Goal: Task Accomplishment & Management: Use online tool/utility

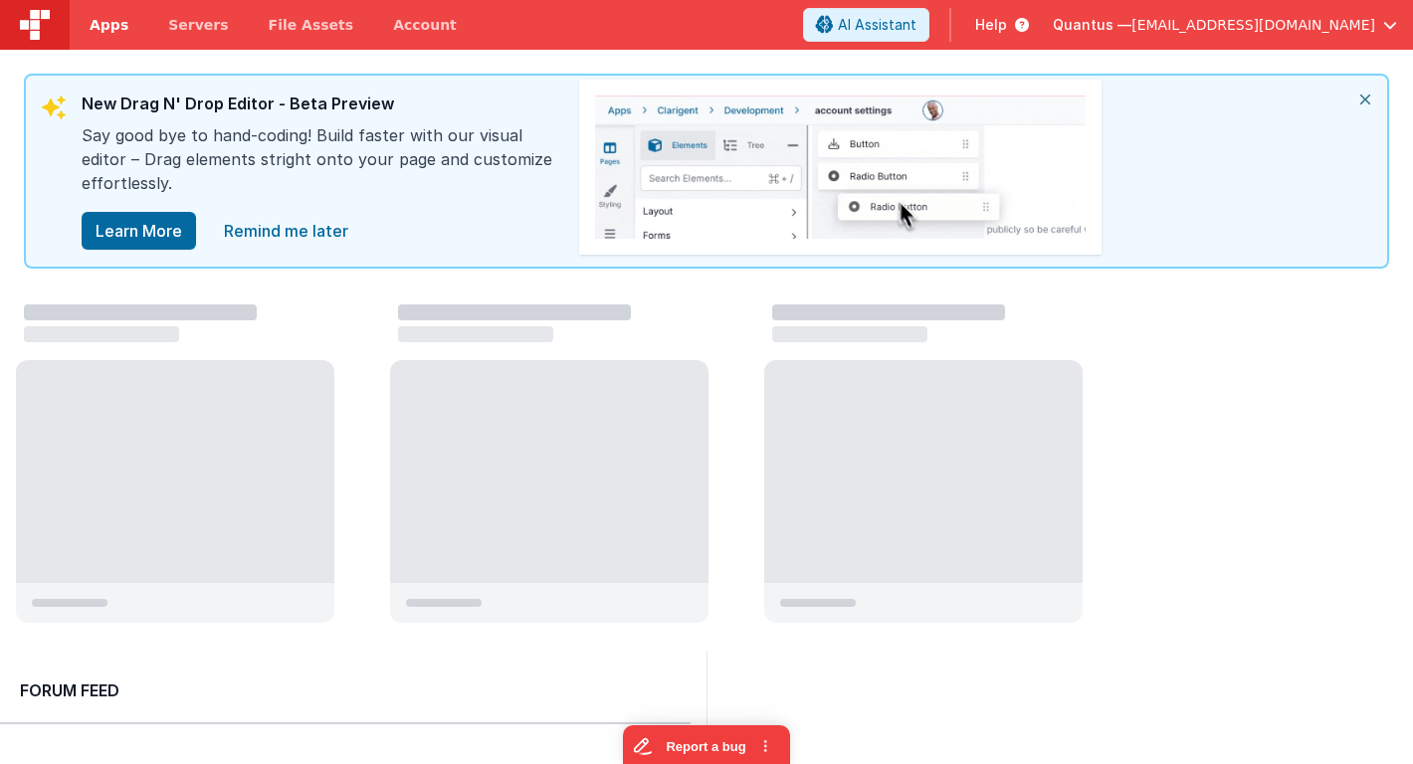
click at [107, 28] on span "Apps" at bounding box center [109, 25] width 39 height 20
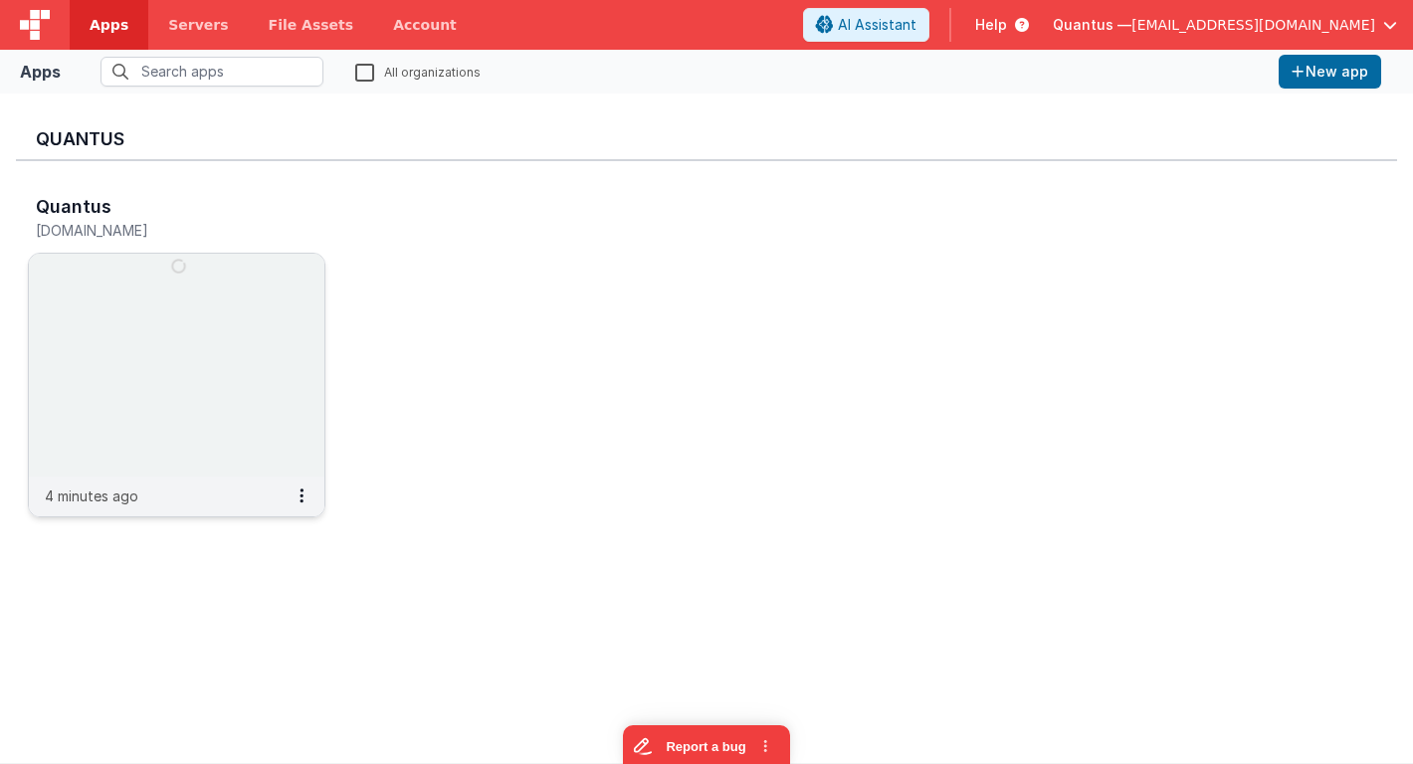
click at [129, 358] on img at bounding box center [176, 365] width 295 height 223
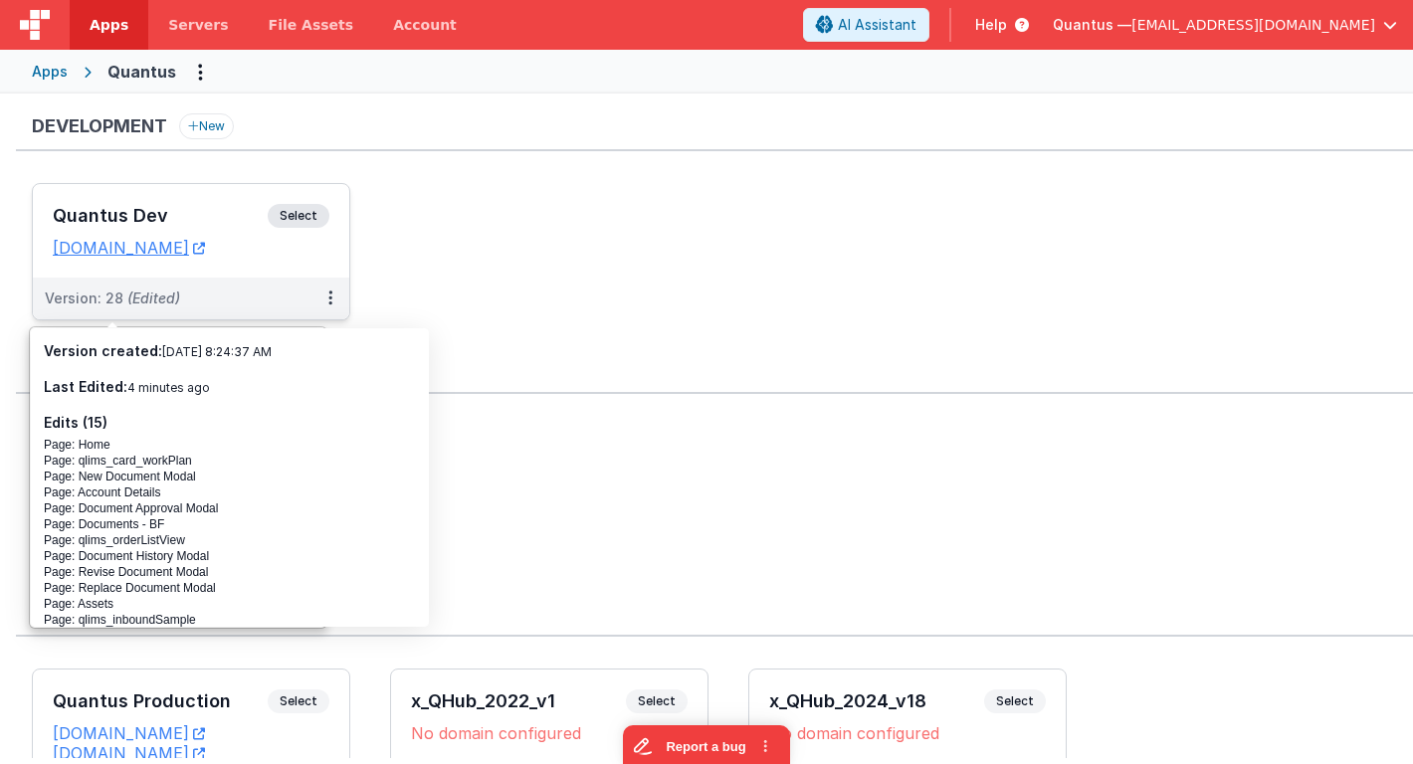
click at [177, 209] on h3 "Quantus Dev" at bounding box center [160, 216] width 215 height 20
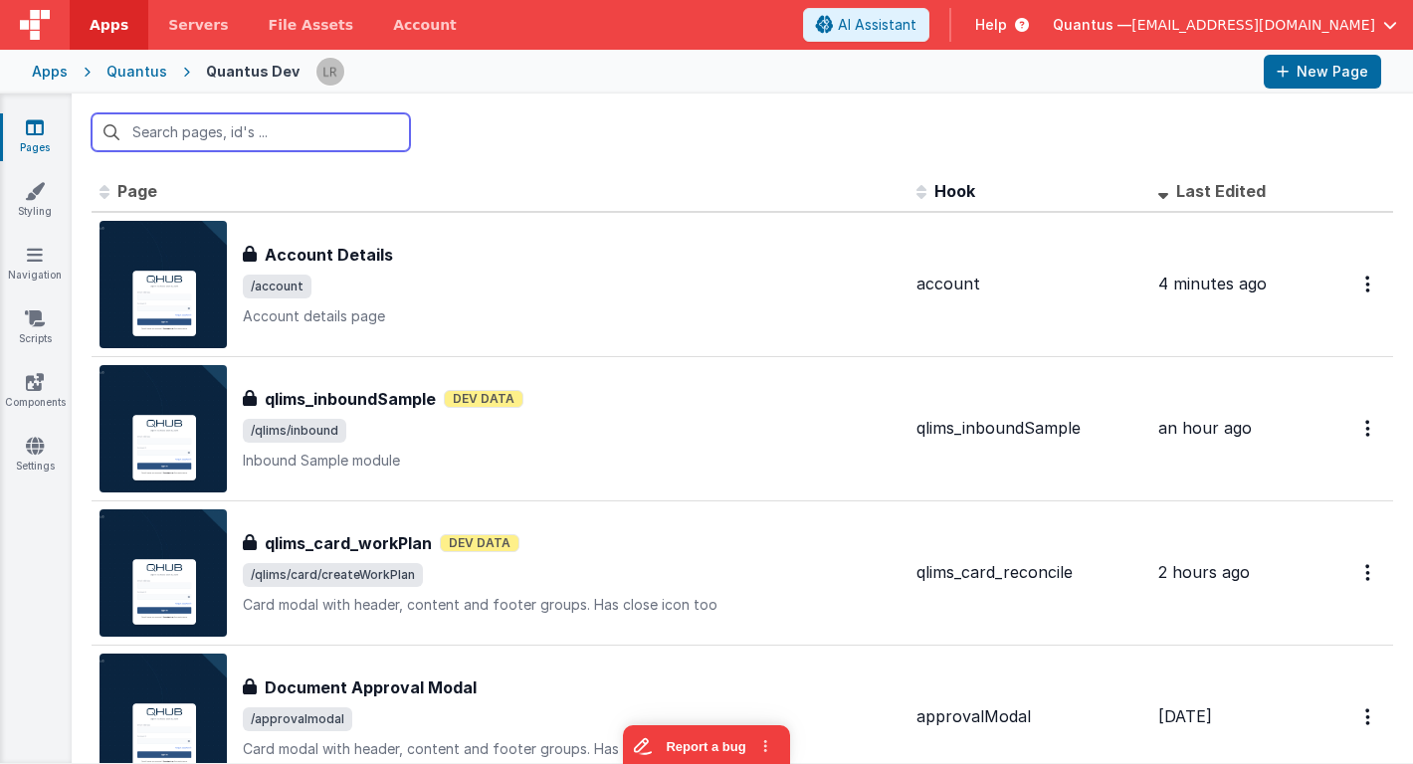
click at [272, 140] on input "text" at bounding box center [251, 132] width 318 height 38
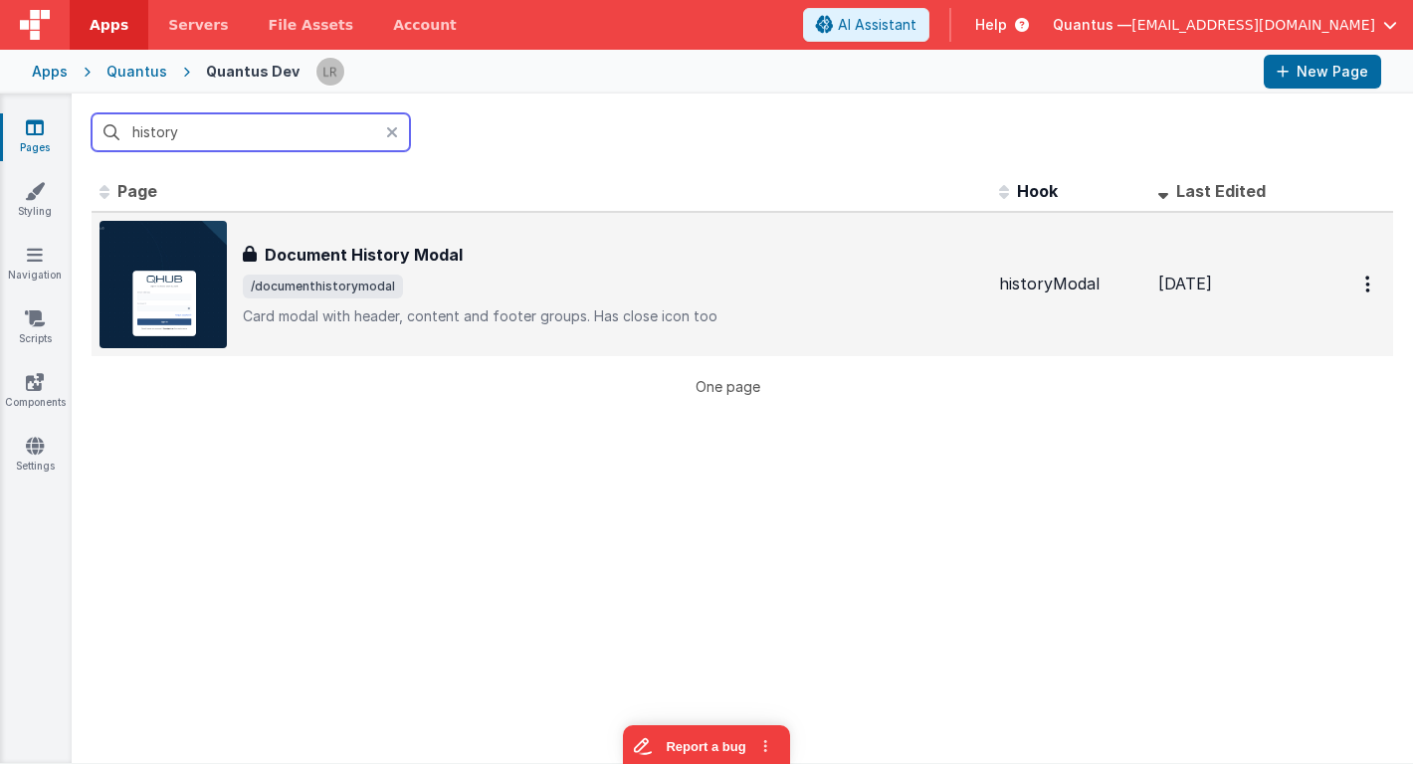
type input "history"
click at [433, 251] on h3 "Document History Modal" at bounding box center [364, 255] width 198 height 24
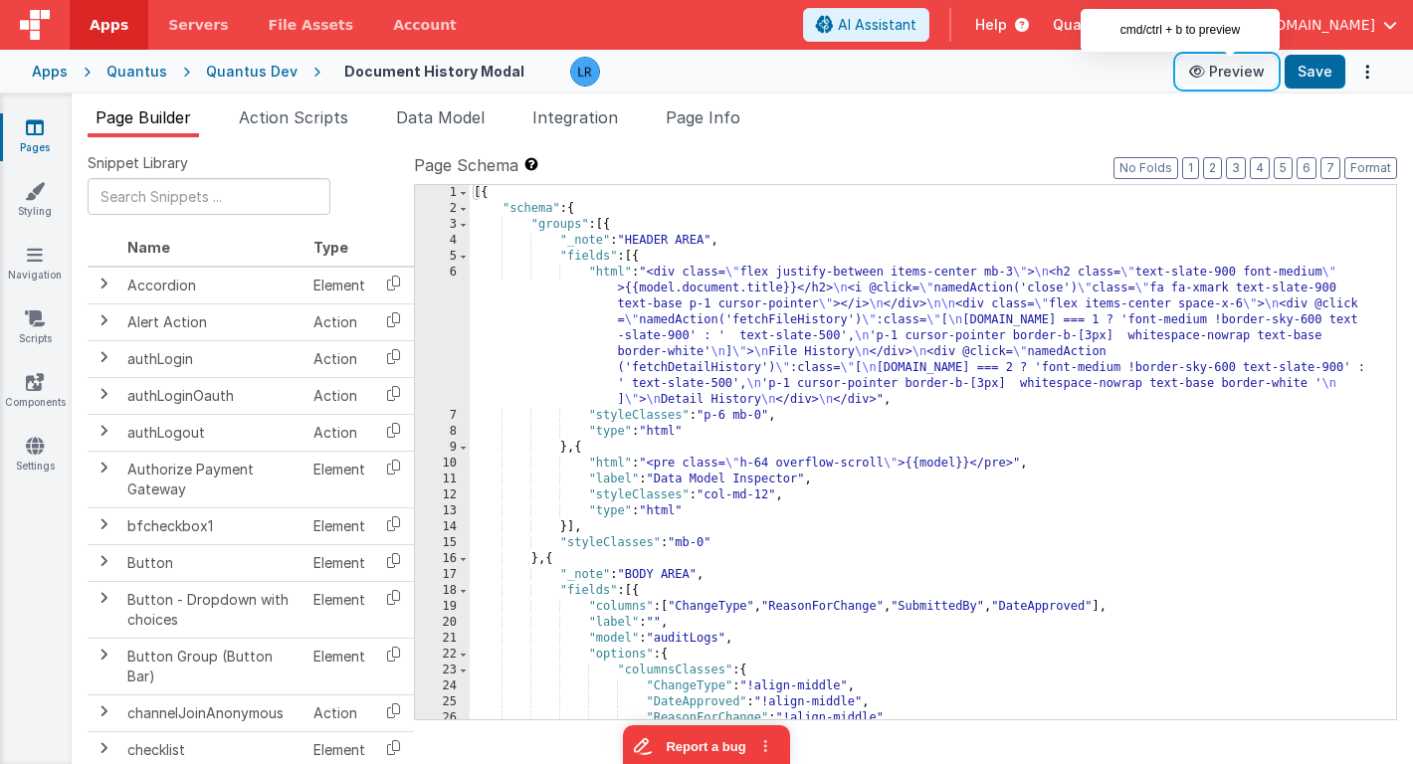
click at [1220, 70] on button "Preview" at bounding box center [1226, 72] width 99 height 32
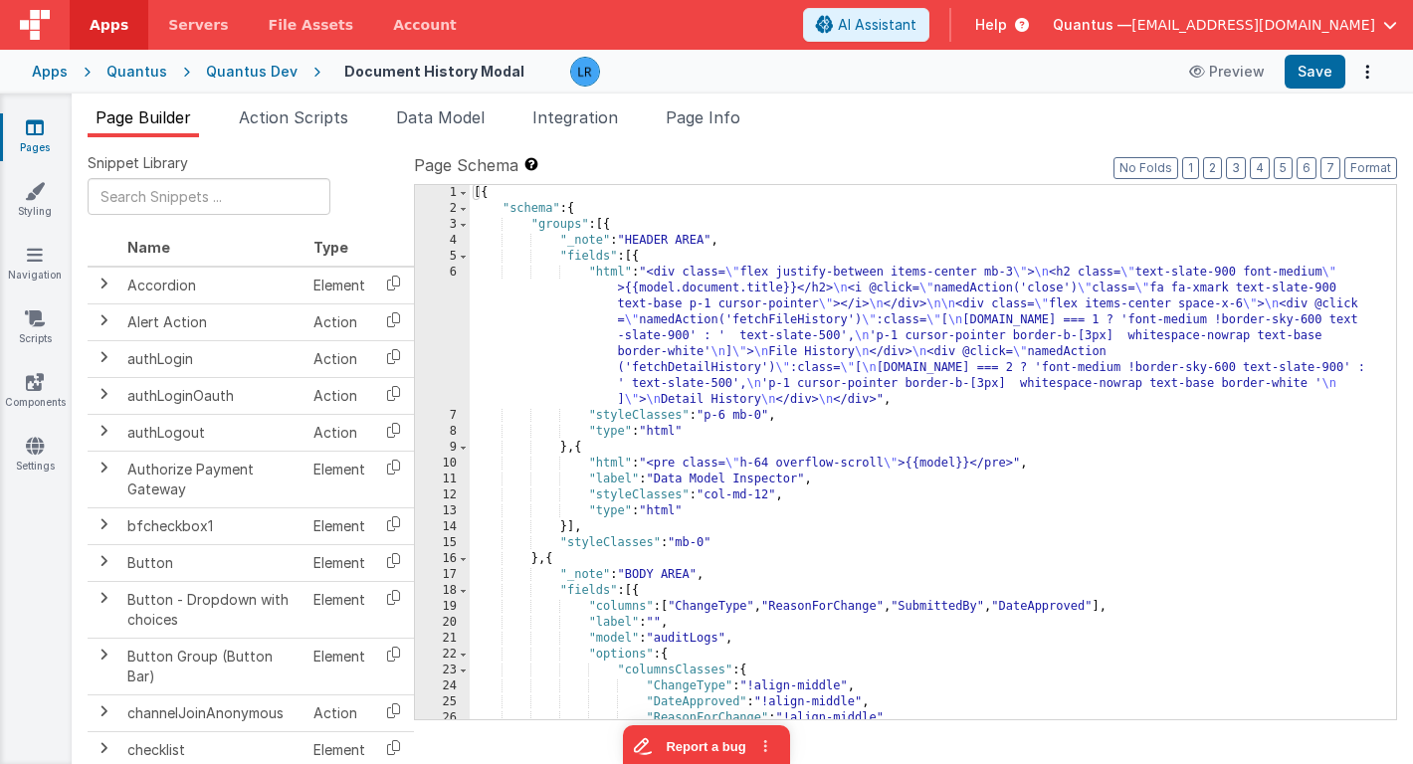
click at [31, 135] on icon at bounding box center [35, 127] width 18 height 20
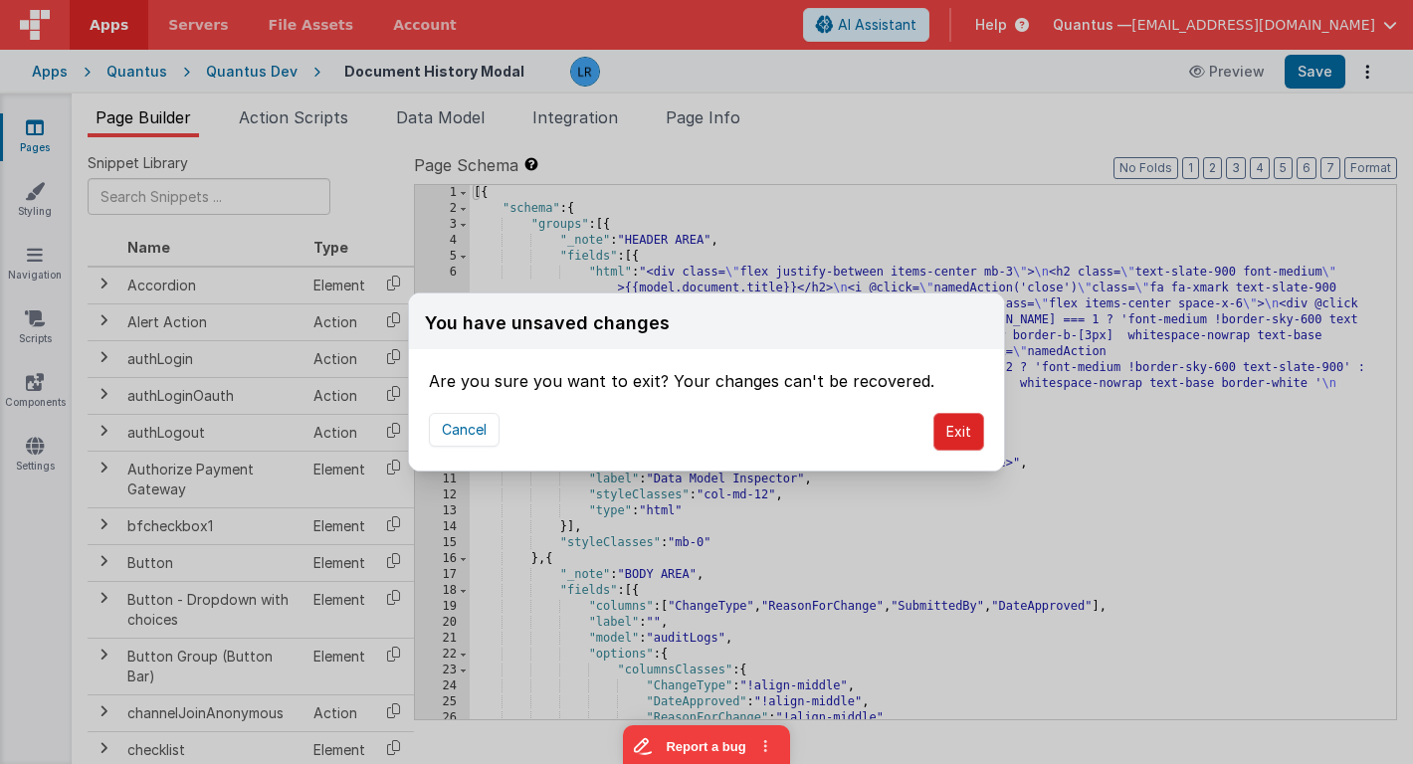
click at [947, 434] on button "Exit" at bounding box center [958, 432] width 51 height 38
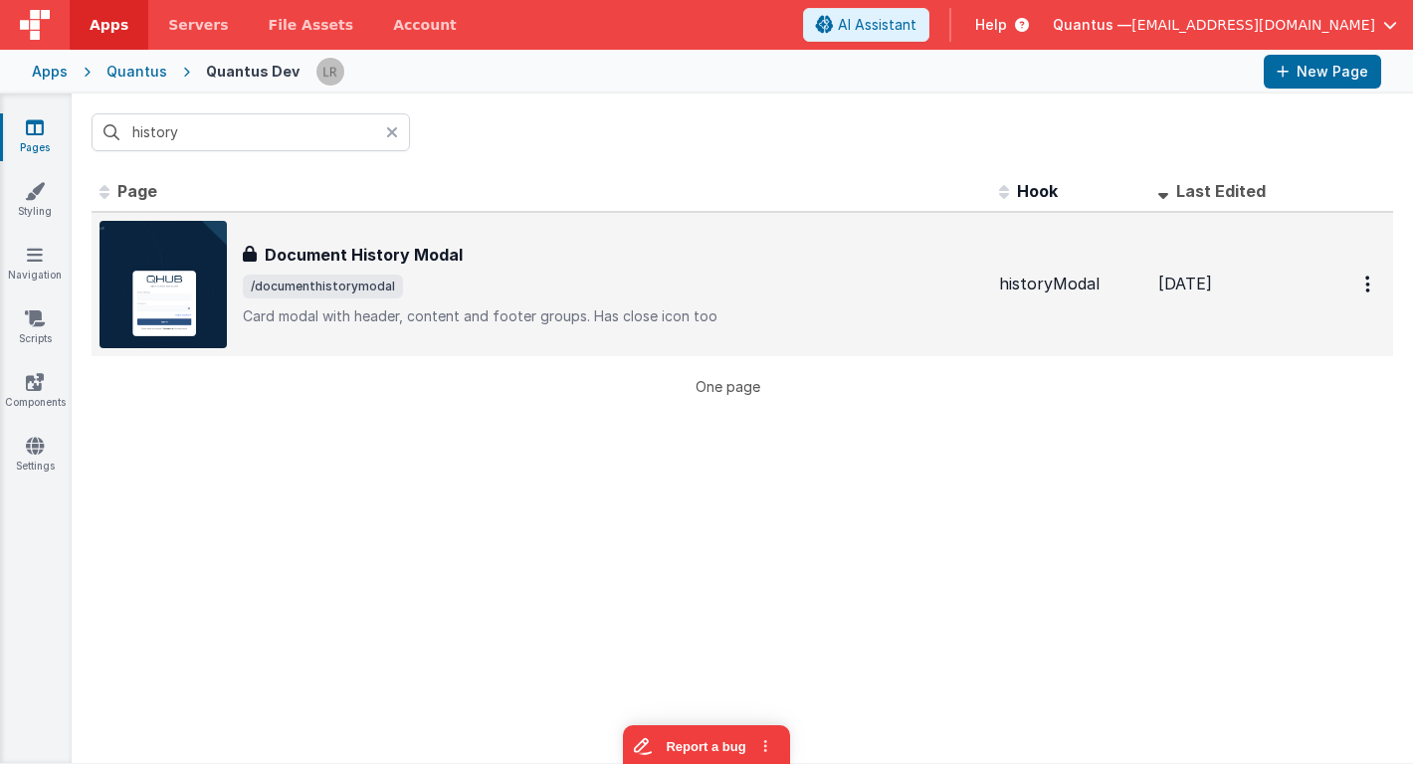
click at [321, 241] on div "Document History Modal Document History Modal /documenthistorymodal Card modal …" at bounding box center [541, 284] width 884 height 127
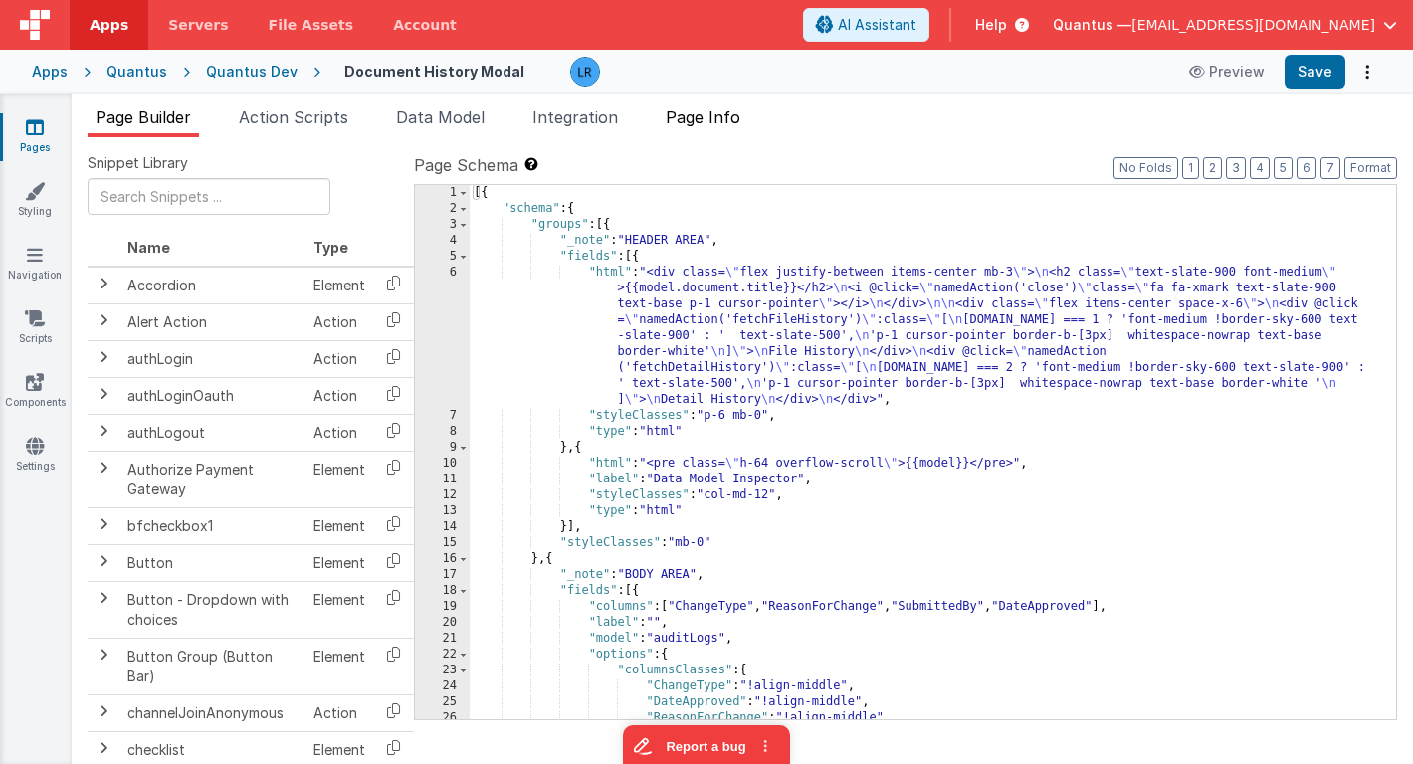
click at [702, 121] on span "Page Info" at bounding box center [703, 117] width 75 height 20
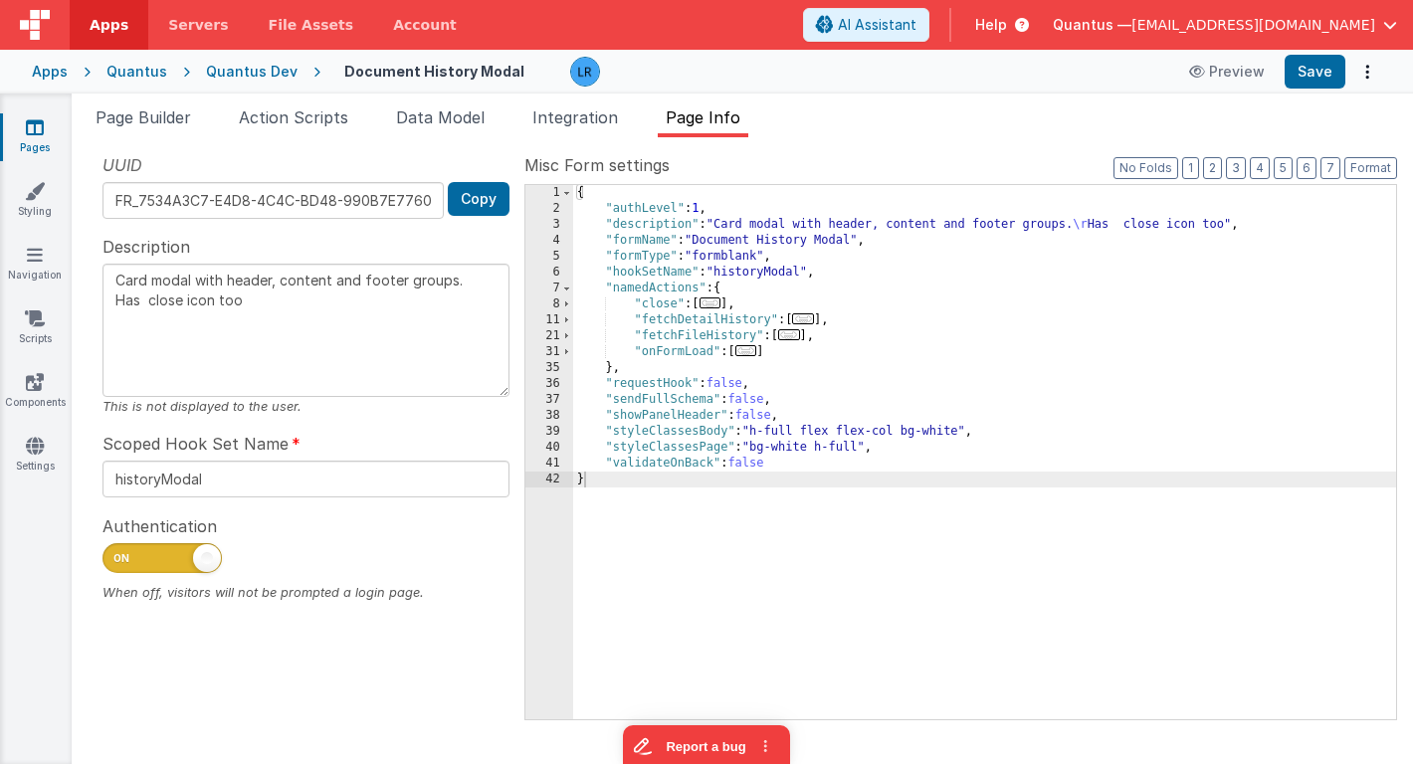
click at [810, 321] on span "..." at bounding box center [803, 318] width 22 height 11
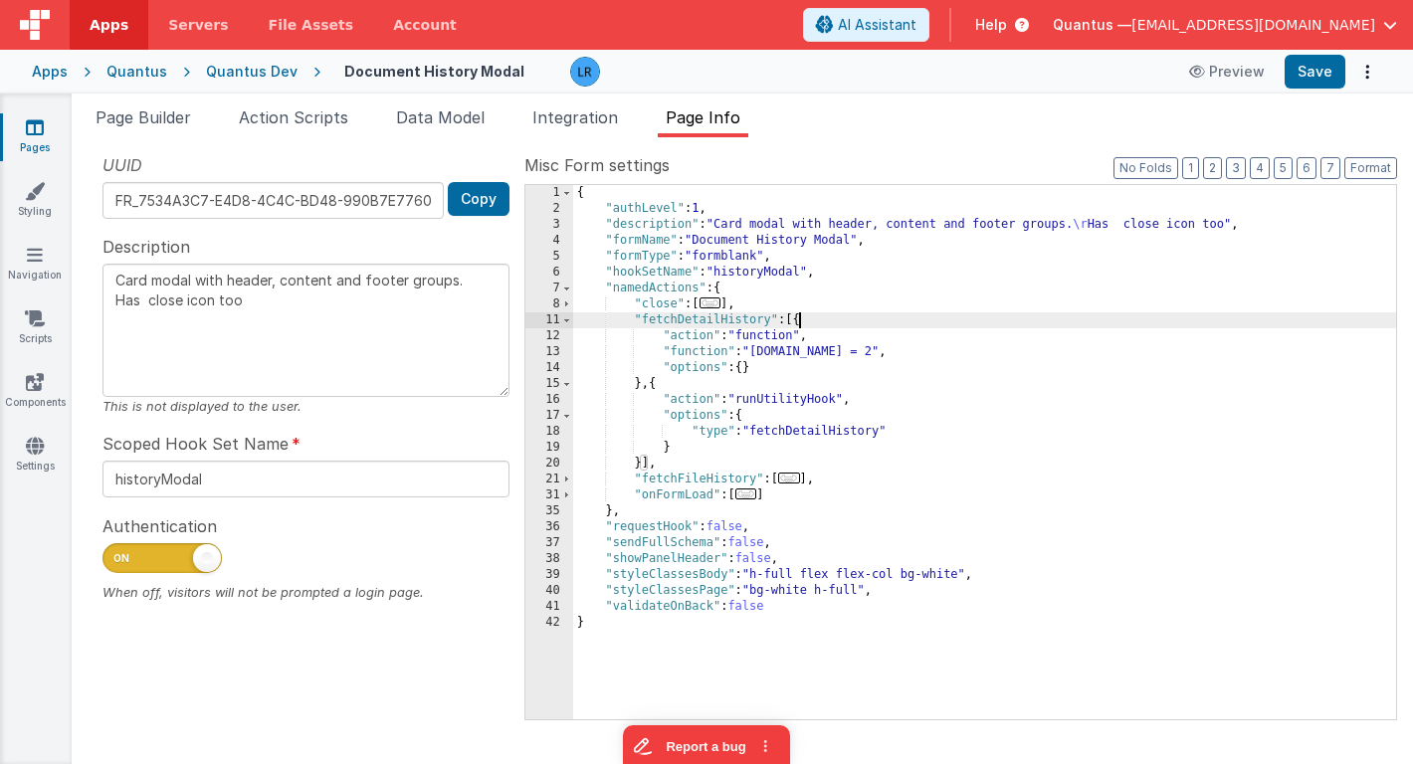
click at [674, 356] on div "{ "authLevel" : 1 , "description" : "Card modal with header, content and footer…" at bounding box center [984, 468] width 823 height 566
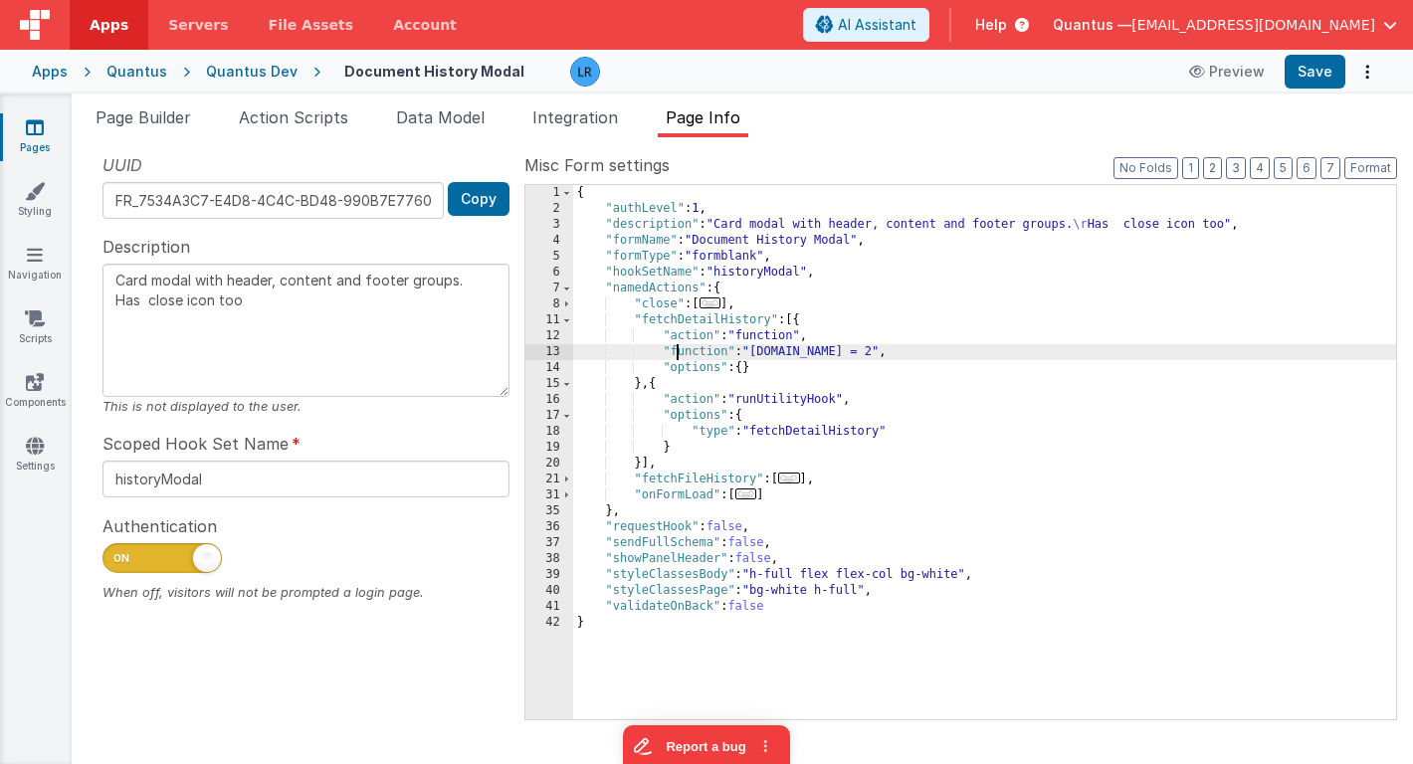
click at [543, 352] on div "13" at bounding box center [549, 352] width 48 height 16
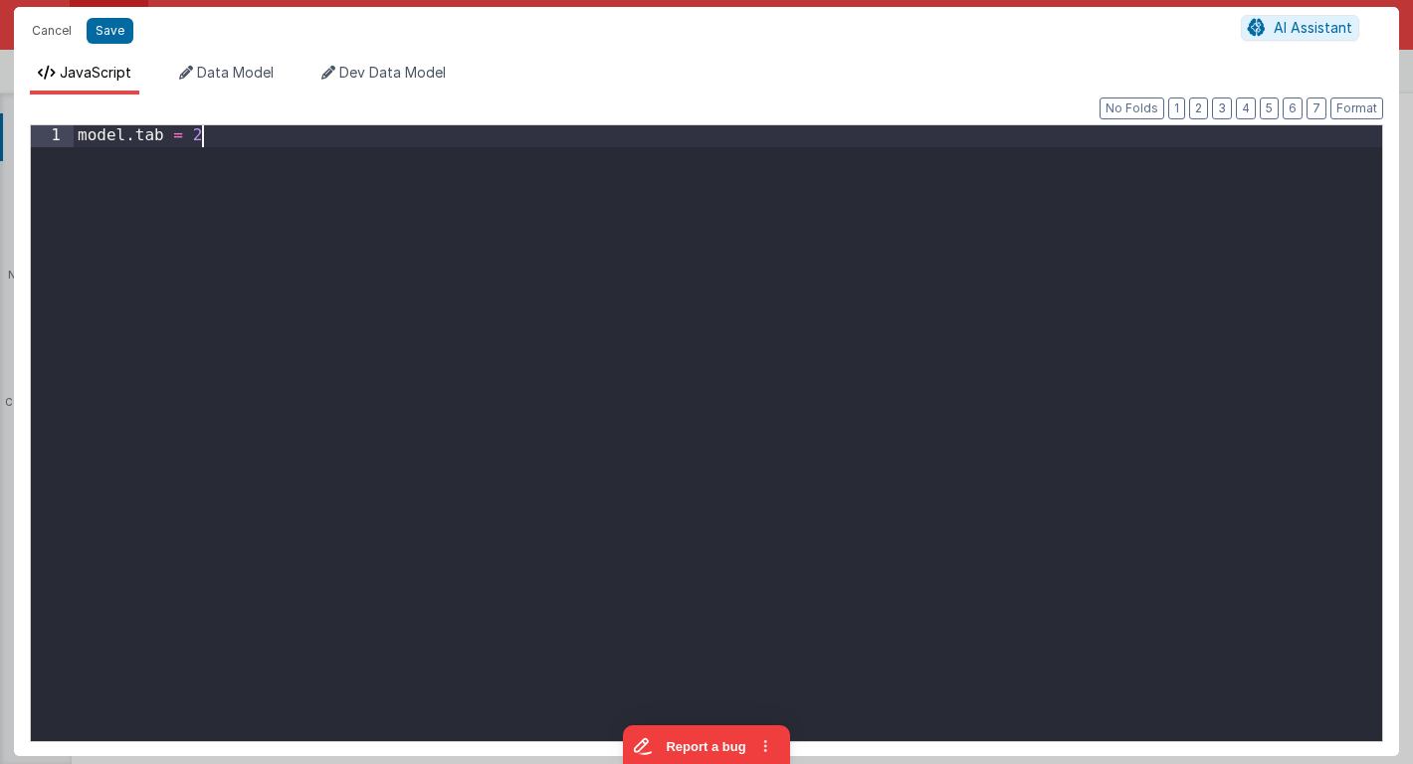
click at [543, 352] on div "model . tab = 2" at bounding box center [728, 453] width 1308 height 657
click at [80, 135] on div "model . tab = 2" at bounding box center [728, 453] width 1308 height 657
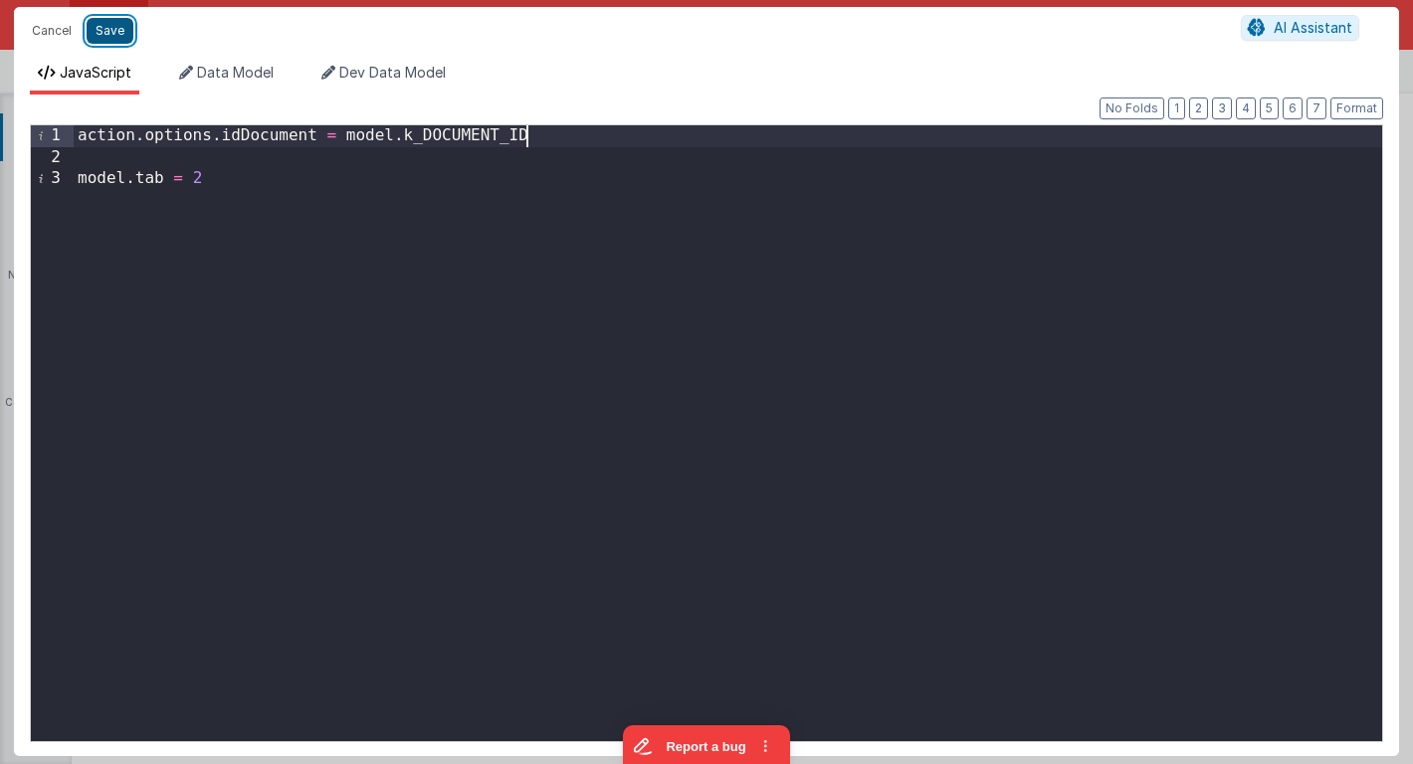
click at [115, 26] on button "Save" at bounding box center [110, 31] width 47 height 26
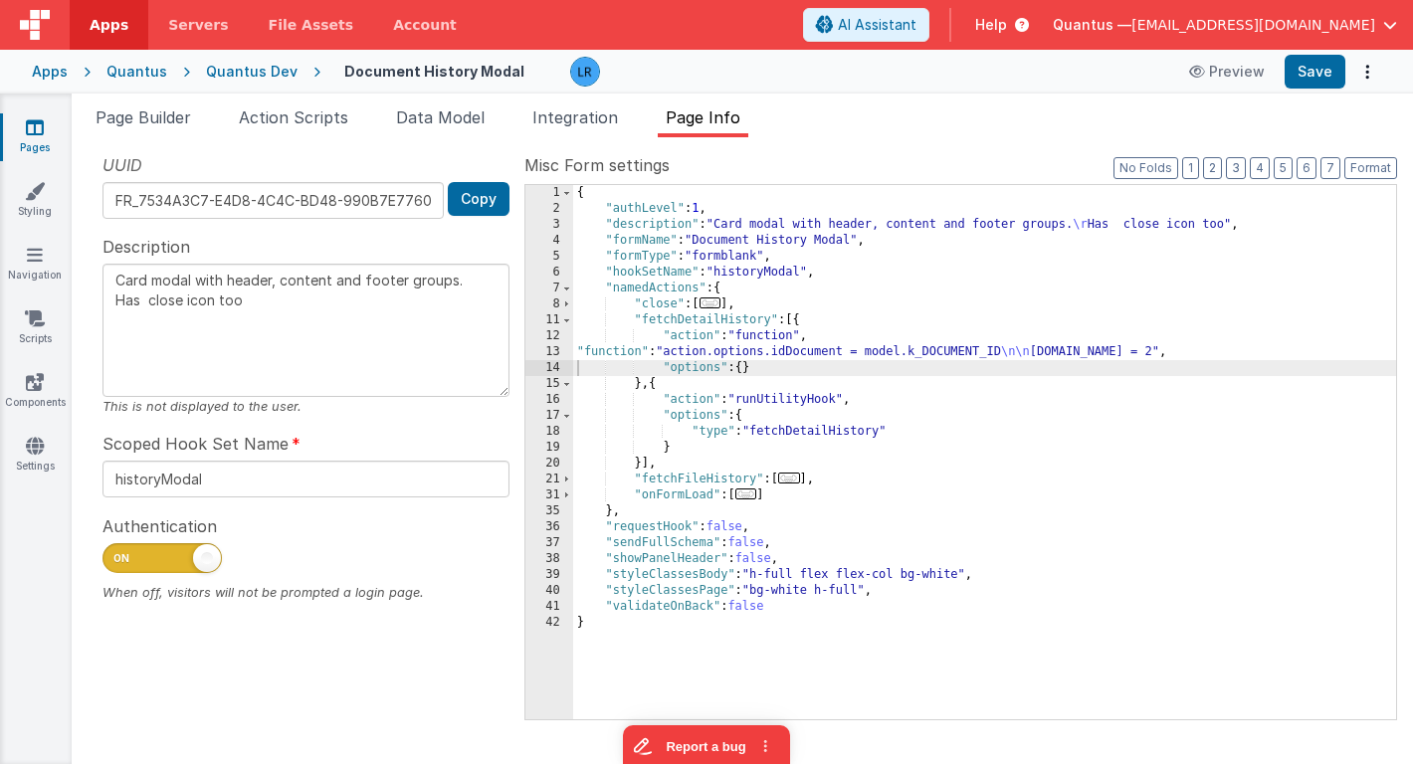
click at [769, 420] on div "{ "authLevel" : 1 , "description" : "Card modal with header, content and footer…" at bounding box center [984, 468] width 823 height 566
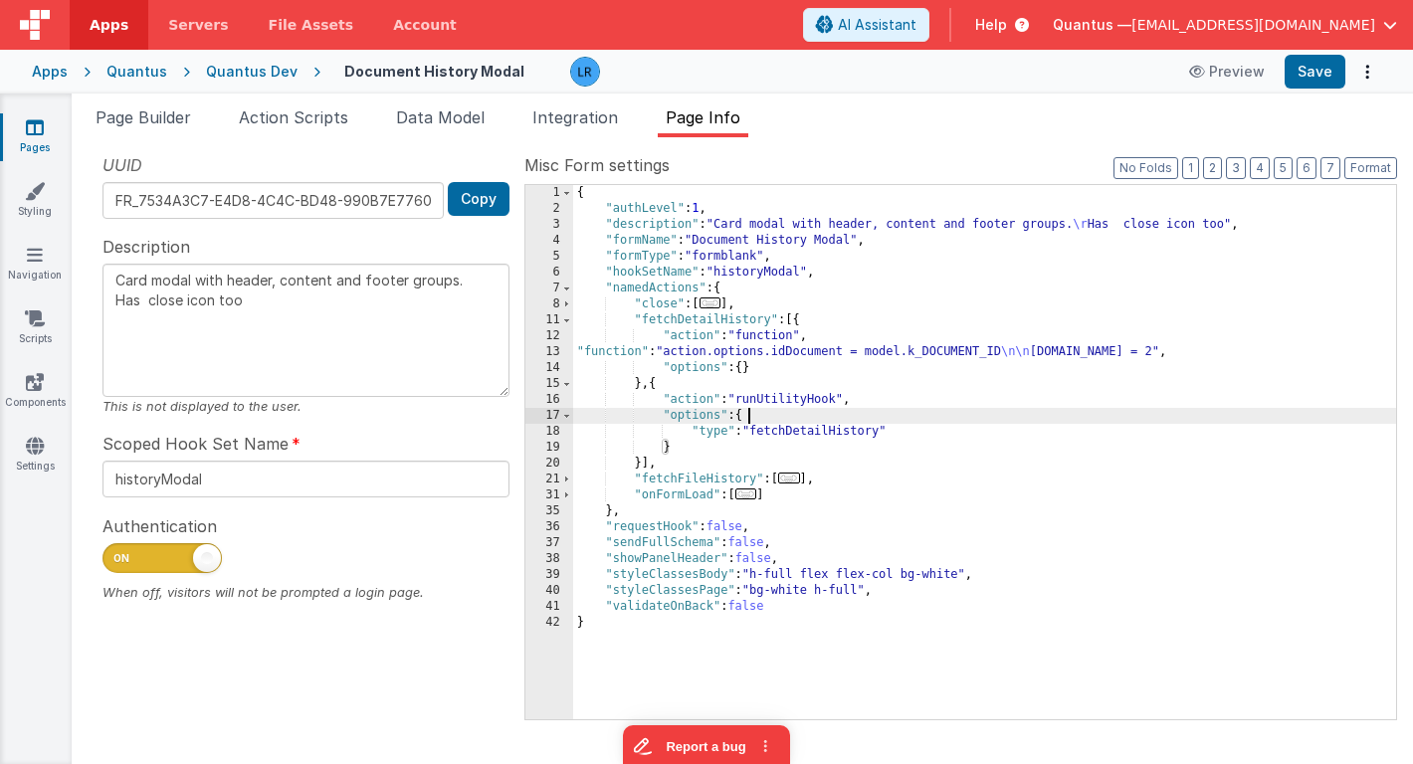
type textarea "Card modal with header, content and footer groups. Has close icon too"
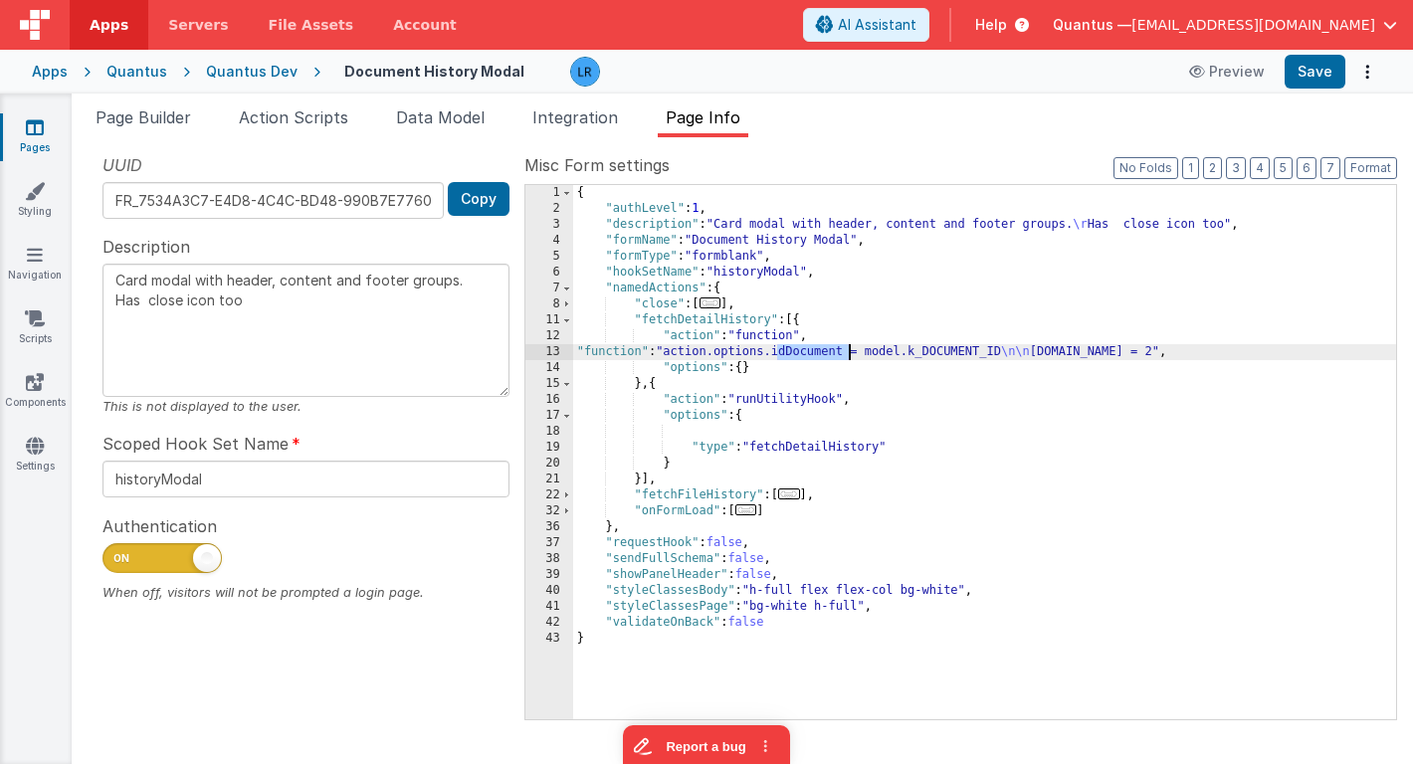
drag, startPoint x: 779, startPoint y: 353, endPoint x: 848, endPoint y: 351, distance: 68.7
click at [848, 351] on div "{ "authLevel" : 1 , "description" : "Card modal with header, content and footer…" at bounding box center [984, 468] width 823 height 566
click at [702, 437] on div "{ "authLevel" : 1 , "description" : "Card modal with header, content and footer…" at bounding box center [984, 468] width 823 height 566
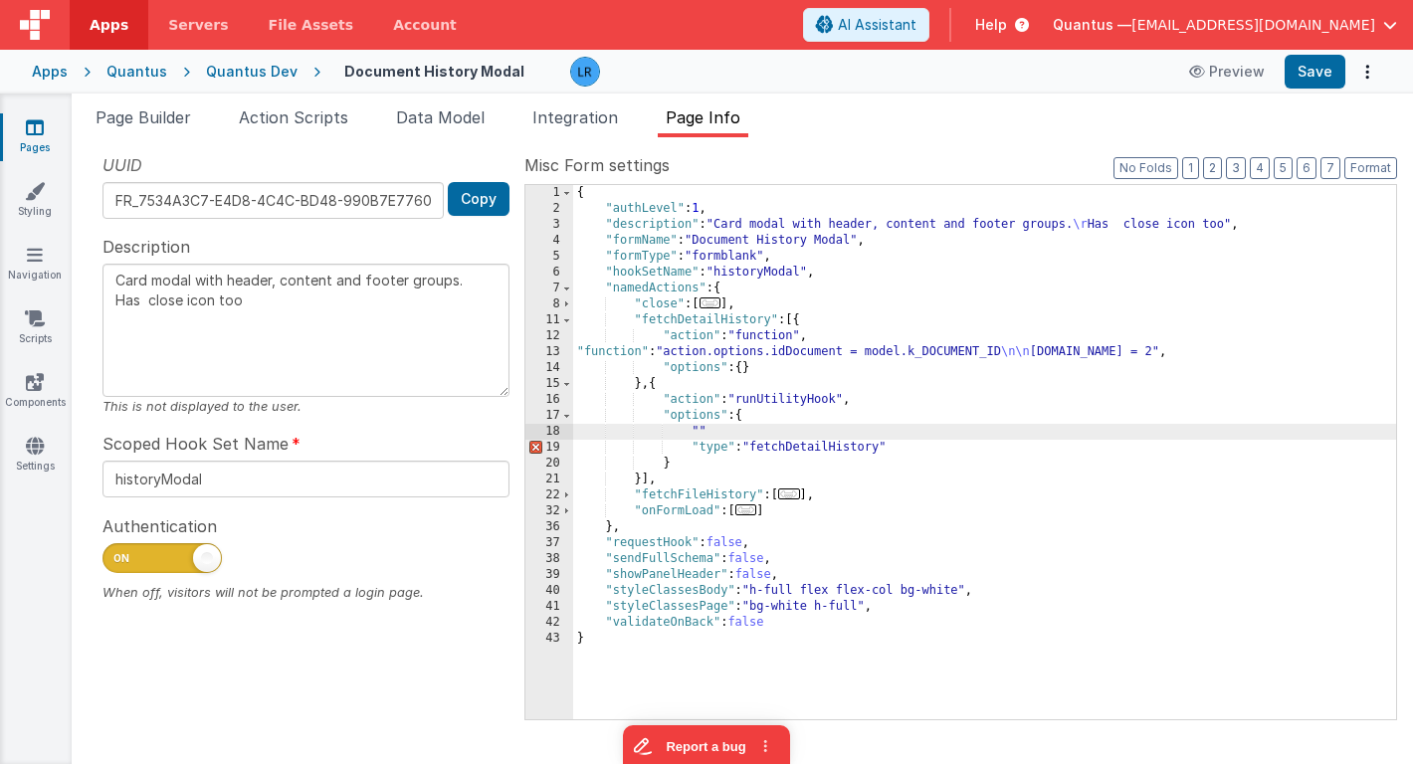
paste textarea
type textarea "Card modal with header, content and footer groups. Has close icon too"
click at [1314, 70] on button "Save" at bounding box center [1314, 72] width 61 height 34
click at [1331, 78] on button "Save" at bounding box center [1314, 72] width 61 height 34
drag, startPoint x: 824, startPoint y: 430, endPoint x: 562, endPoint y: 425, distance: 261.7
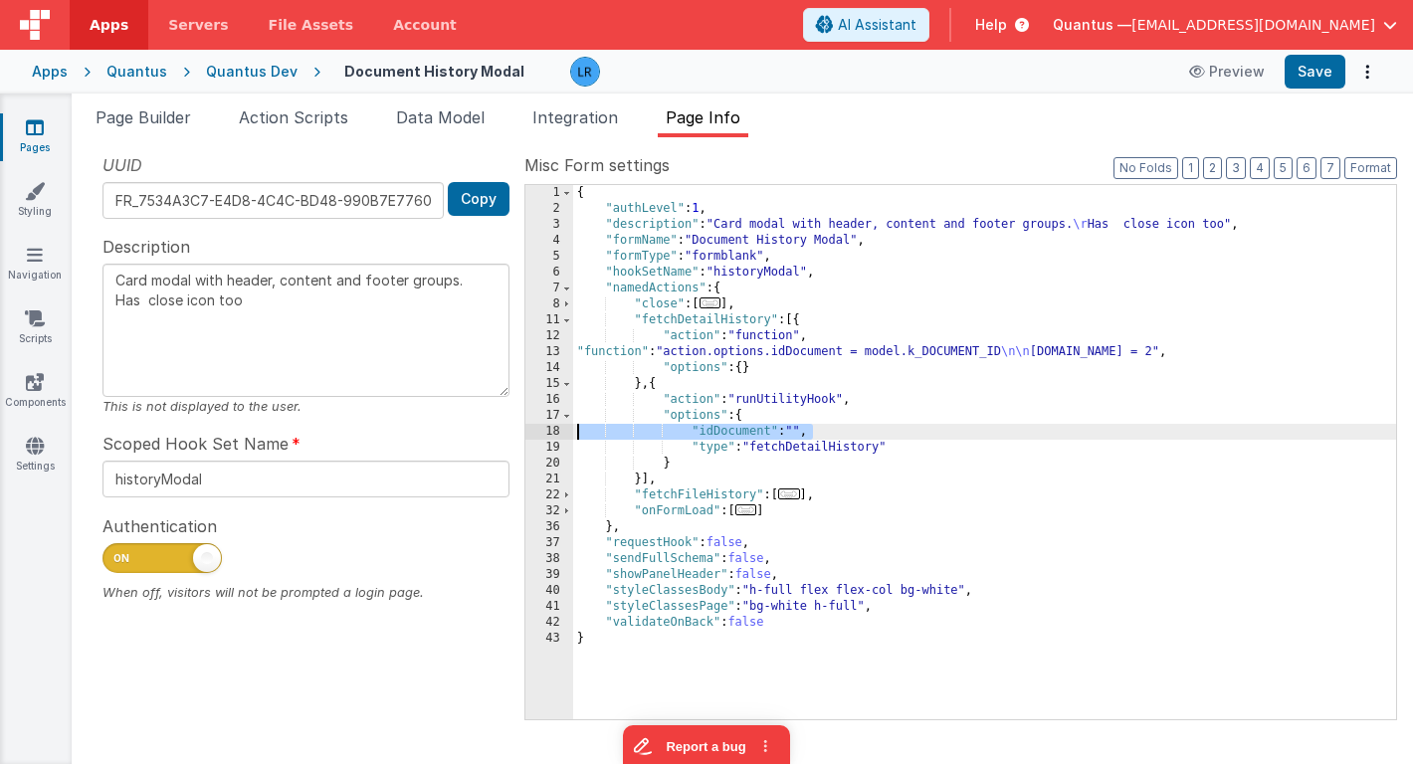
click at [562, 425] on div "1 2 3 4 5 6 7 8 11 12 13 14 15 16 17 18 19 20 21 22 32 36 37 38 39 40 41 42 43 …" at bounding box center [960, 452] width 873 height 536
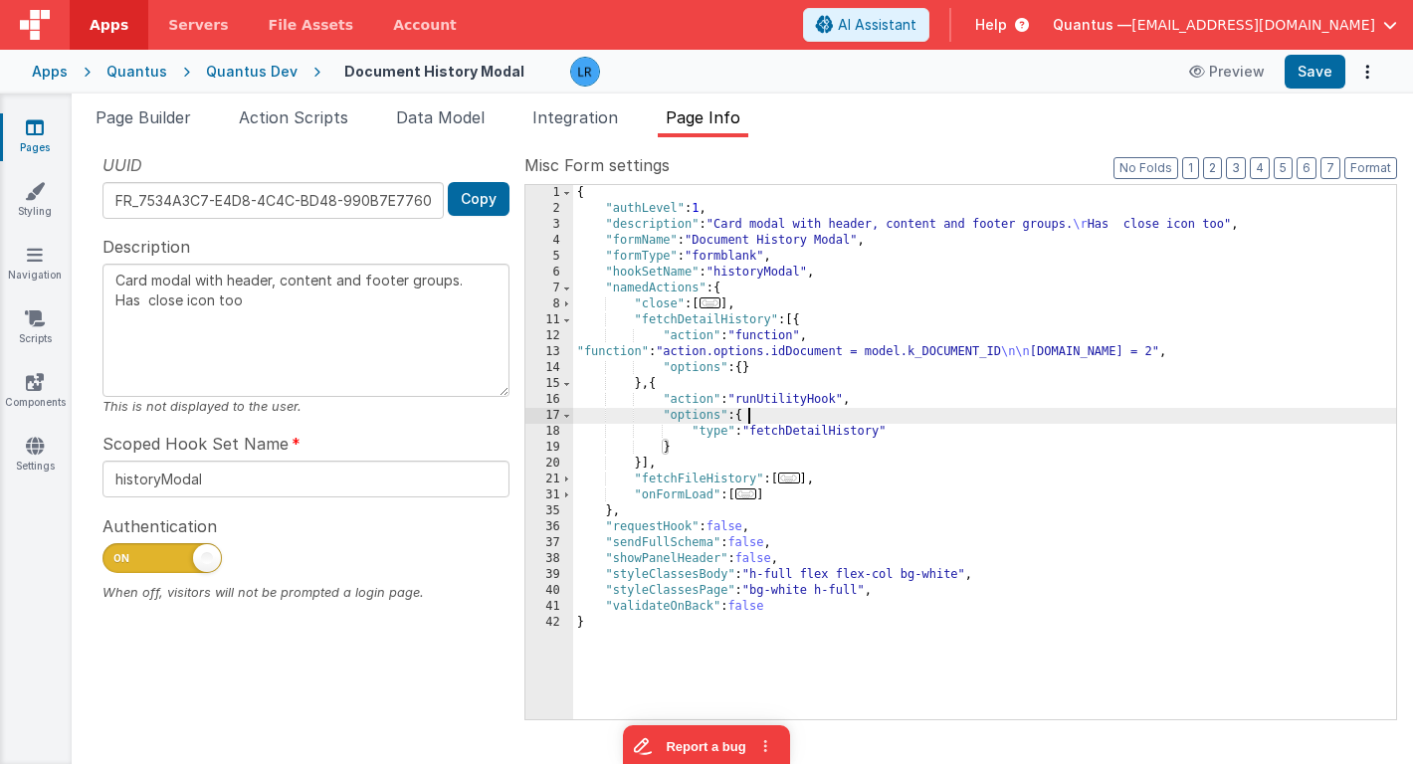
click at [550, 350] on div "13" at bounding box center [549, 352] width 48 height 16
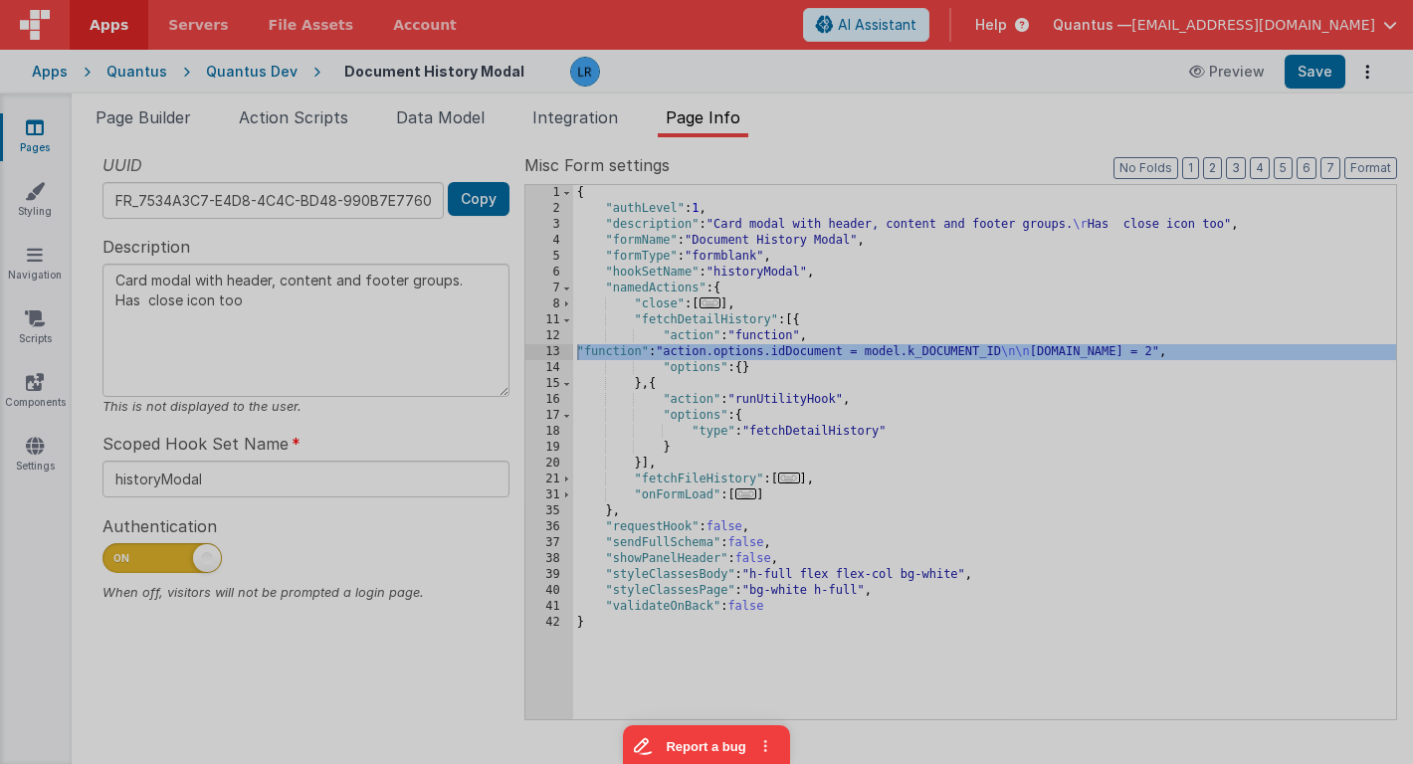
click at [550, 350] on div at bounding box center [706, 382] width 1413 height 764
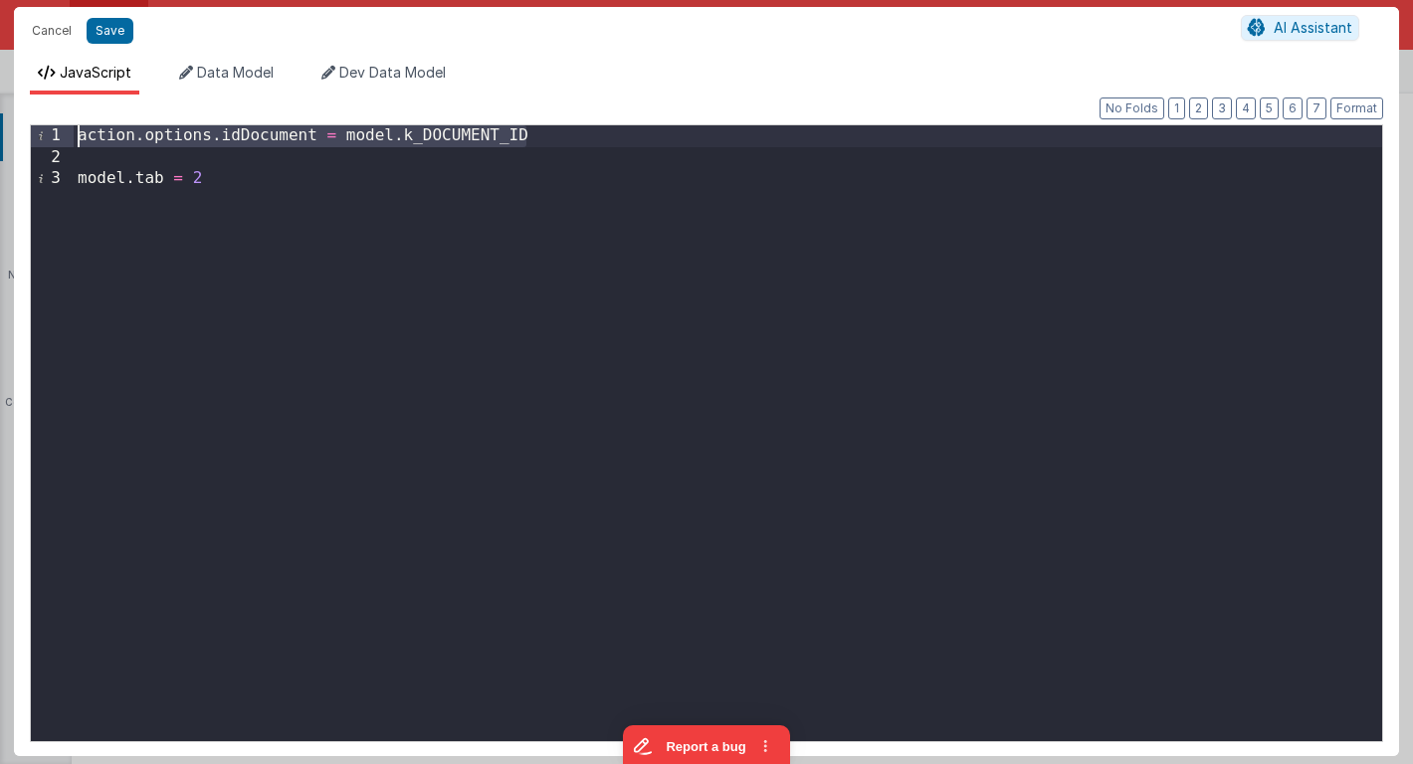
drag, startPoint x: 554, startPoint y: 134, endPoint x: 19, endPoint y: 132, distance: 535.3
click at [19, 132] on div "Format 7 6 5 4 3 2 1 No Folds 1 2 3 action . options . idDocument = model . k_D…" at bounding box center [706, 426] width 1385 height 662
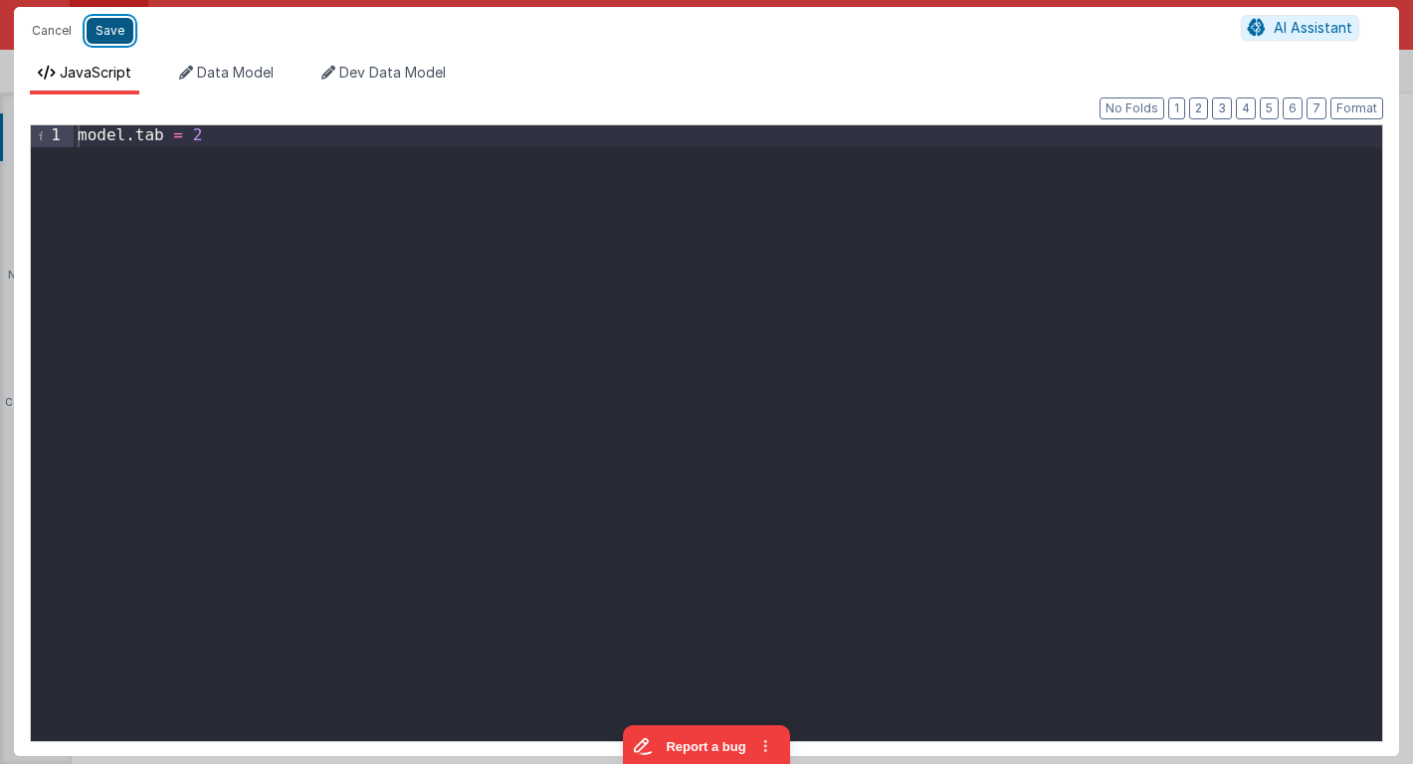
click at [109, 26] on button "Save" at bounding box center [110, 31] width 47 height 26
type textarea "Card modal with header, content and footer groups. Has close icon too"
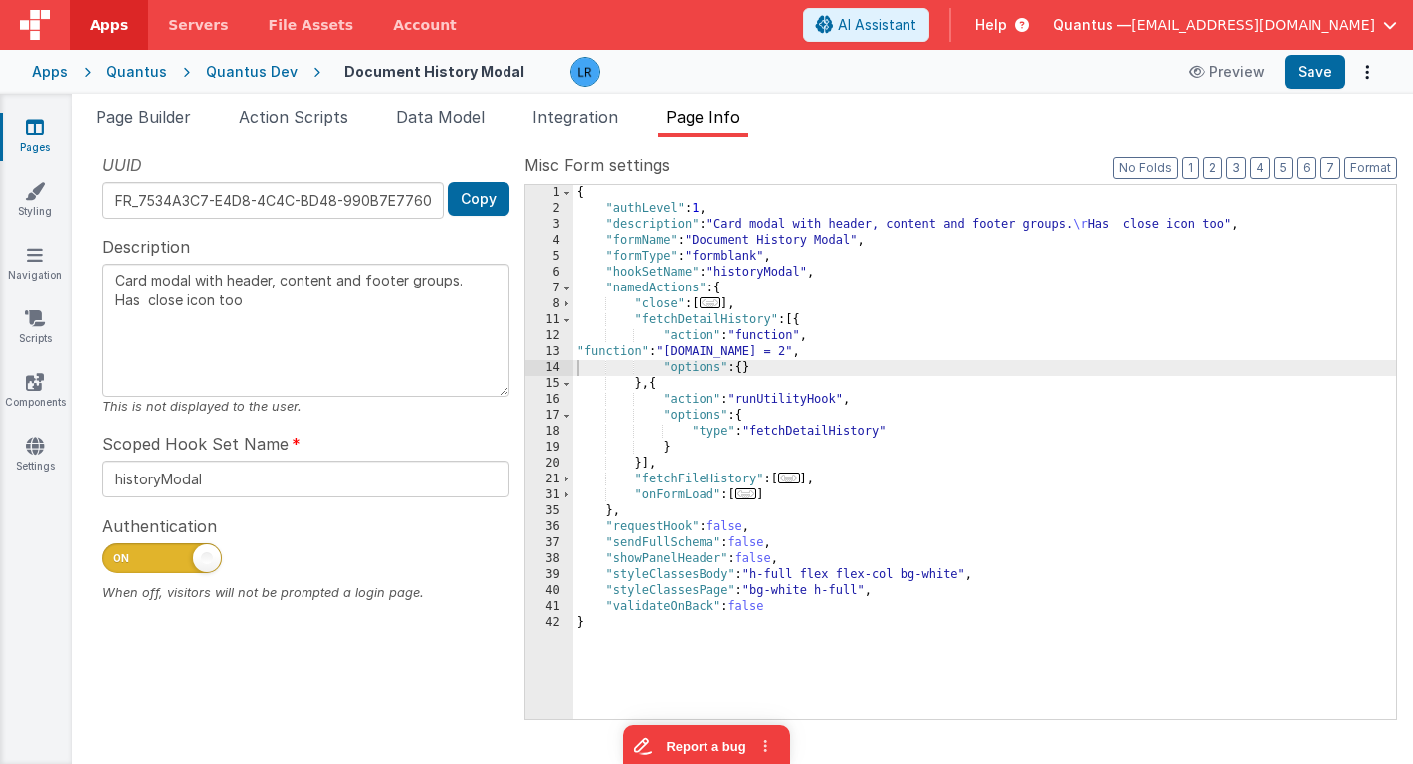
click at [752, 496] on span "..." at bounding box center [746, 494] width 22 height 11
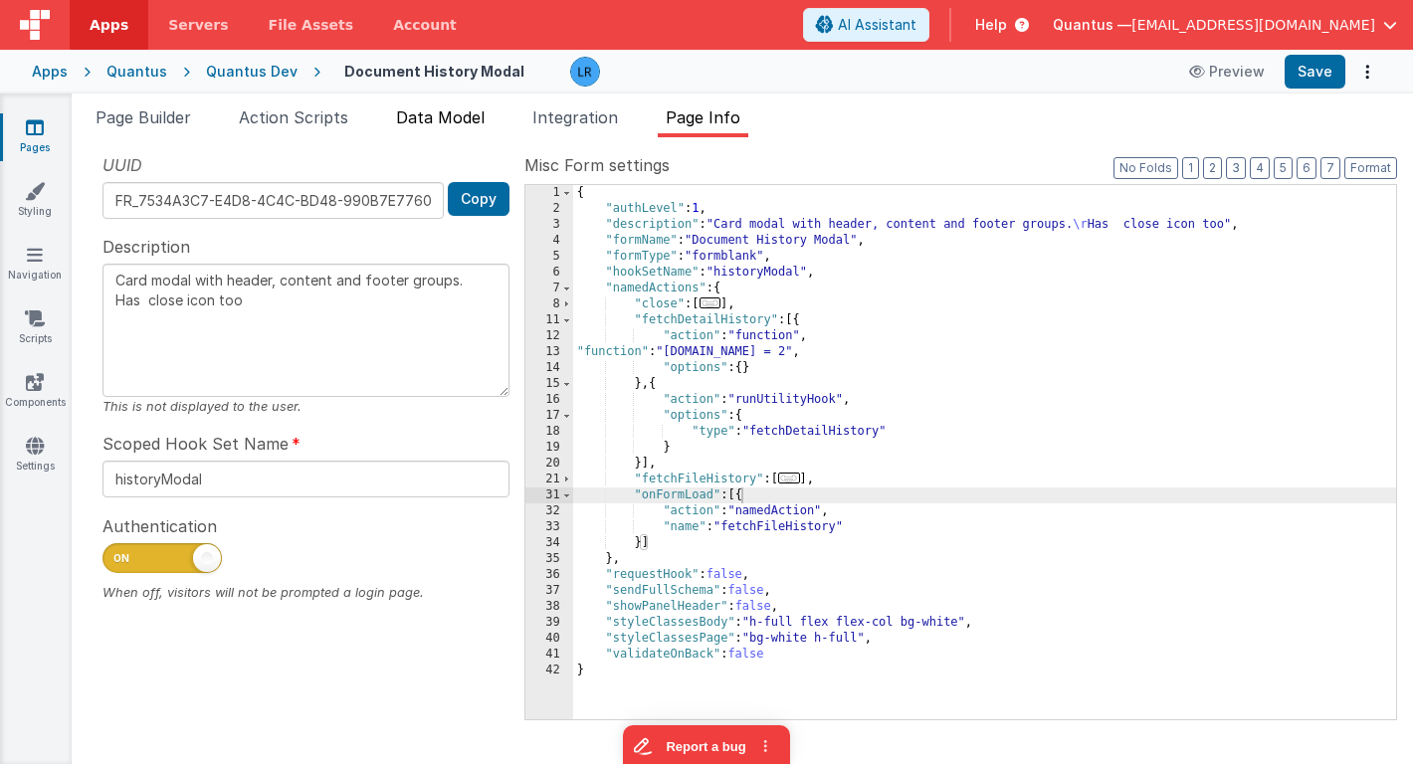
click at [428, 113] on span "Data Model" at bounding box center [440, 117] width 89 height 20
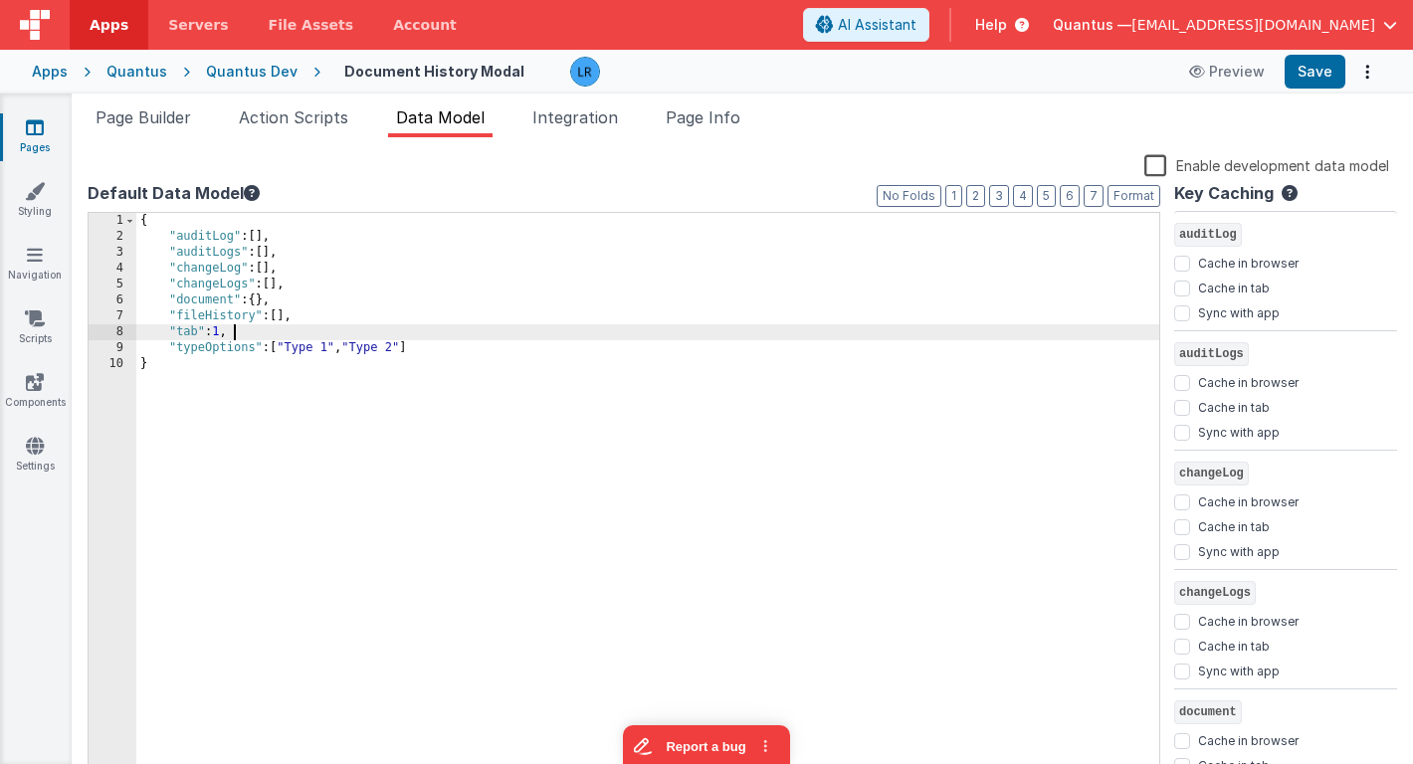
click at [252, 332] on div "{ "auditLog" : [ ] , "auditLogs" : [ ] , "changeLog" : [ ] , "changeLogs" : [ ]…" at bounding box center [647, 513] width 1023 height 600
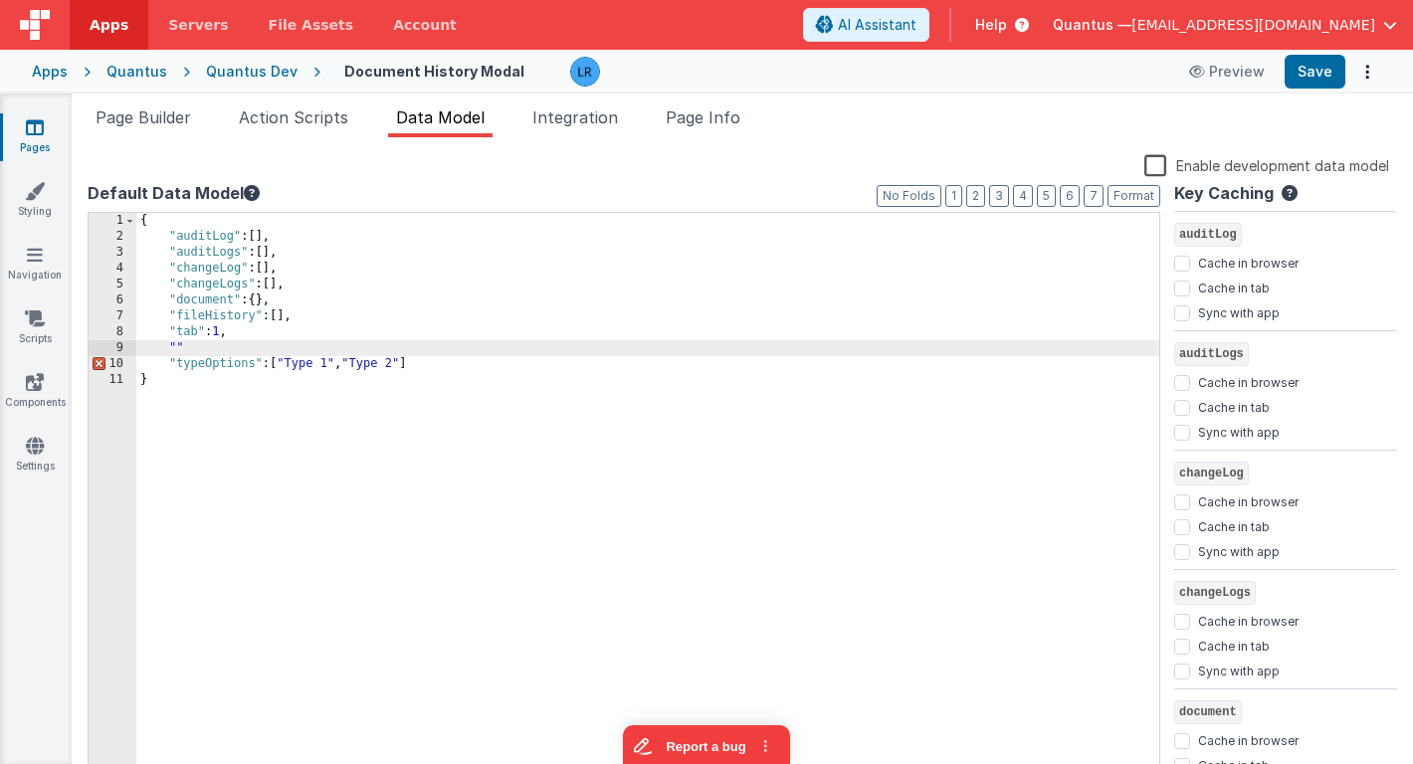
paste textarea
click at [1327, 68] on button "Save" at bounding box center [1314, 72] width 61 height 34
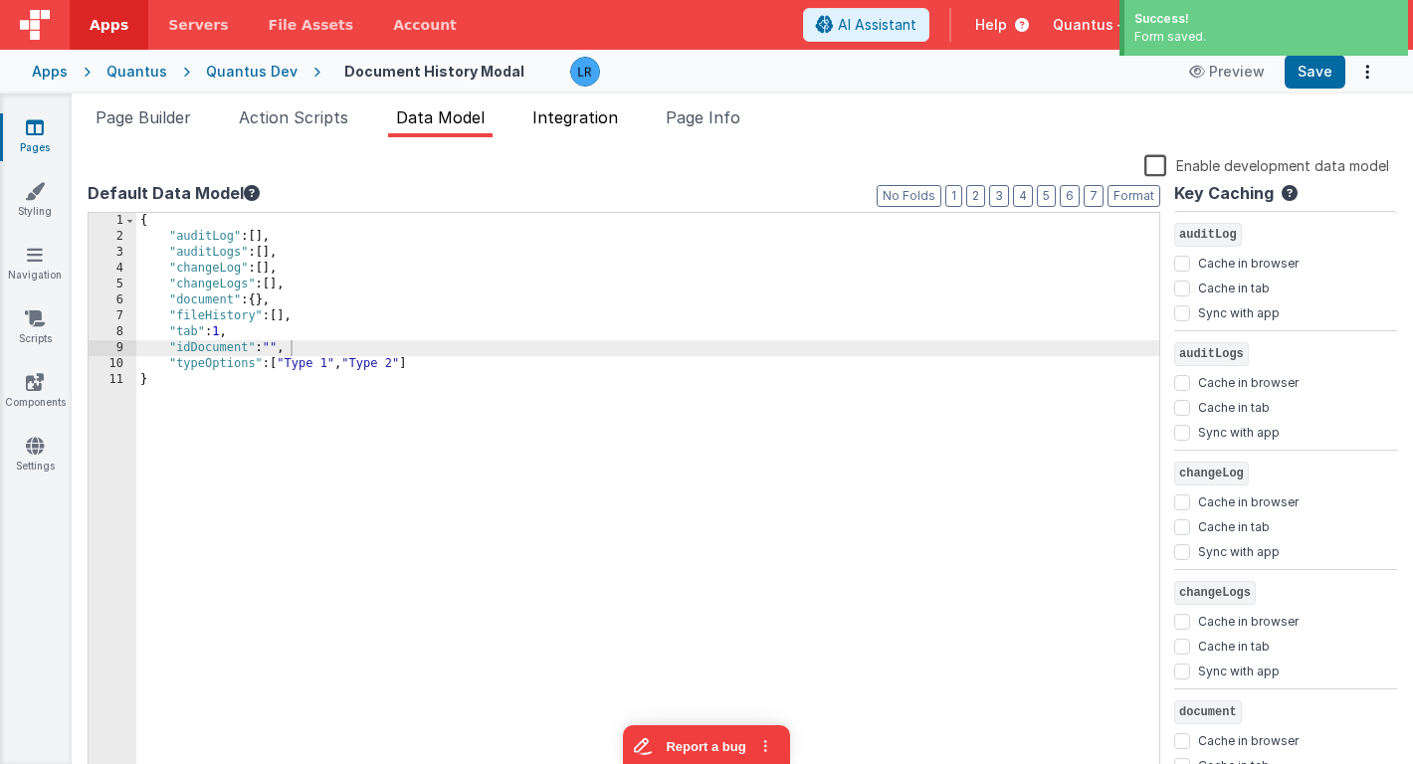
click at [599, 114] on span "Integration" at bounding box center [575, 117] width 86 height 20
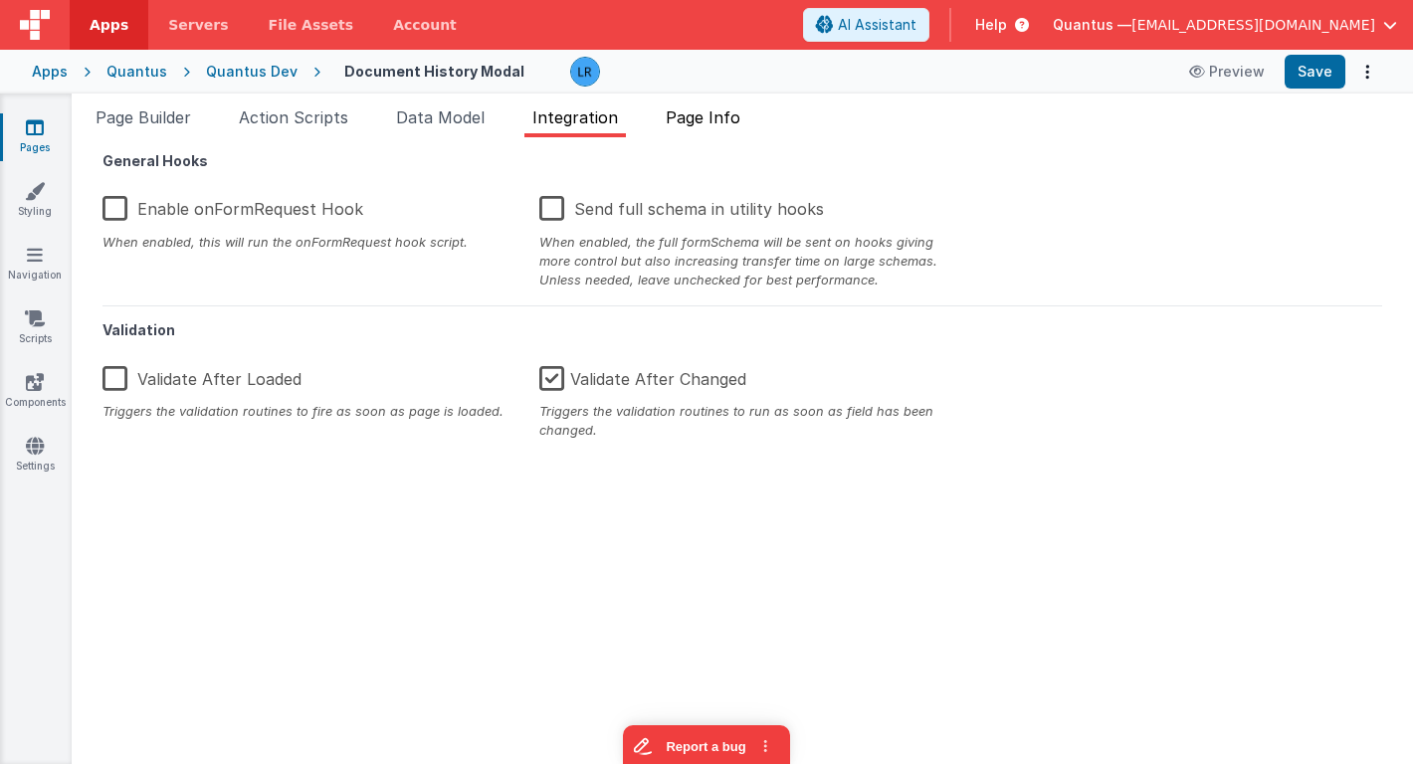
click at [715, 118] on span "Page Info" at bounding box center [703, 117] width 75 height 20
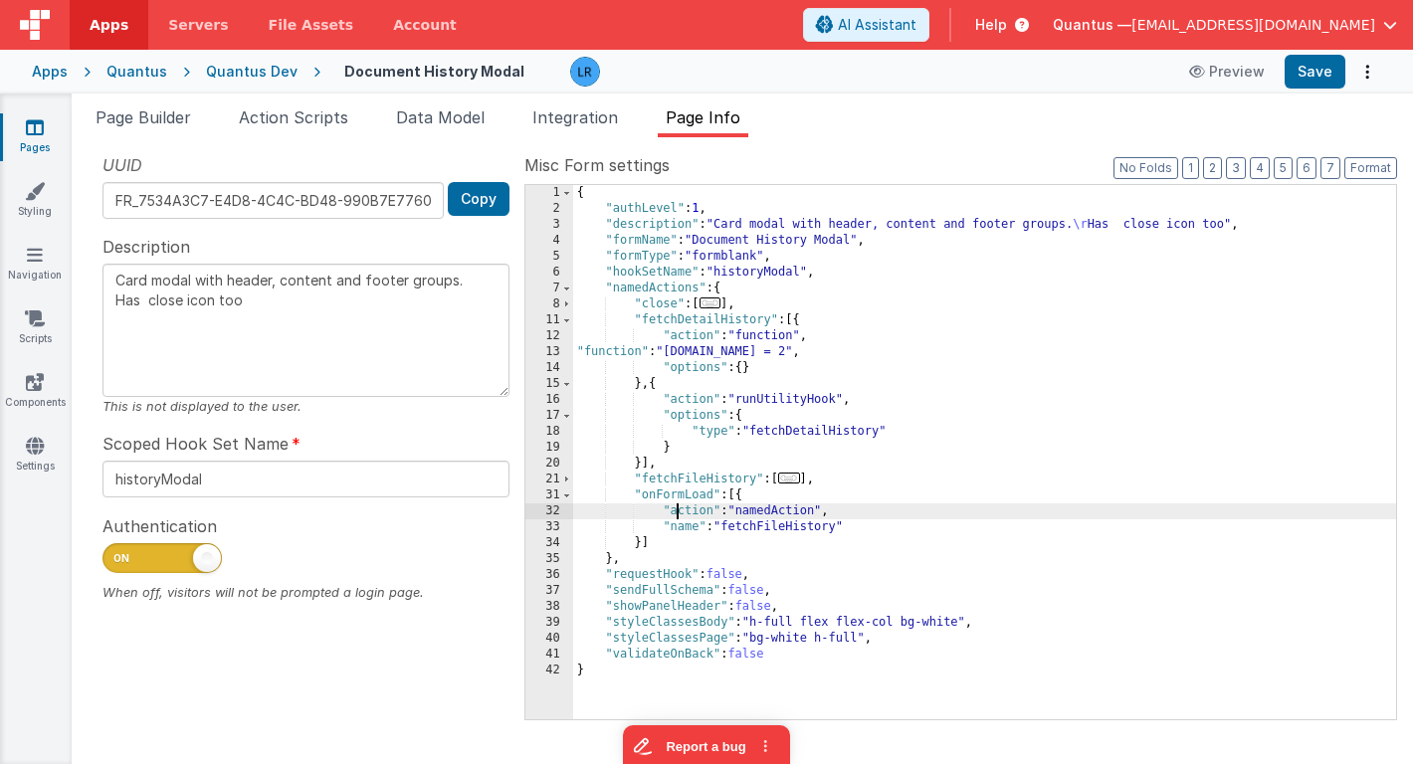
click at [681, 513] on div "{ "authLevel" : 1 , "description" : "Card modal with header, content and footer…" at bounding box center [984, 468] width 823 height 566
click at [329, 115] on span "Action Scripts" at bounding box center [293, 117] width 109 height 20
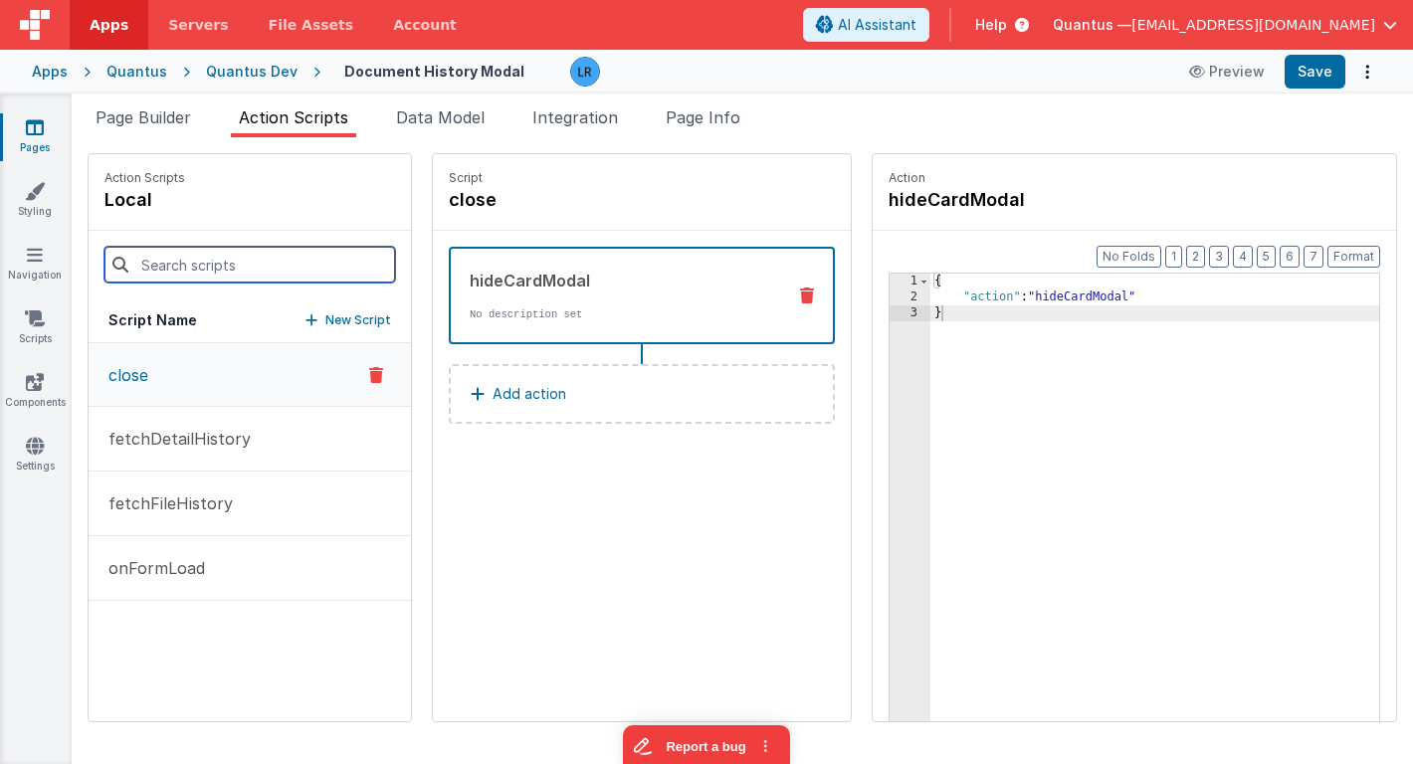
click at [234, 261] on input at bounding box center [249, 265] width 291 height 36
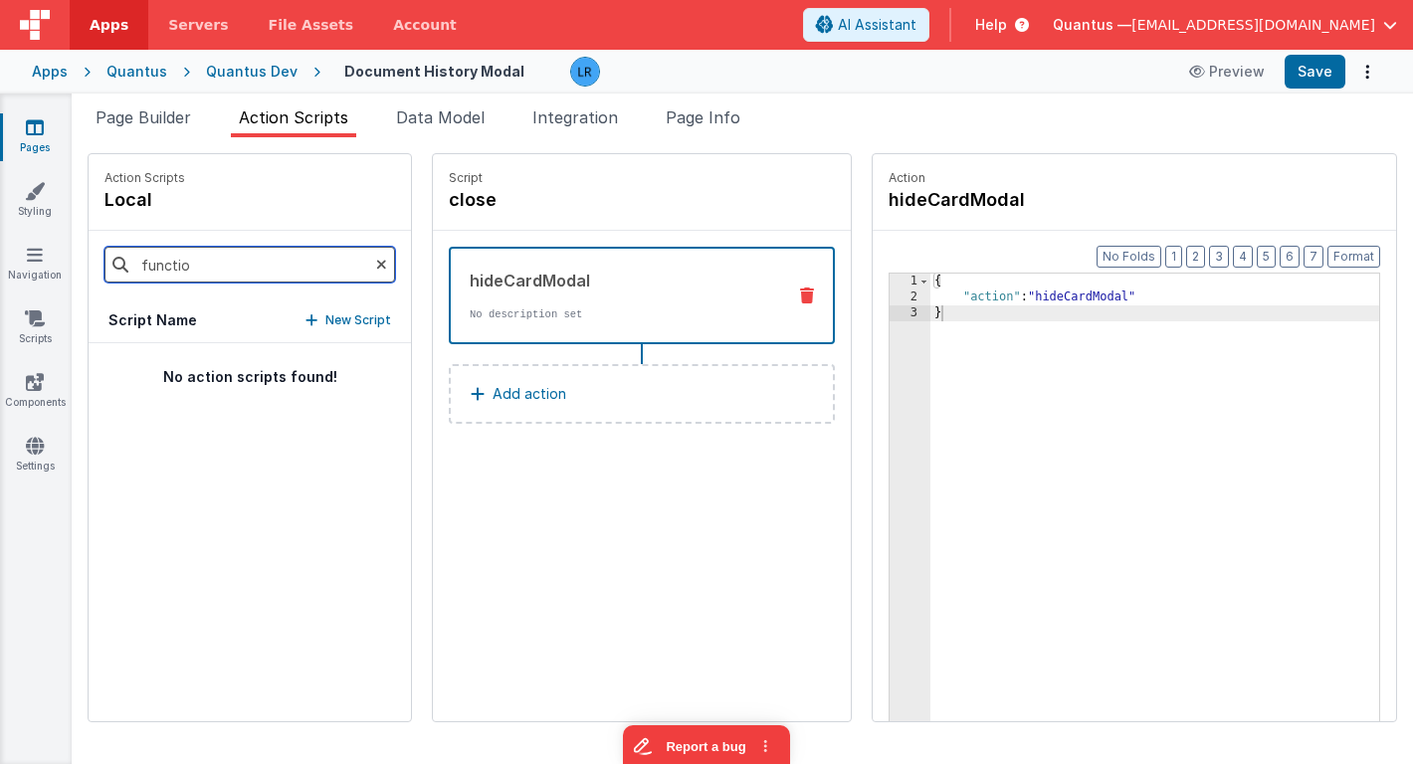
type input "functio"
click at [376, 259] on icon at bounding box center [381, 265] width 11 height 68
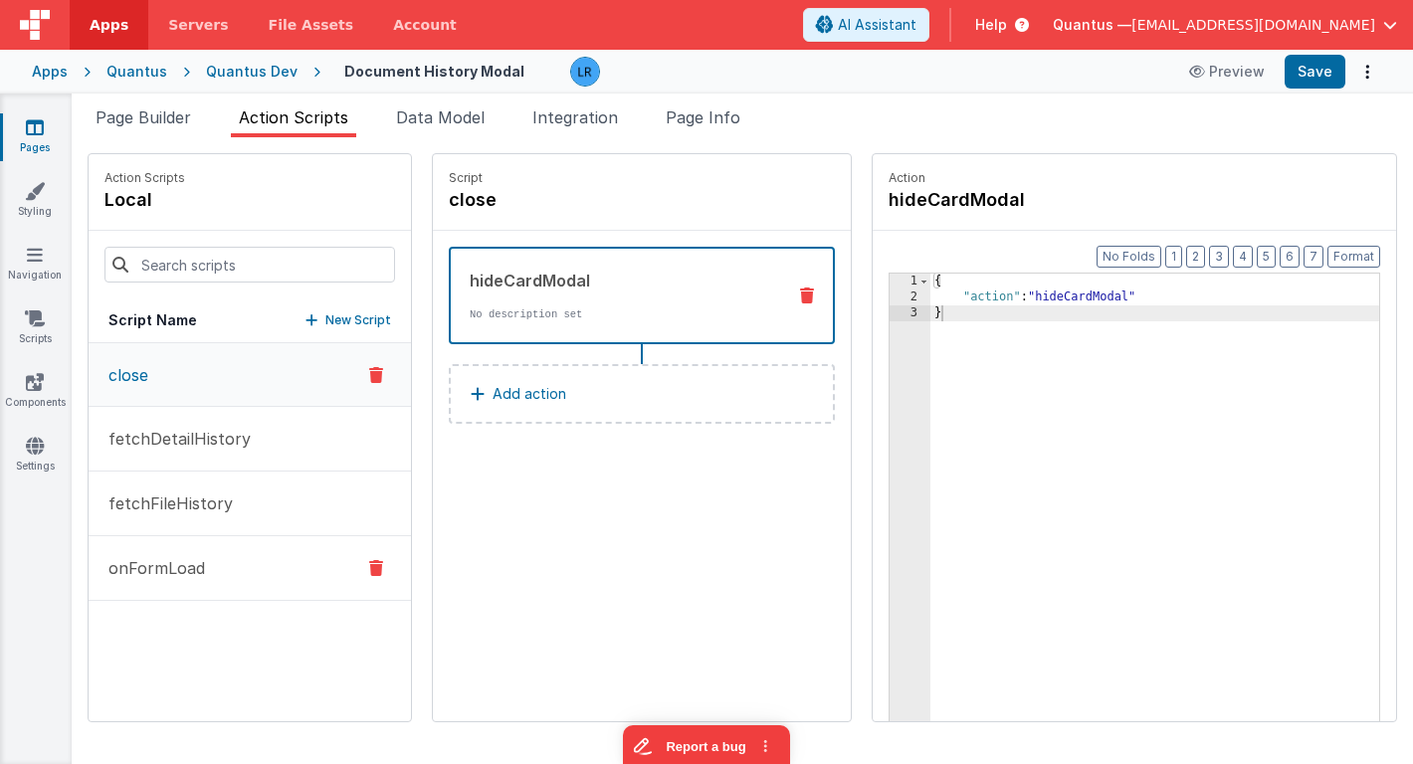
click at [174, 571] on p "onFormLoad" at bounding box center [151, 568] width 108 height 24
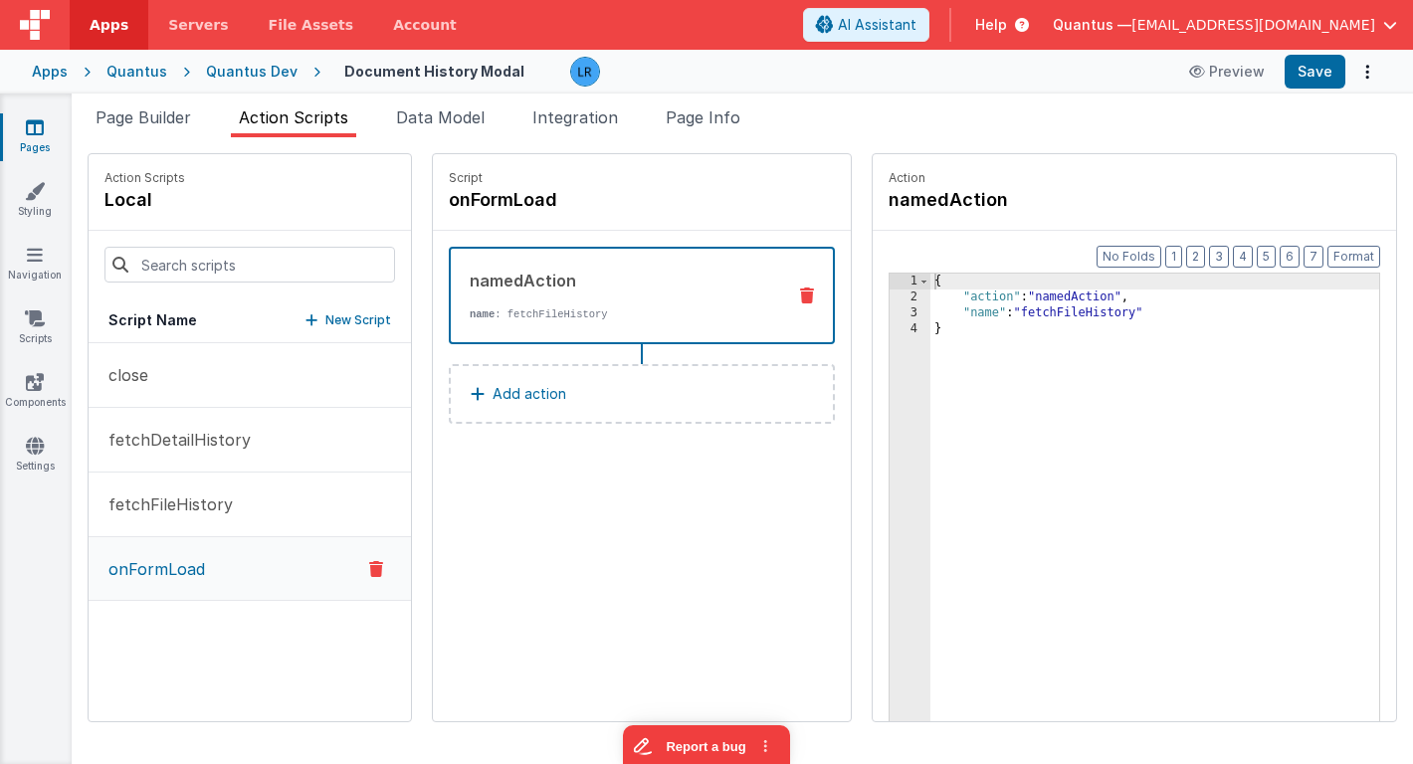
click at [504, 390] on p "Add action" at bounding box center [529, 394] width 74 height 24
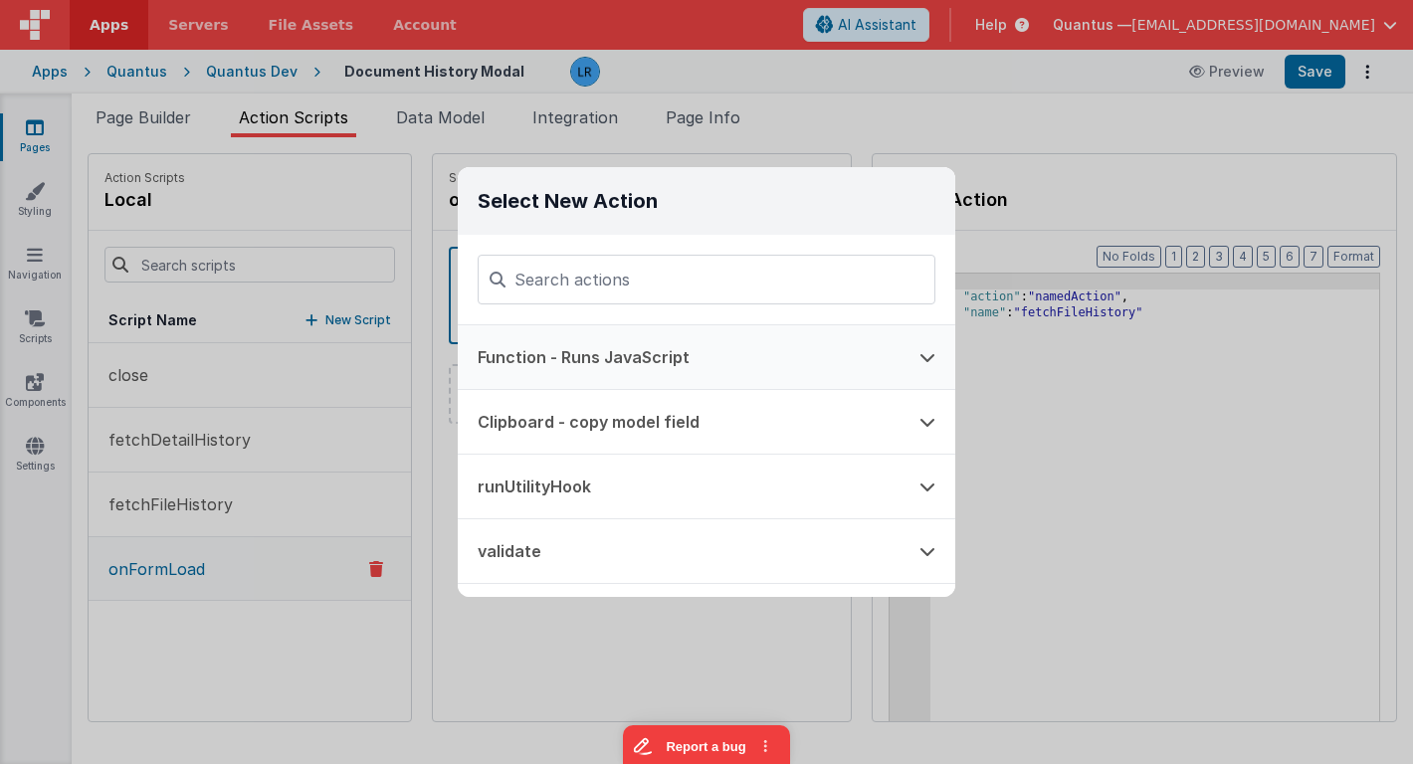
click at [605, 361] on button "Function - Runs JavaScript" at bounding box center [679, 357] width 442 height 64
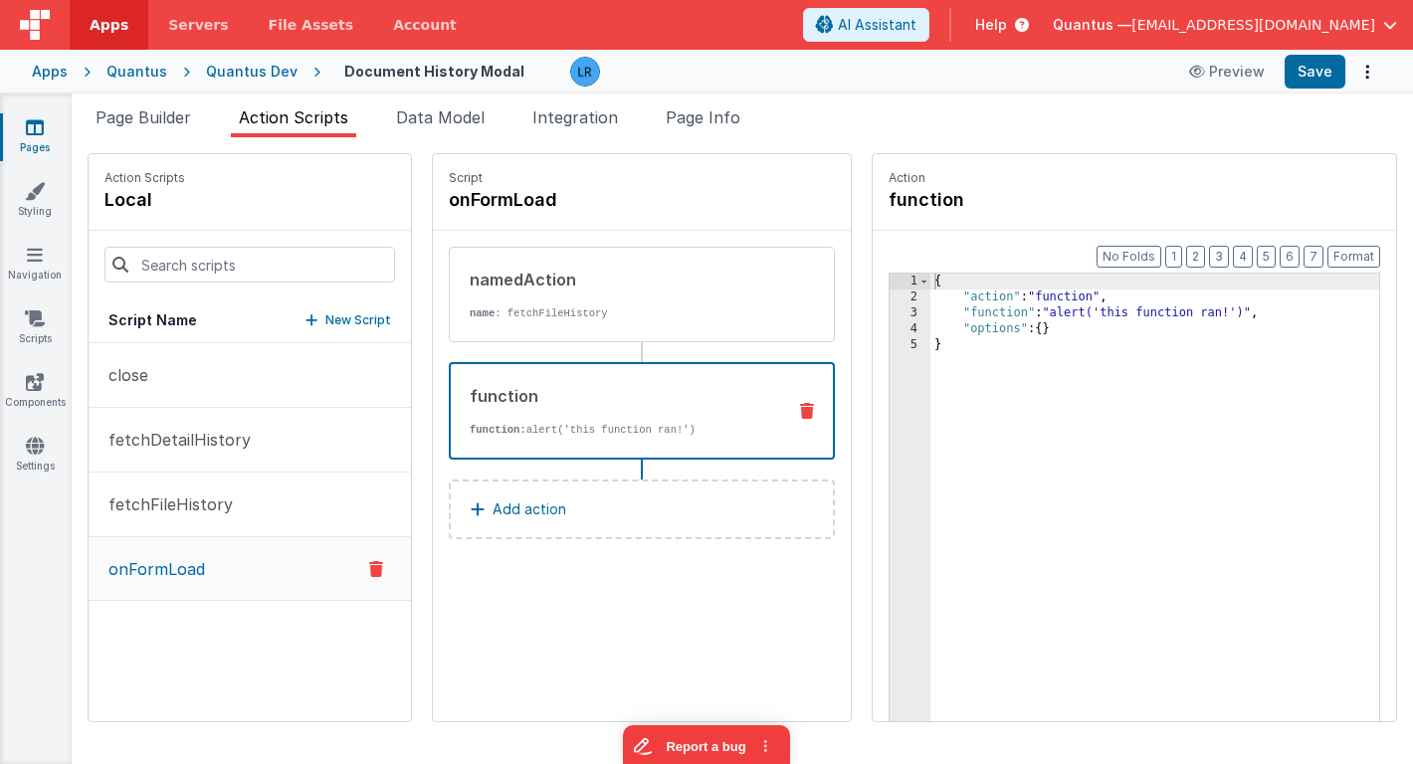
click at [930, 312] on div "{ "action" : "function" , "function" : "alert('this function ran!')" , "options…" at bounding box center [1183, 544] width 507 height 541
click at [889, 308] on div "3" at bounding box center [909, 313] width 41 height 16
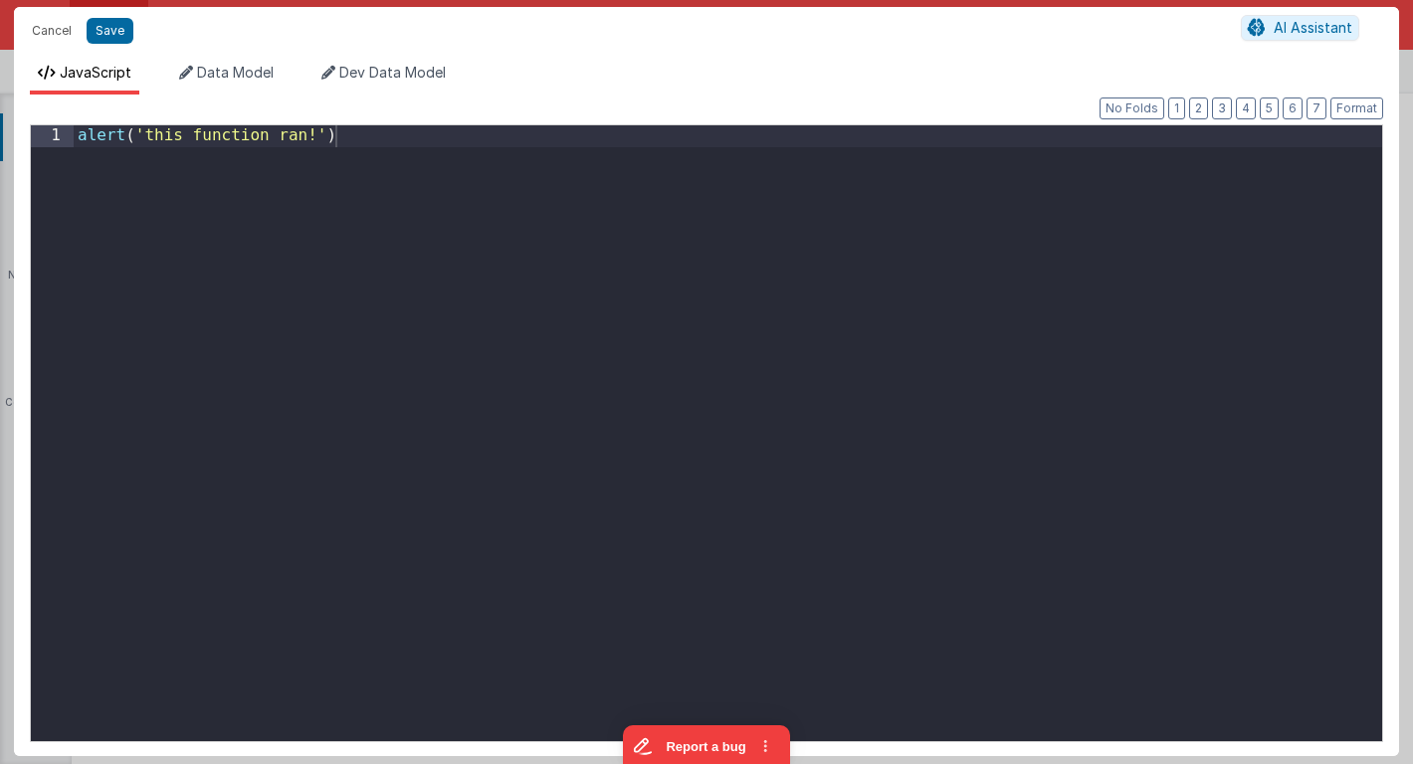
click at [844, 308] on div "Cancel Save AI Assistant JavaScript Data Model Dev Data Model Format 7 6 5 4 3 …" at bounding box center [706, 382] width 1413 height 764
drag, startPoint x: 367, startPoint y: 145, endPoint x: 2, endPoint y: 120, distance: 366.0
click at [2, 119] on div "Cancel Save AI Assistant JavaScript Data Model Dev Data Model Format 7 6 5 4 3 …" at bounding box center [706, 382] width 1413 height 764
paste textarea
click at [218, 75] on span "Data Model" at bounding box center [235, 72] width 77 height 17
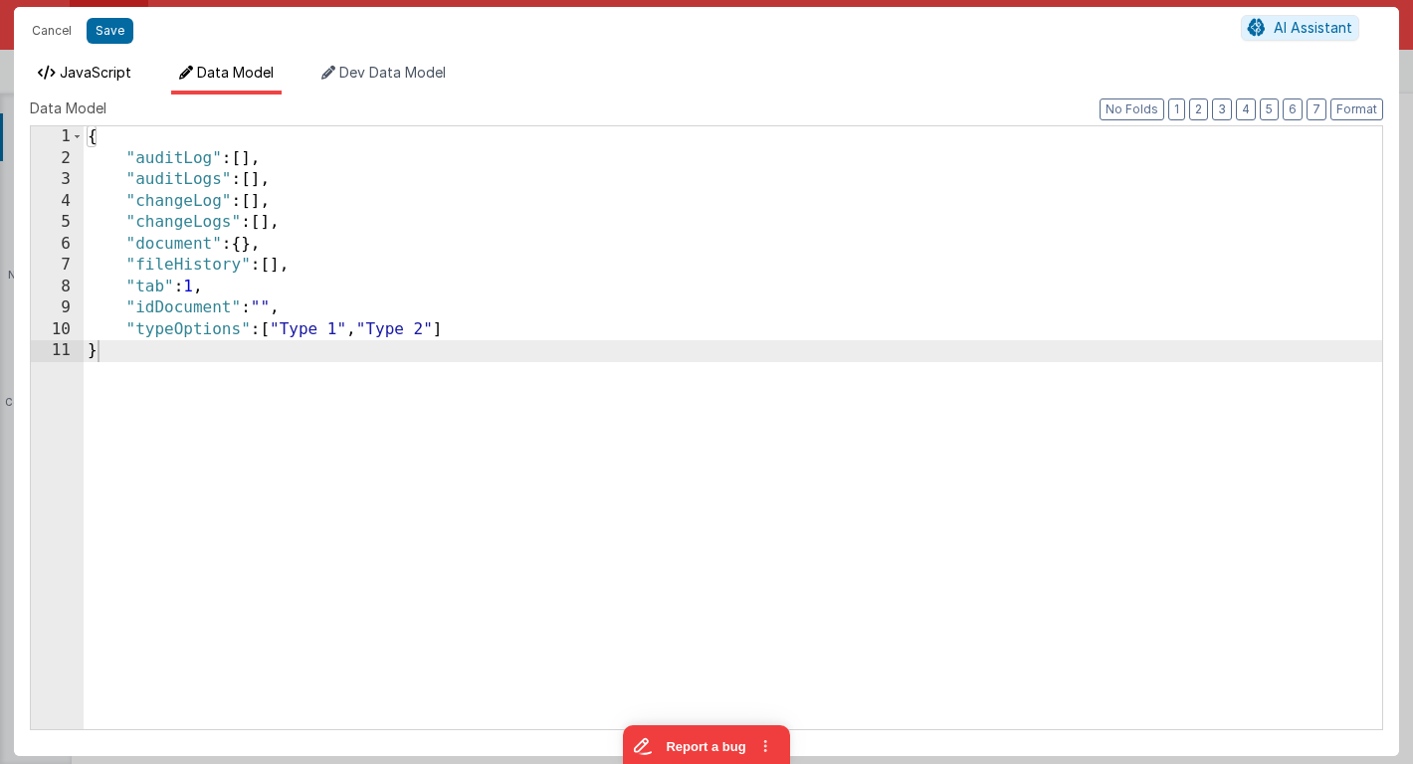
click at [82, 69] on span "JavaScript" at bounding box center [96, 72] width 72 height 17
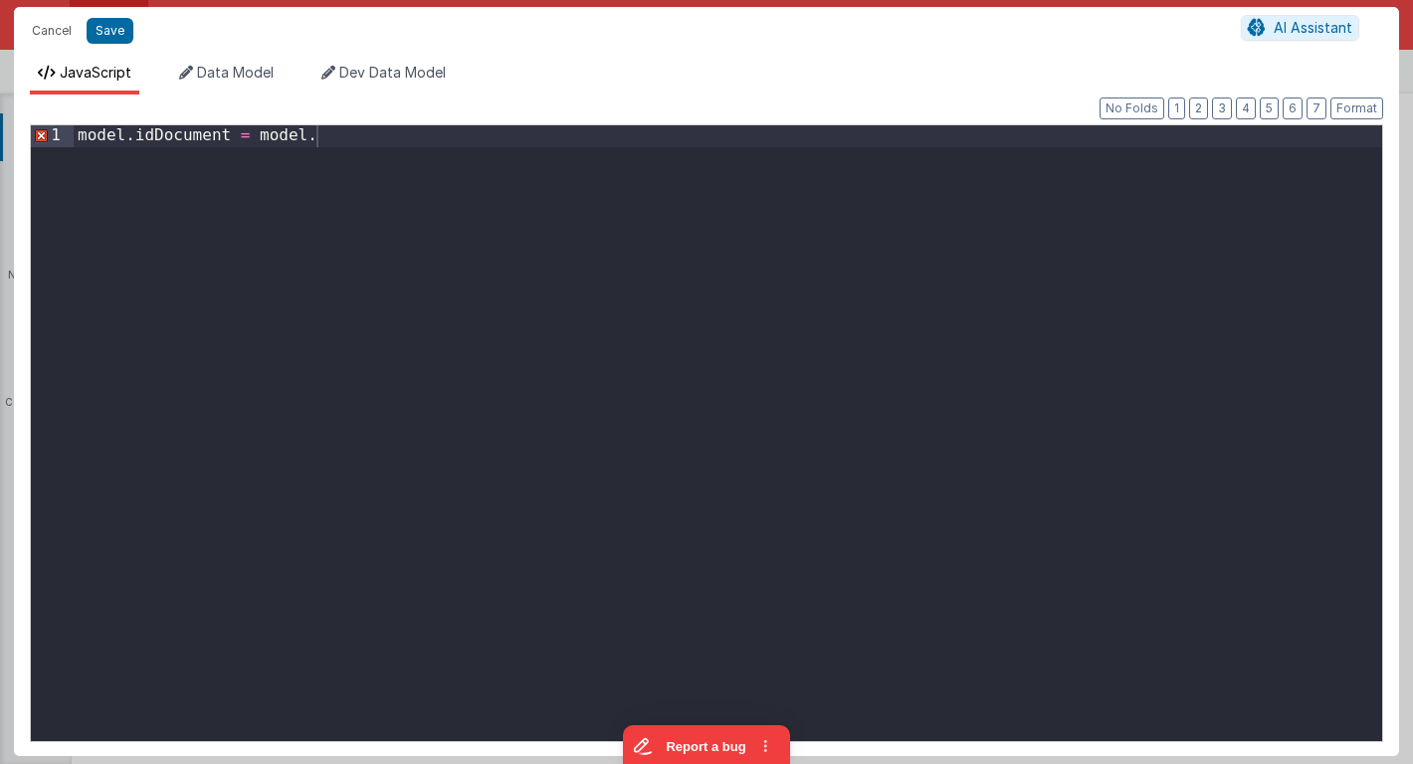
click at [331, 134] on div "model . idDocument = model ." at bounding box center [728, 454] width 1308 height 659
click at [115, 30] on button "Save" at bounding box center [110, 31] width 47 height 26
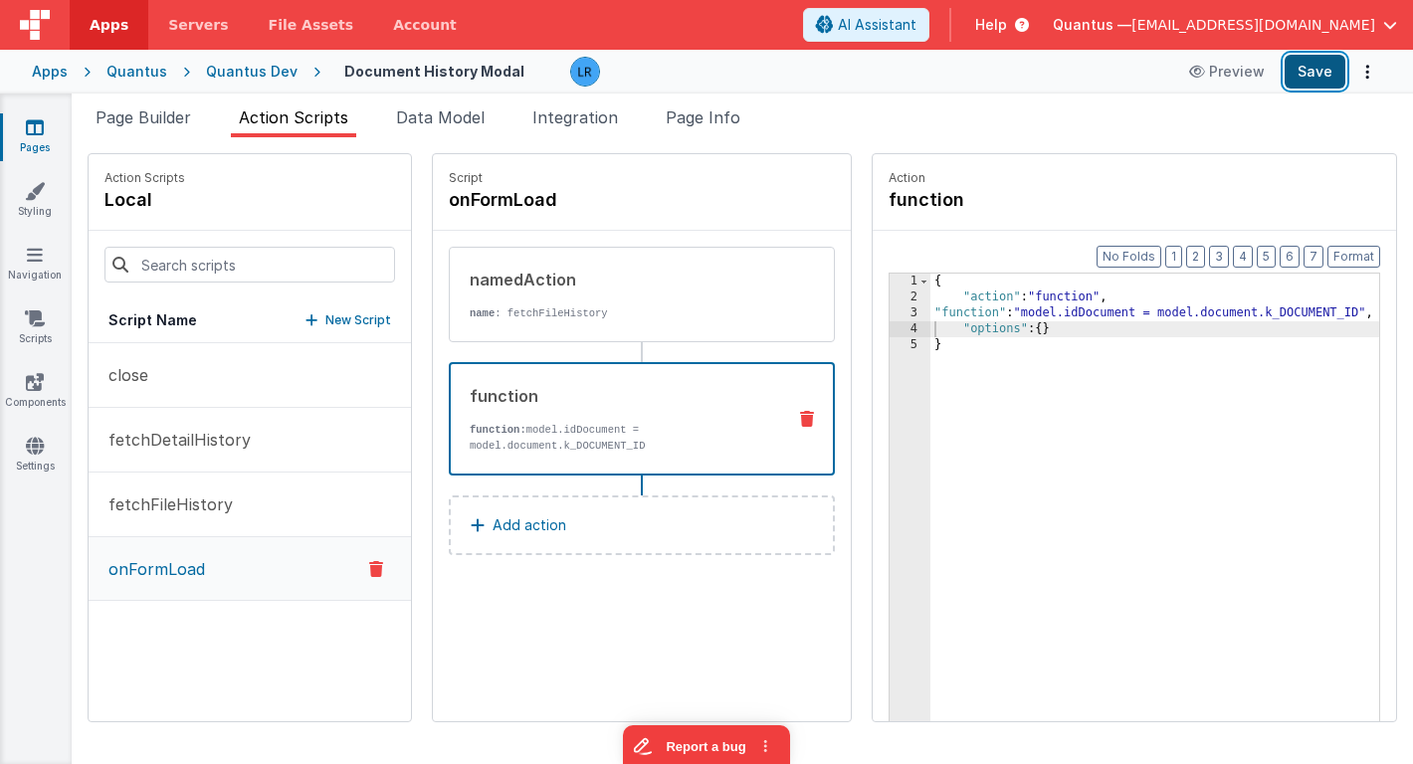
click at [1333, 73] on button "Save" at bounding box center [1314, 72] width 61 height 34
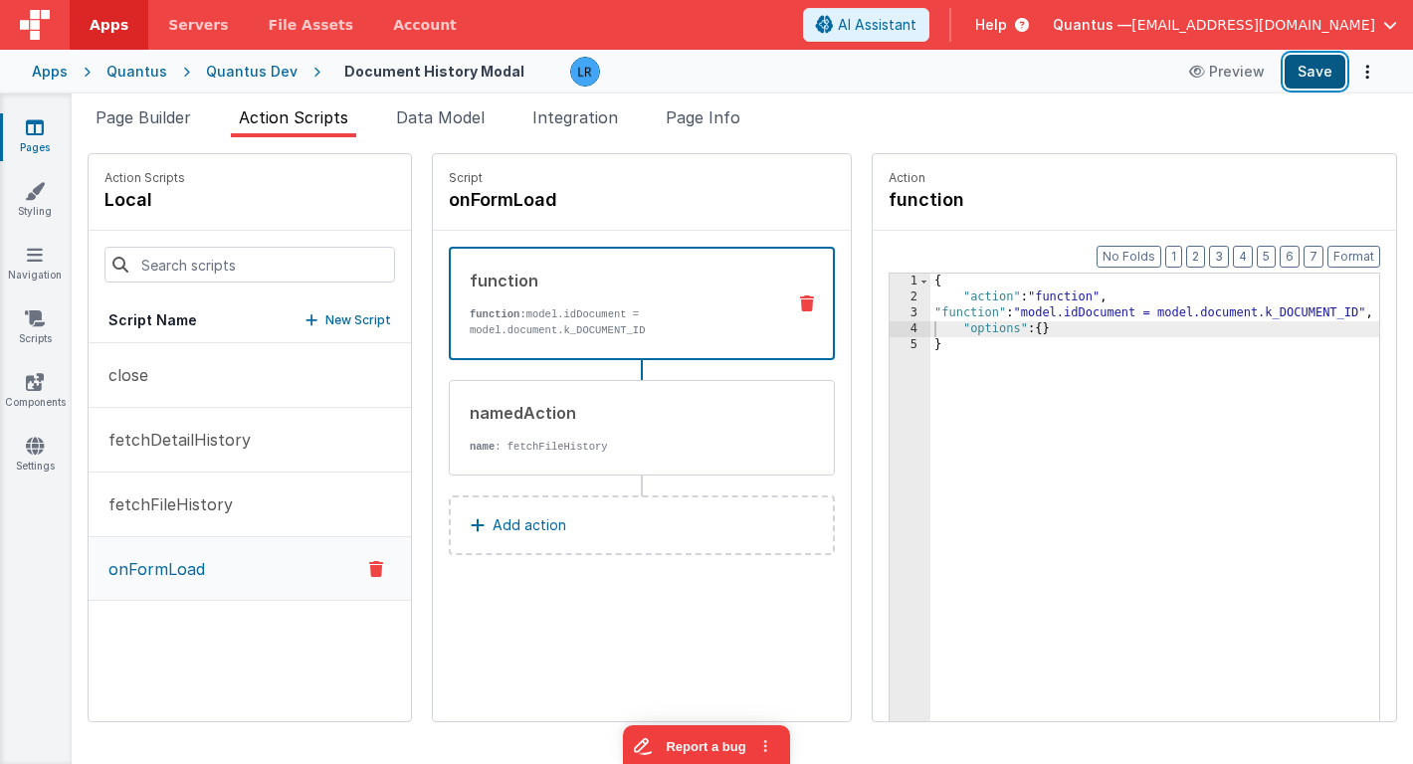
click at [1323, 73] on button "Save" at bounding box center [1314, 72] width 61 height 34
click at [153, 119] on span "Page Builder" at bounding box center [144, 117] width 96 height 20
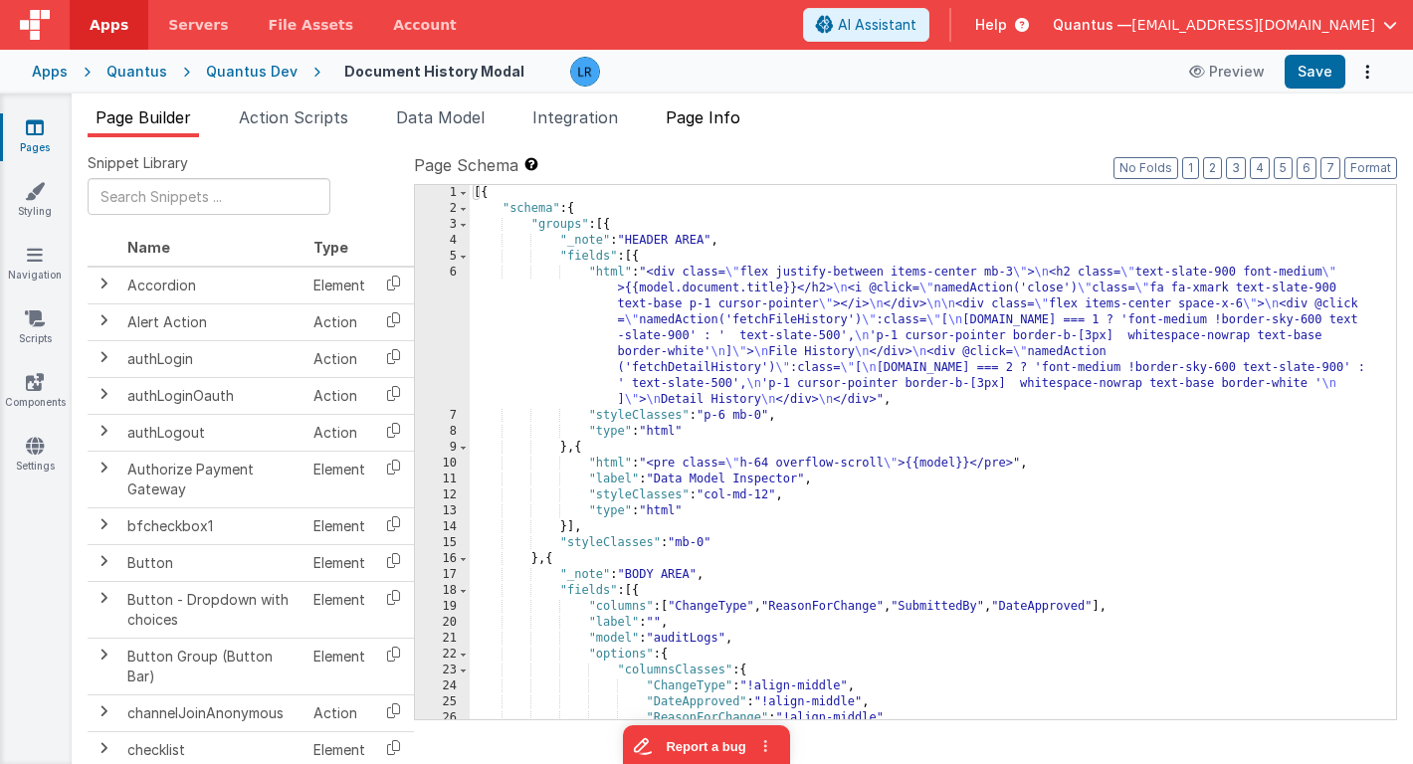
click at [731, 110] on span "Page Info" at bounding box center [703, 117] width 75 height 20
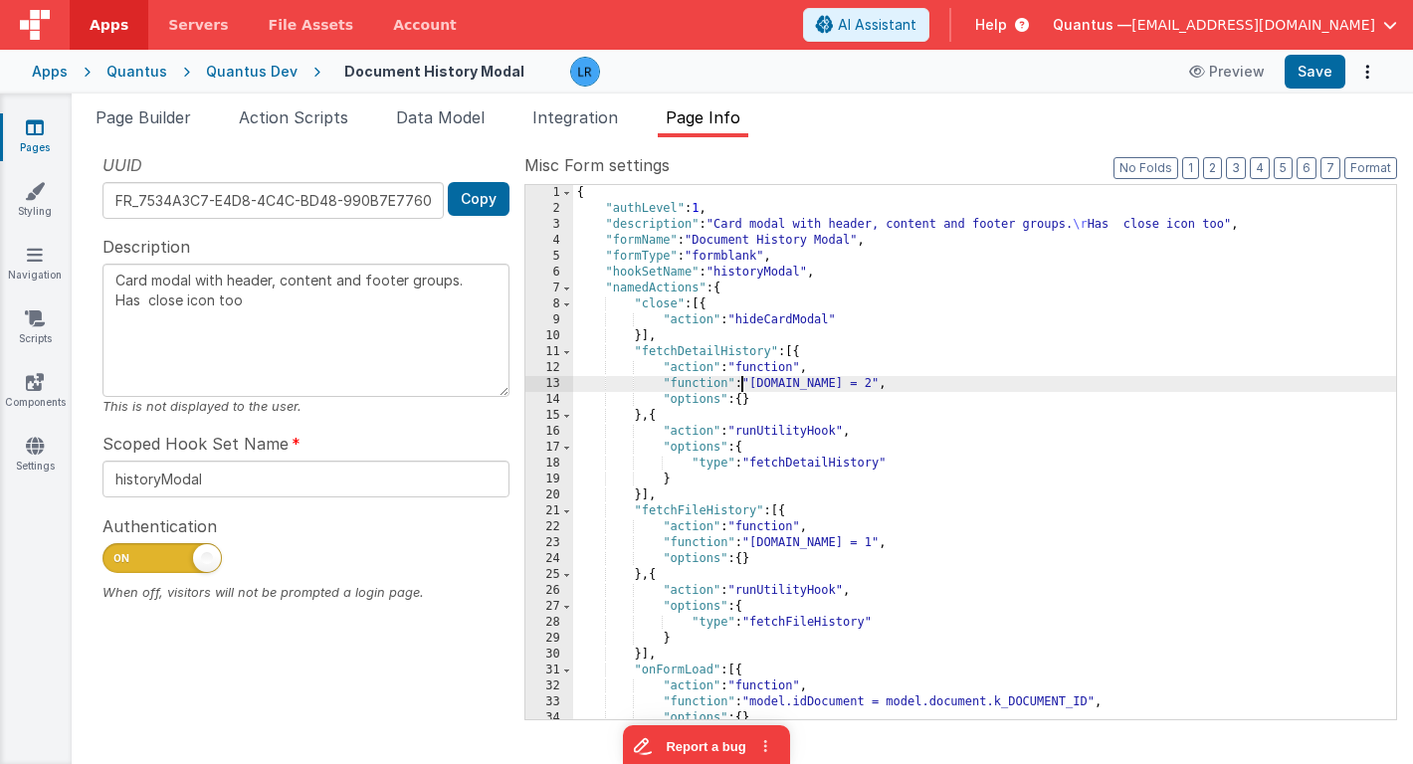
click at [744, 386] on div "{ "authLevel" : 1 , "description" : "Card modal with header, content and footer…" at bounding box center [984, 468] width 823 height 566
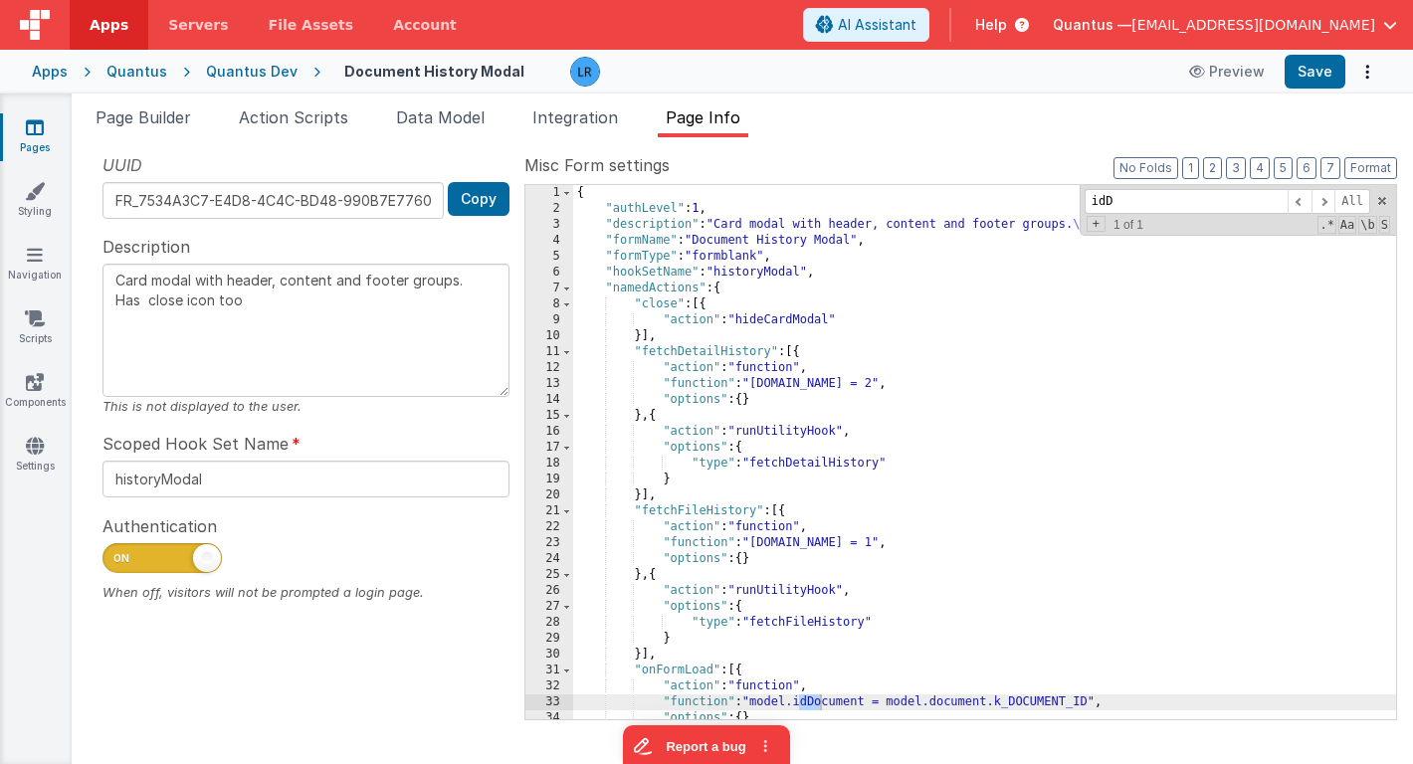
type input "idD"
click at [180, 117] on span "Page Builder" at bounding box center [144, 117] width 96 height 20
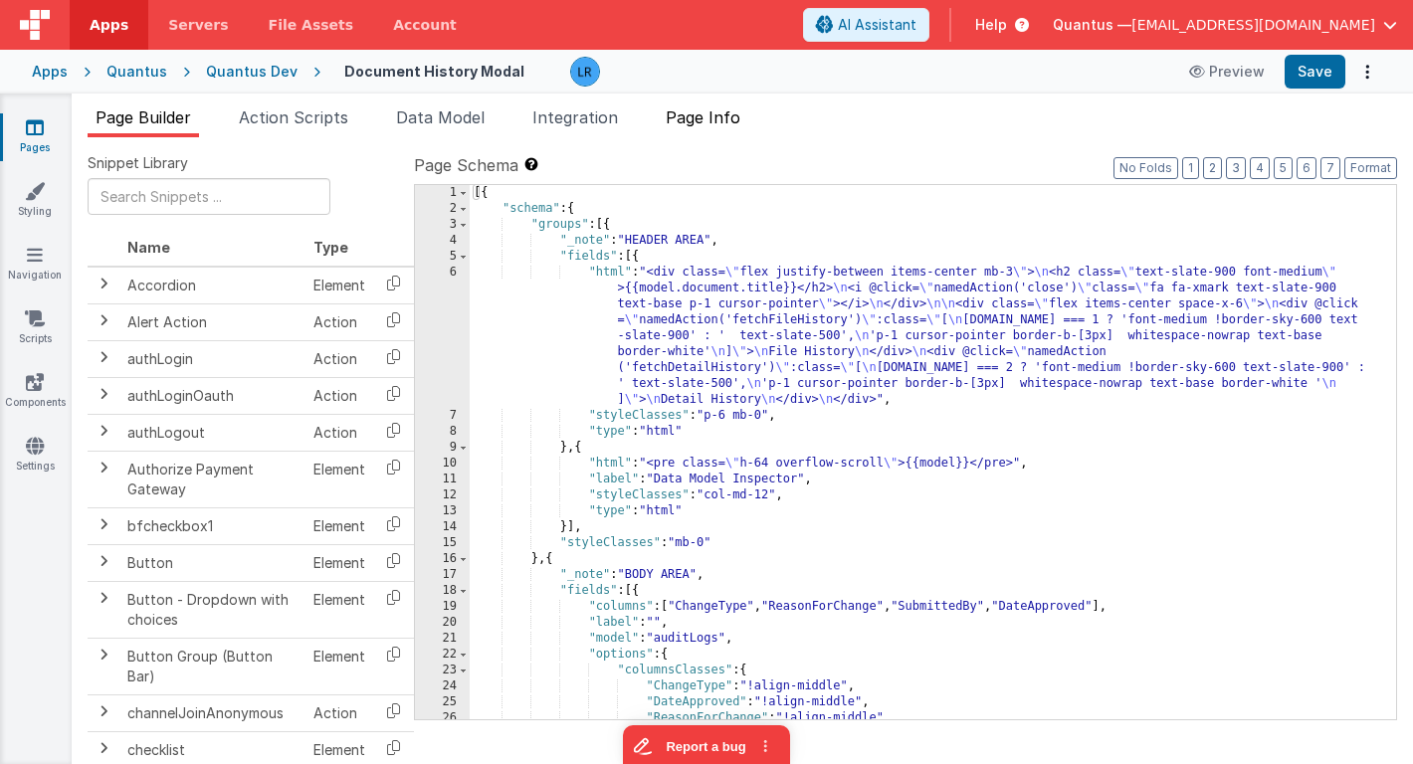
click at [708, 115] on span "Page Info" at bounding box center [703, 117] width 75 height 20
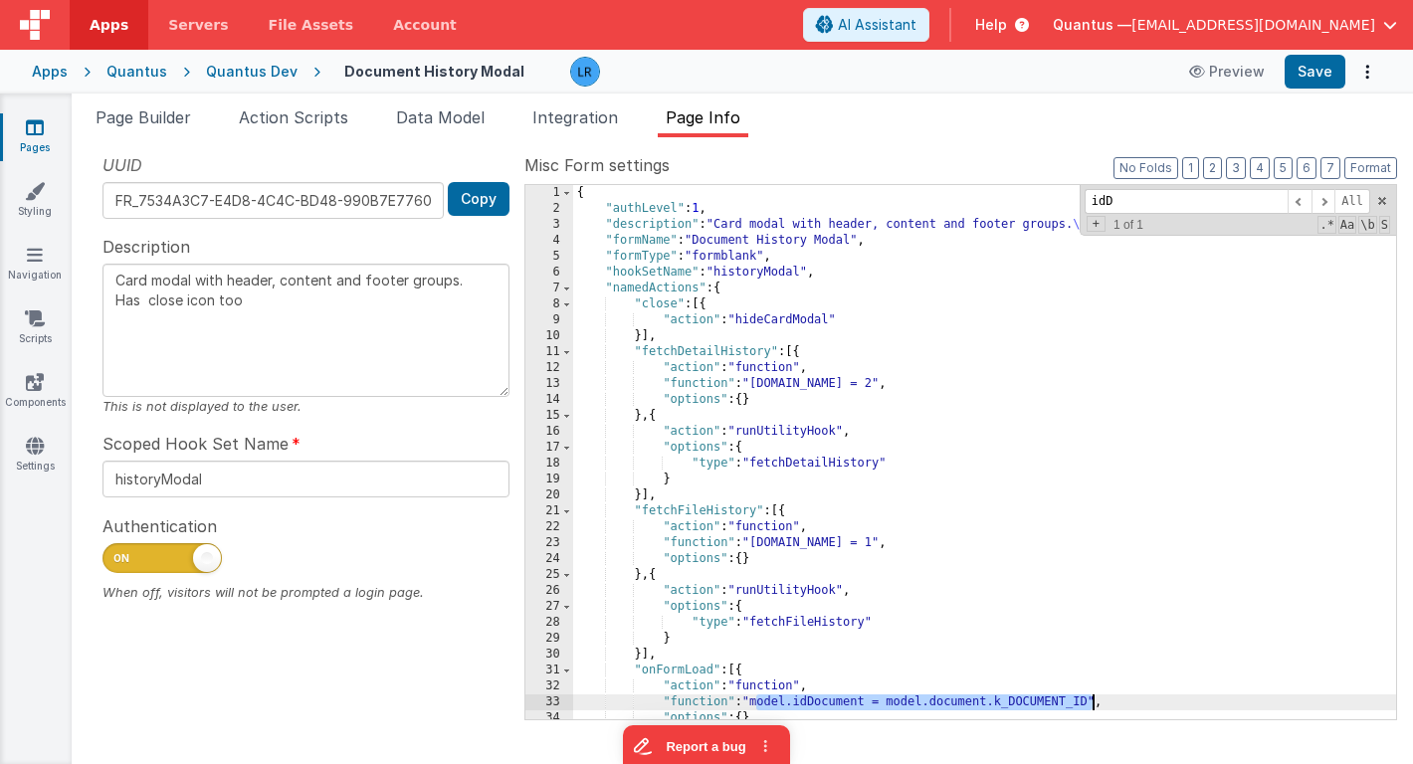
drag, startPoint x: 756, startPoint y: 704, endPoint x: 1093, endPoint y: 704, distance: 337.3
click at [1093, 704] on div "{ "authLevel" : 1 , "description" : "Card modal with header, content and footer…" at bounding box center [984, 468] width 823 height 566
type textarea "Card modal with header, content and footer groups. Has close icon too"
click at [1327, 73] on button "Save" at bounding box center [1314, 72] width 61 height 34
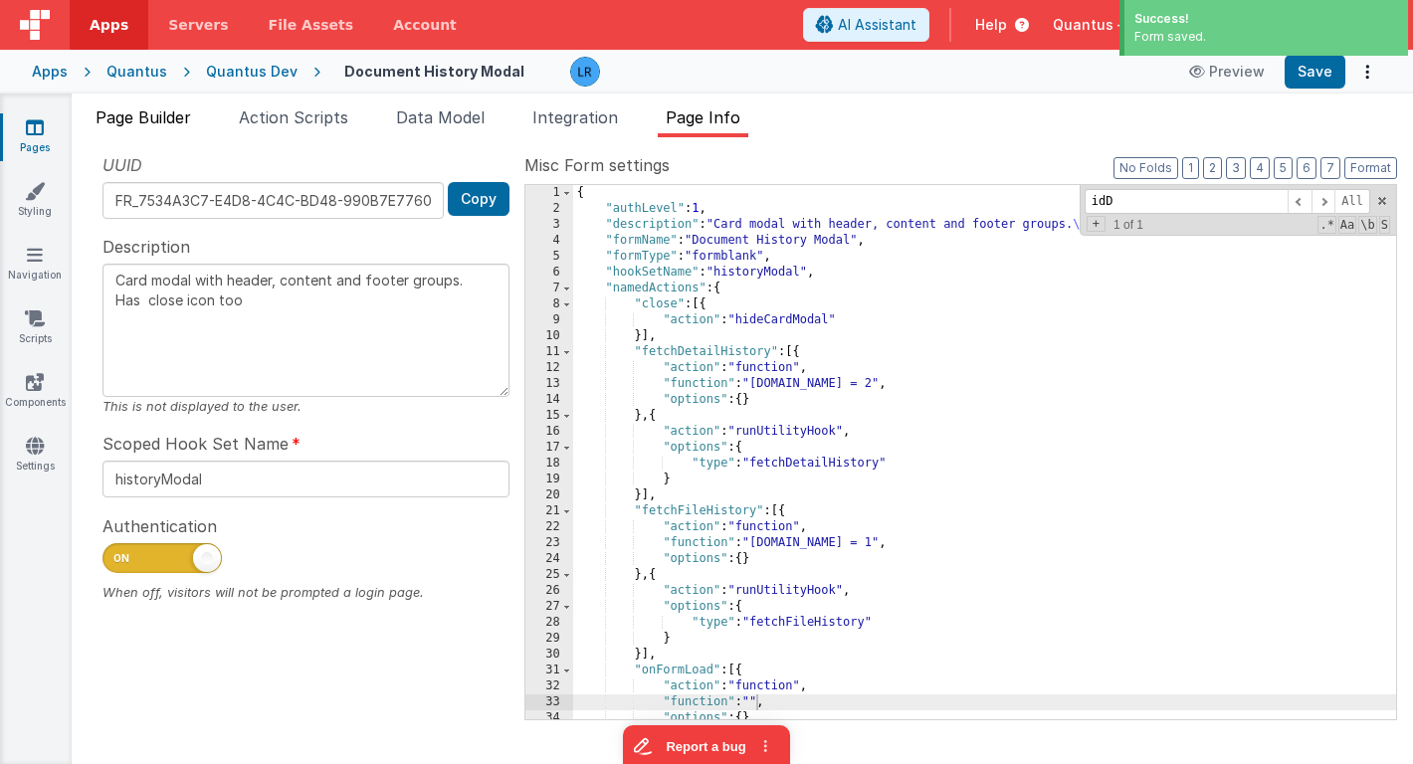
click at [176, 116] on span "Page Builder" at bounding box center [144, 117] width 96 height 20
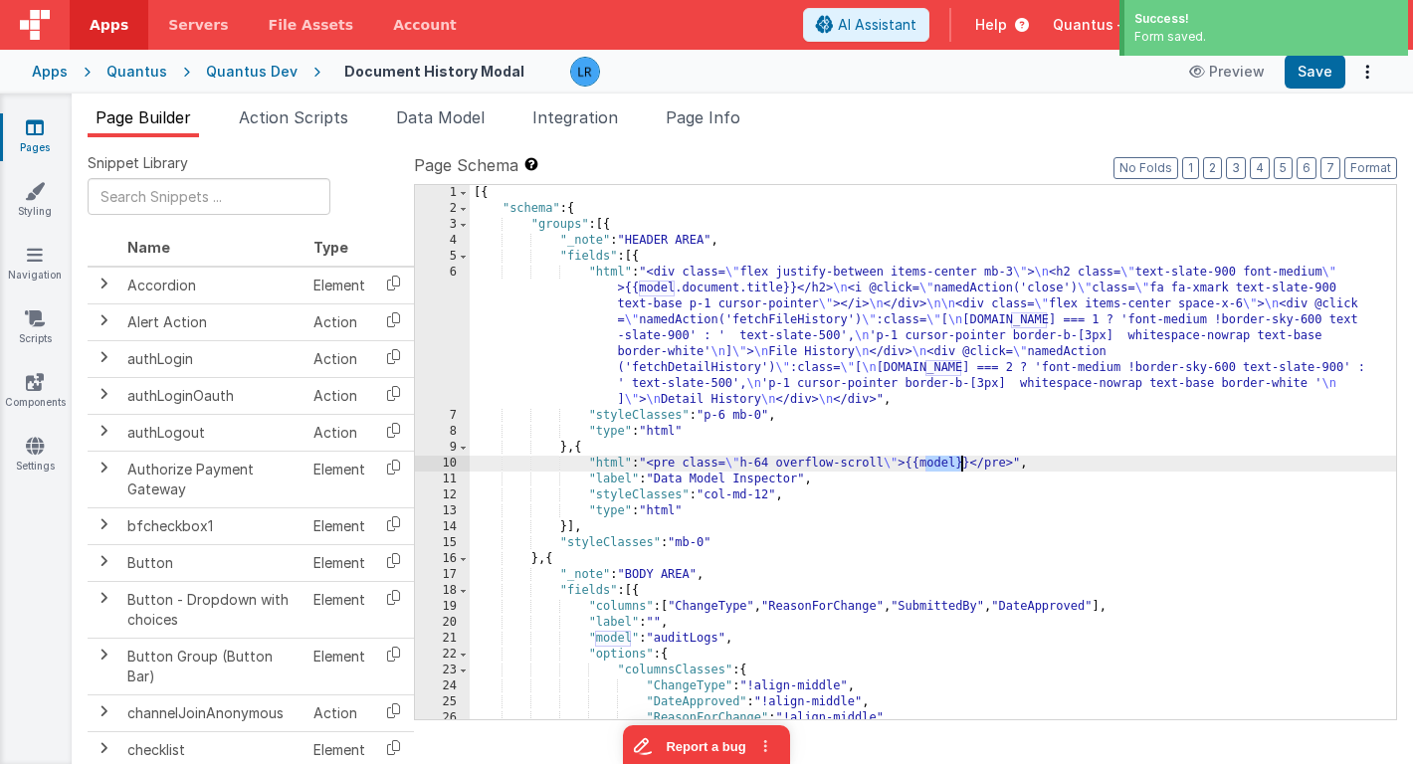
drag, startPoint x: 927, startPoint y: 468, endPoint x: 959, endPoint y: 469, distance: 31.9
click at [959, 469] on div "[{ "schema" : { "groups" : [{ "_note" : "HEADER AREA" , "fields" : [{ "html" : …" at bounding box center [933, 468] width 926 height 566
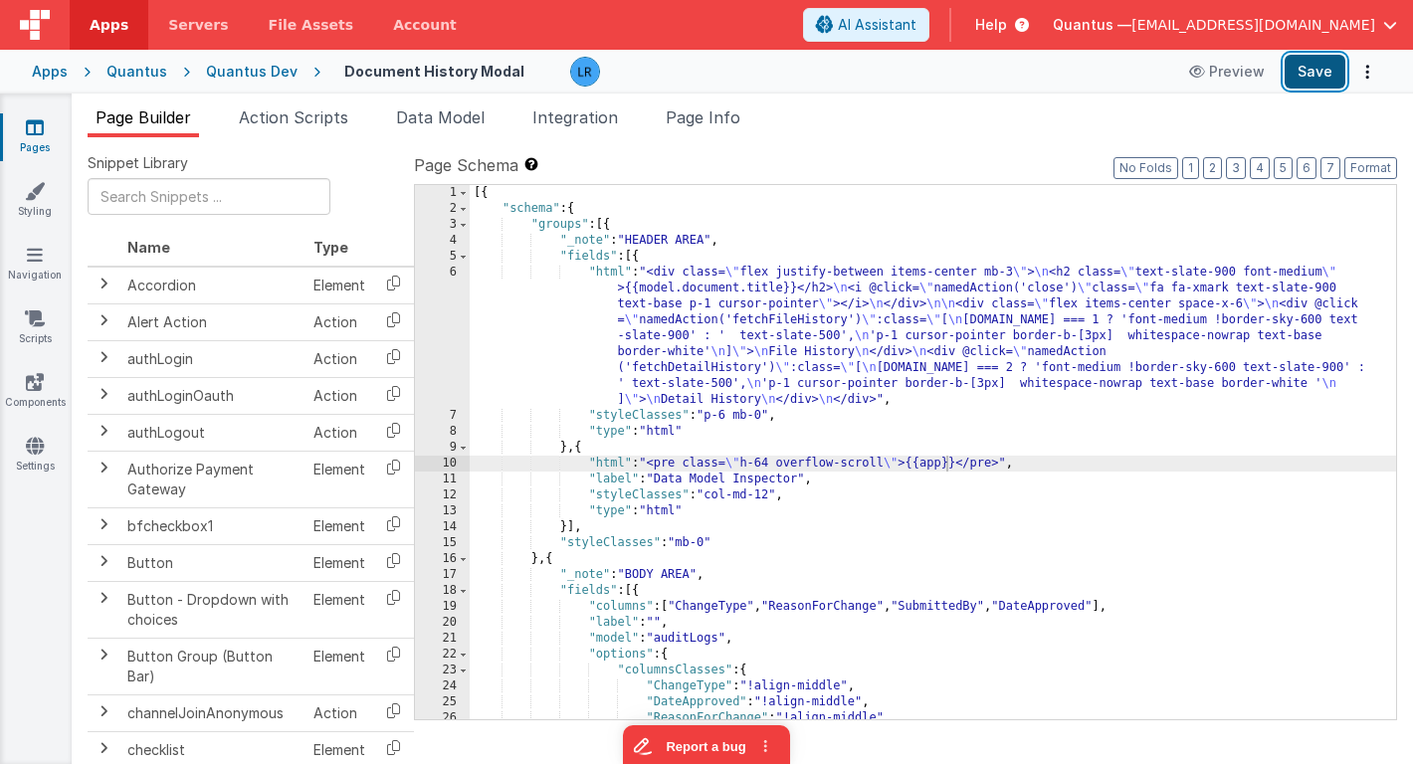
click at [1312, 87] on button "Save" at bounding box center [1314, 72] width 61 height 34
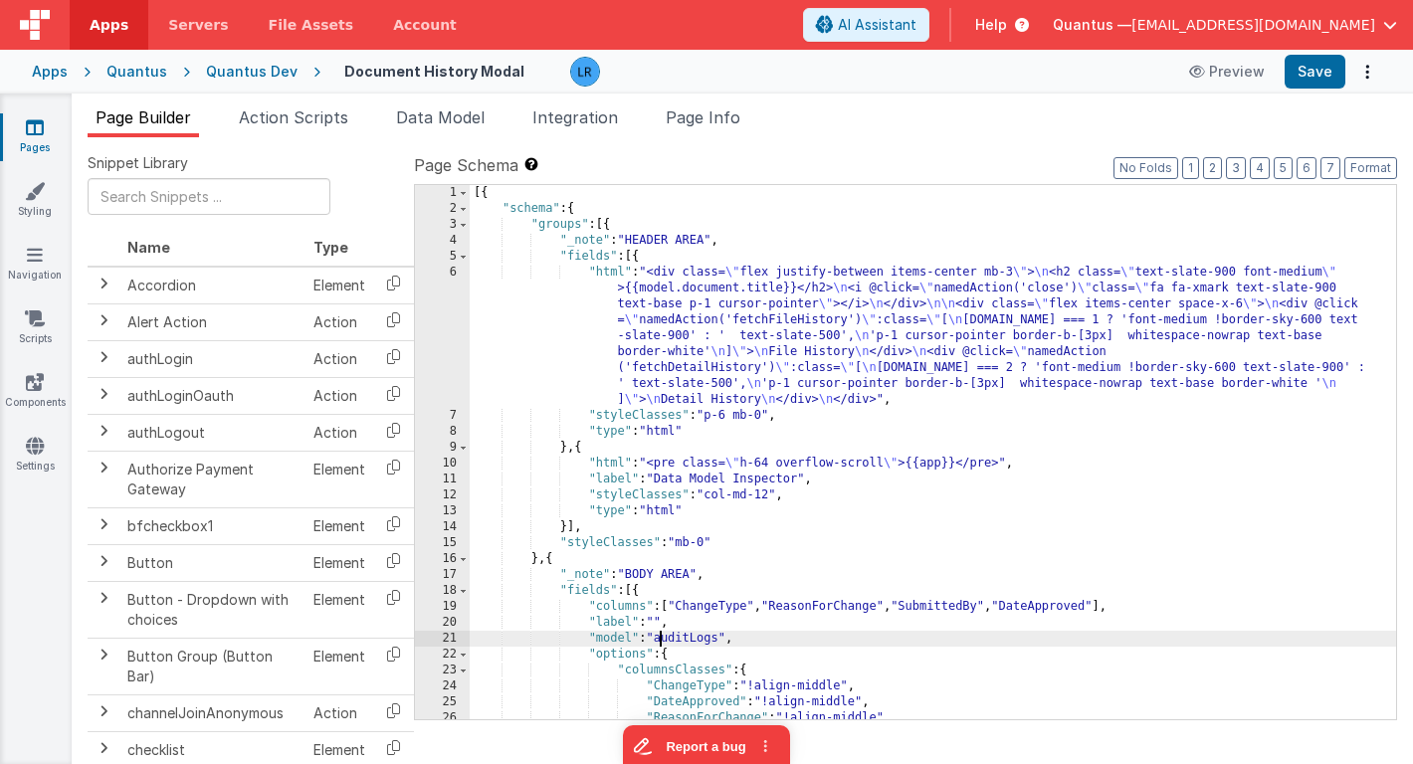
click at [660, 637] on div "[{ "schema" : { "groups" : [{ "_note" : "HEADER AREA" , "fields" : [{ "html" : …" at bounding box center [933, 468] width 926 height 566
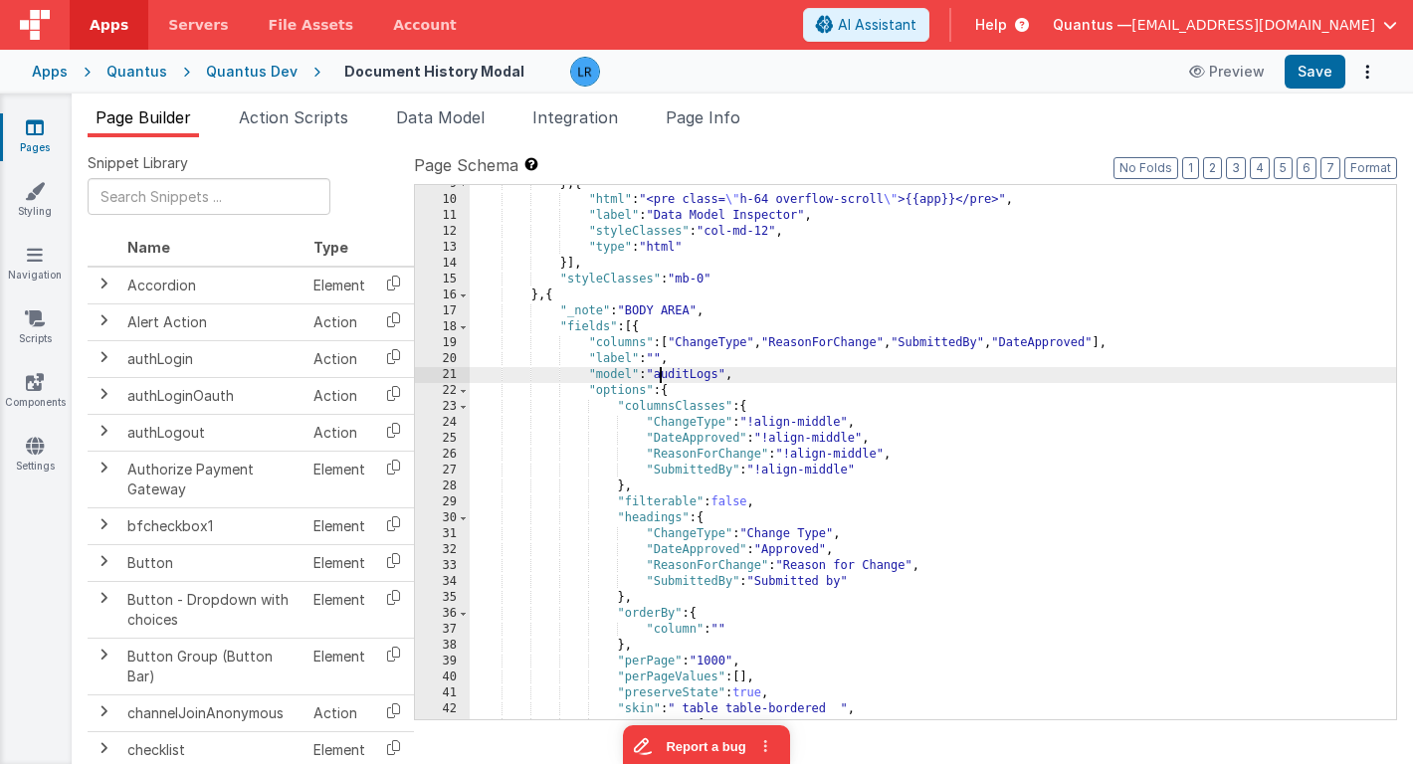
scroll to position [264, 0]
click at [662, 374] on div "} , { "html" : "<pre class= \" h-64 overflow-scroll \" >{{app}}</pre>" , "label…" at bounding box center [933, 459] width 926 height 566
click at [688, 374] on div "} , { "html" : "<pre class= \" h-64 overflow-scroll \" >{{app}}</pre>" , "label…" at bounding box center [933, 459] width 926 height 566
click at [727, 122] on span "Page Info" at bounding box center [703, 117] width 75 height 20
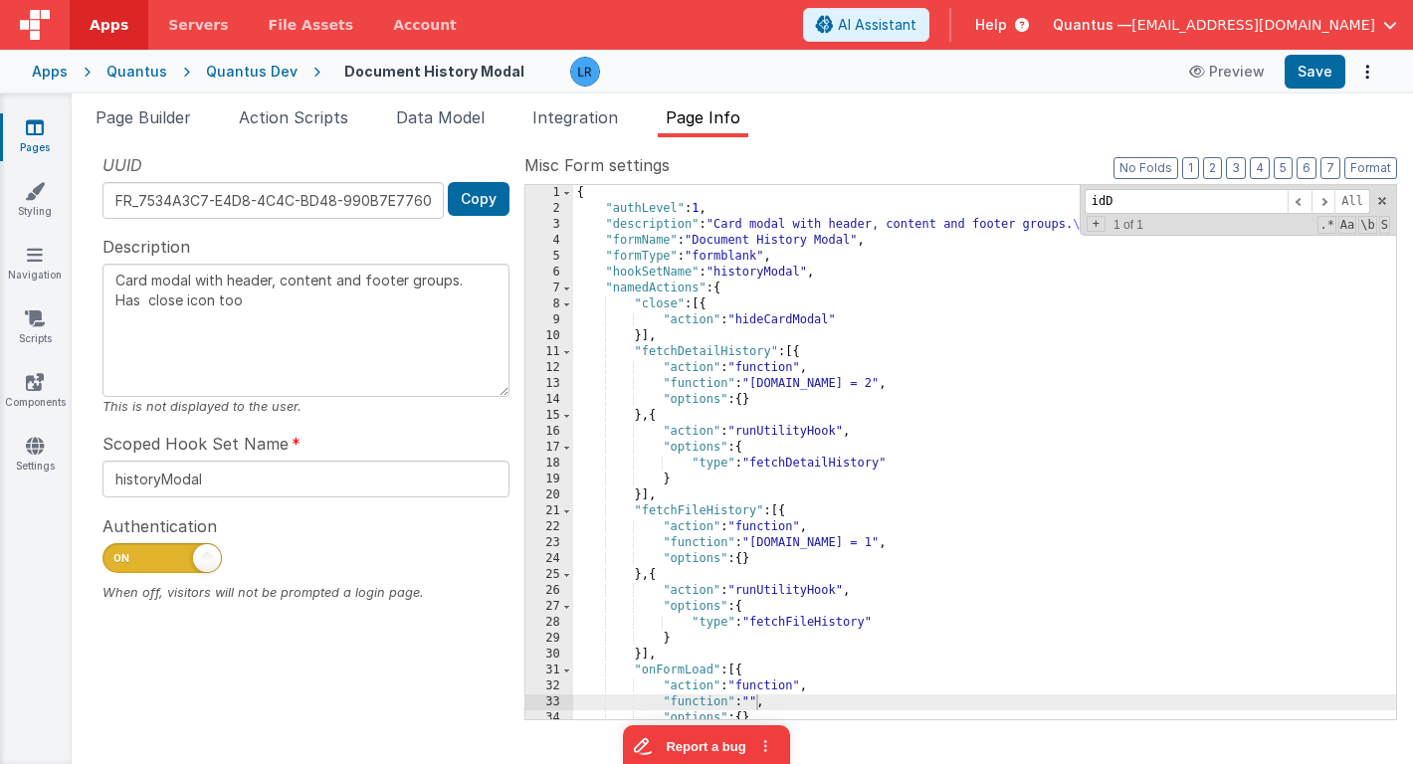
click at [674, 381] on div "{ "authLevel" : 1 , "description" : "Card modal with header, content and footer…" at bounding box center [984, 468] width 823 height 566
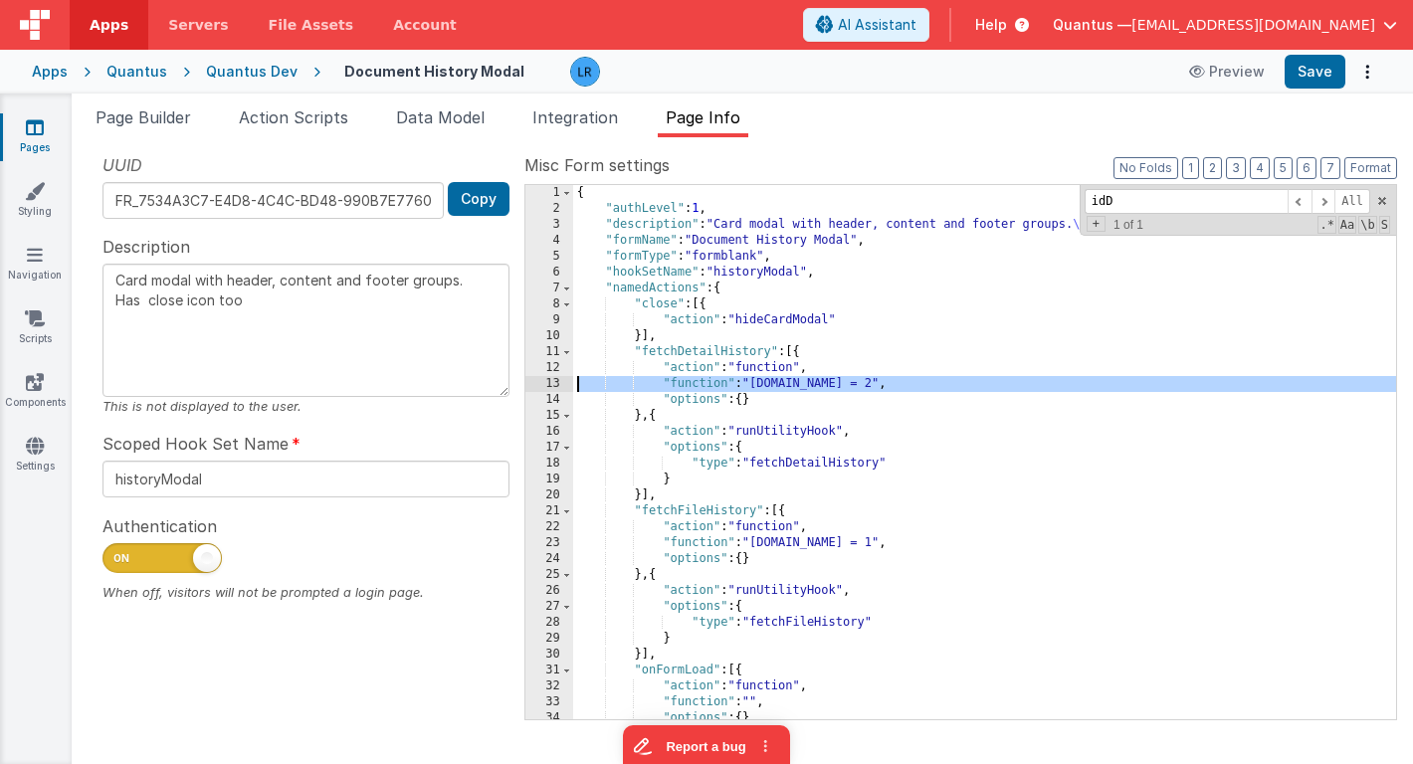
click at [548, 385] on div "13" at bounding box center [549, 384] width 48 height 16
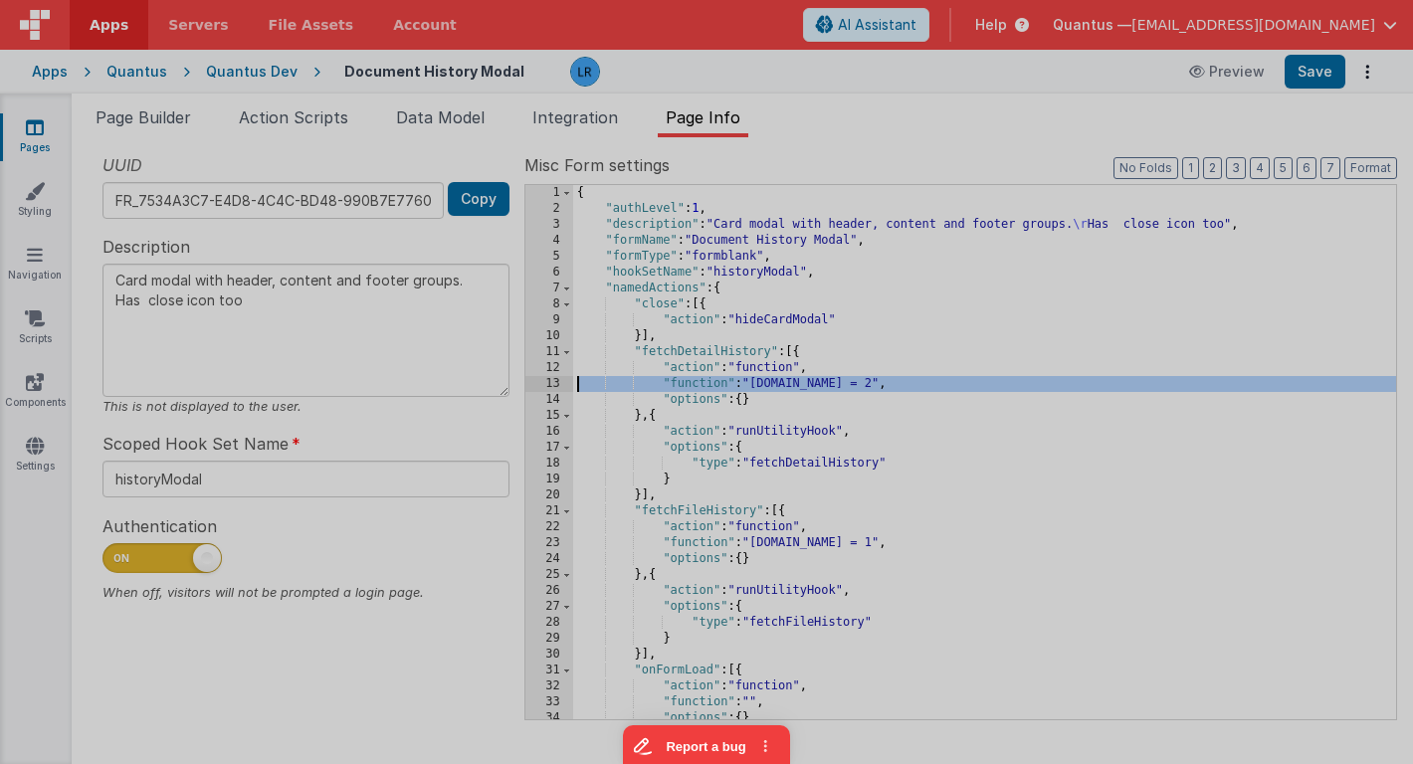
click at [548, 385] on div "Cancel Save AI Assistant JavaScript Data Model Dev Data Model Format 7 6 5 4 3 …" at bounding box center [706, 382] width 1413 height 764
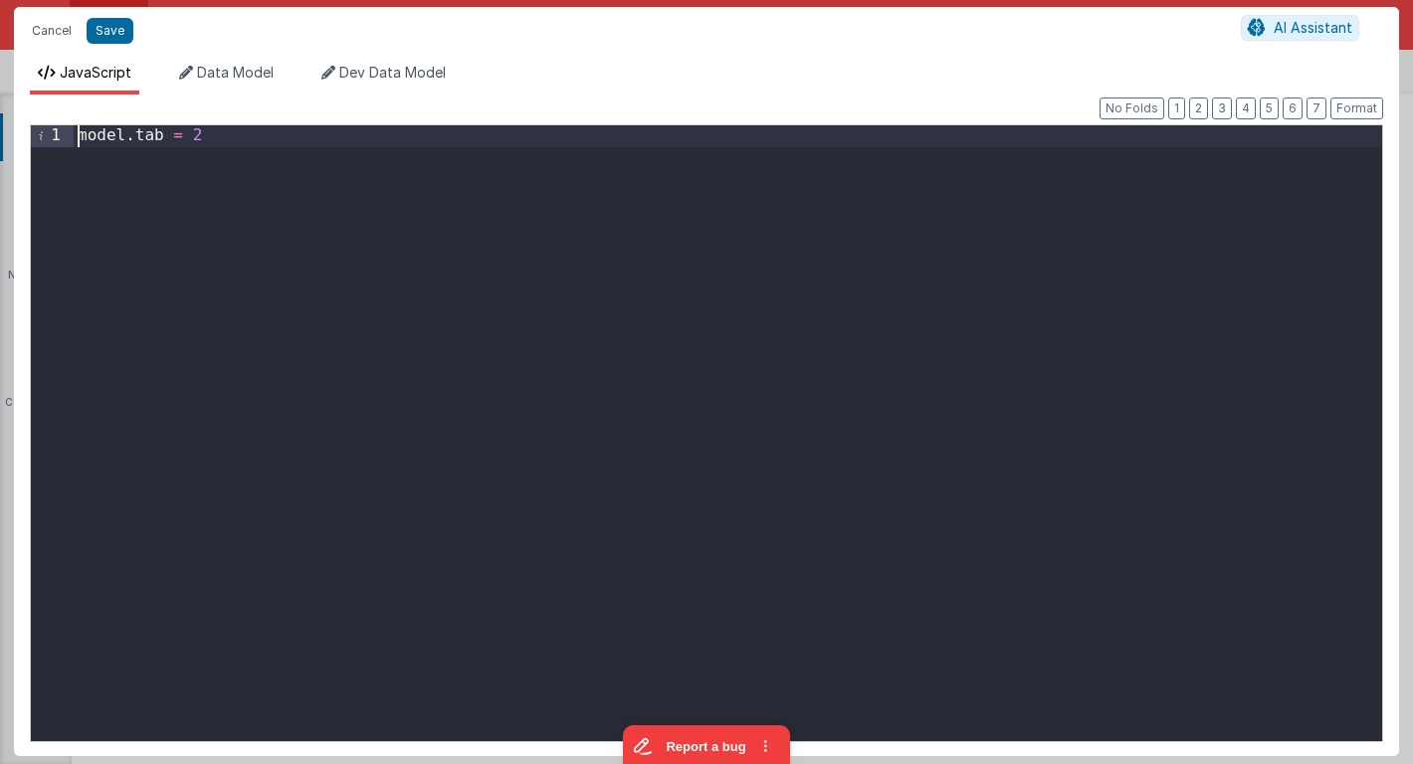
click at [79, 136] on div "model . tab = 2" at bounding box center [728, 454] width 1308 height 659
click at [203, 78] on span "Data Model" at bounding box center [235, 72] width 77 height 17
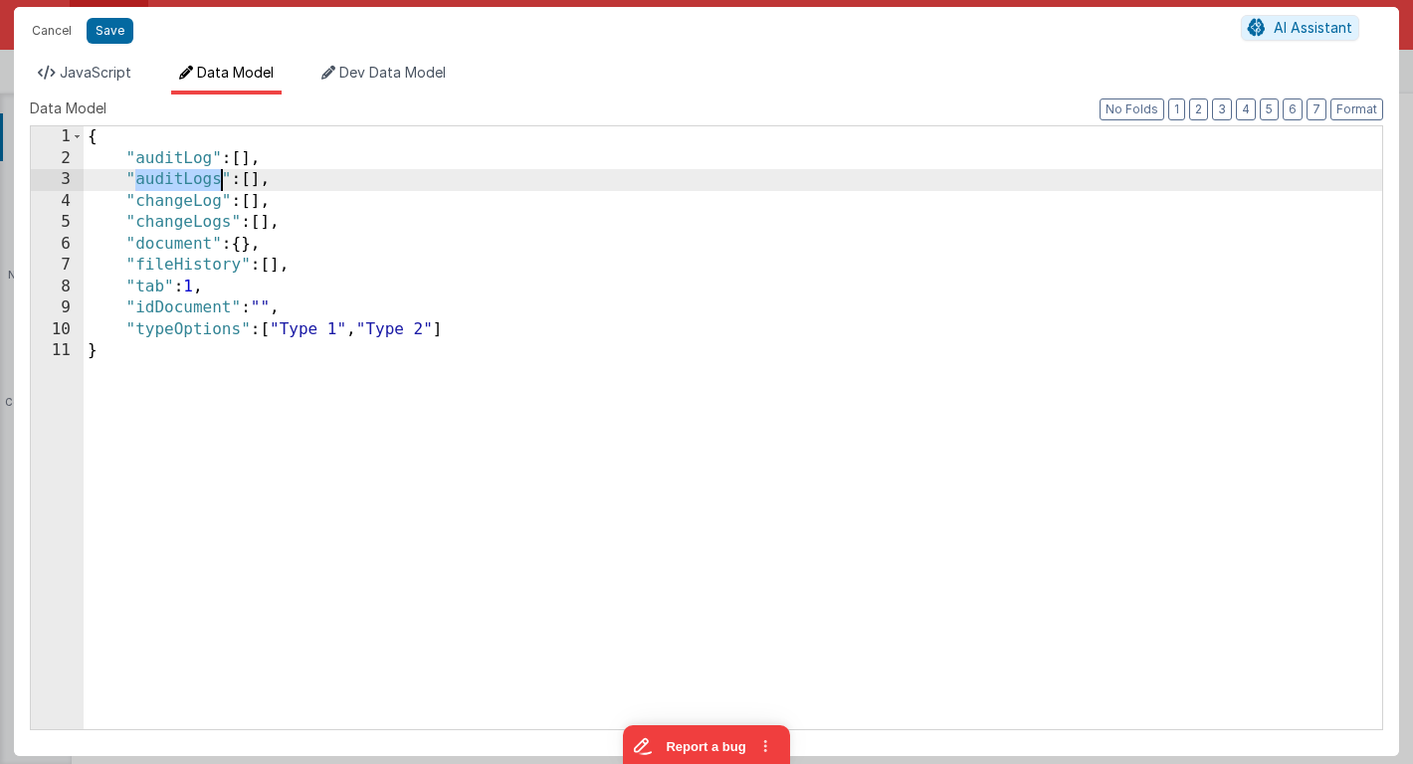
drag, startPoint x: 137, startPoint y: 184, endPoint x: 219, endPoint y: 183, distance: 81.6
click at [219, 183] on div "{ "auditLog" : [ ] , "auditLogs" : [ ] , "changeLog" : [ ] , "changeLogs" : [ ]…" at bounding box center [733, 449] width 1298 height 646
click at [113, 75] on span "JavaScript" at bounding box center [96, 72] width 72 height 17
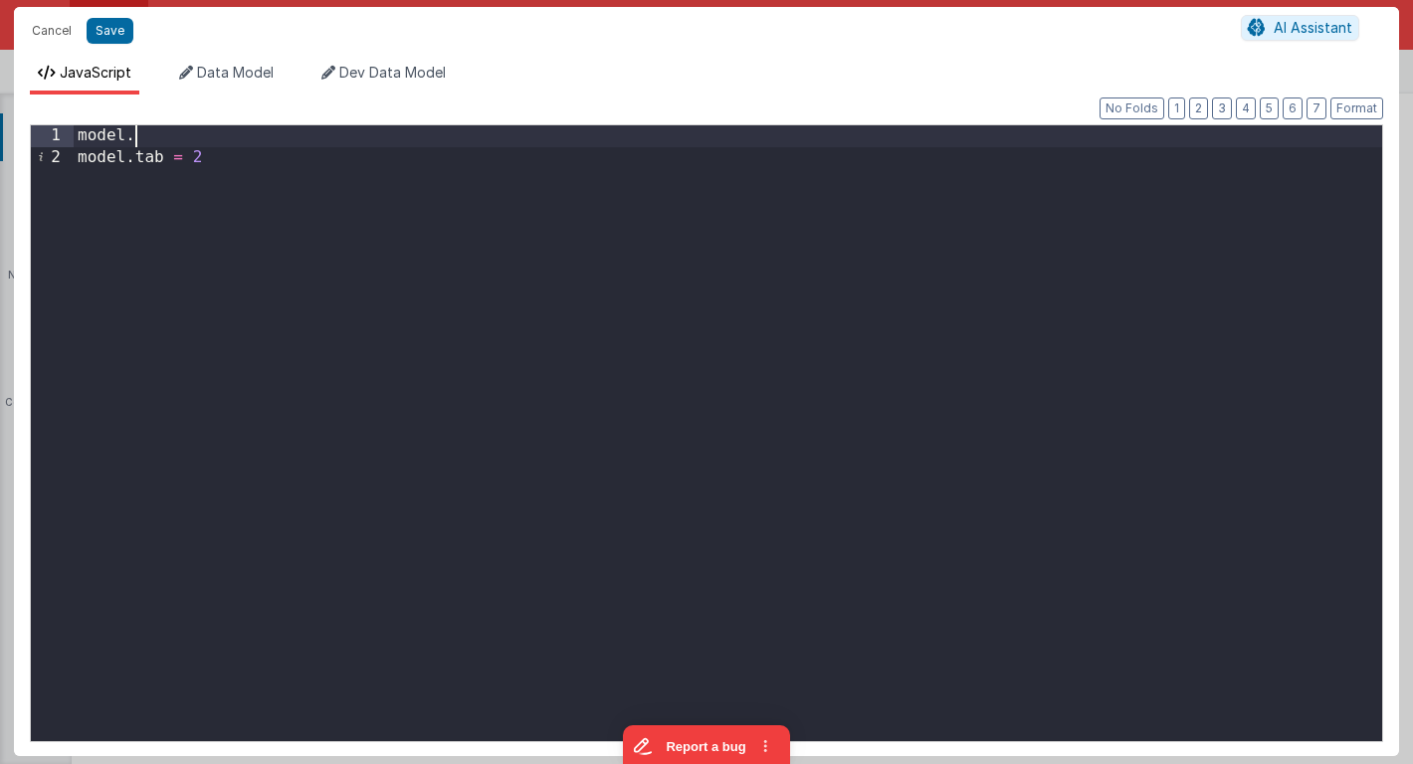
click at [154, 136] on div "model . model . tab = 2" at bounding box center [728, 454] width 1308 height 659
paste textarea
click at [113, 34] on button "Save" at bounding box center [110, 31] width 47 height 26
type textarea "Card modal with header, content and footer groups. Has close icon too"
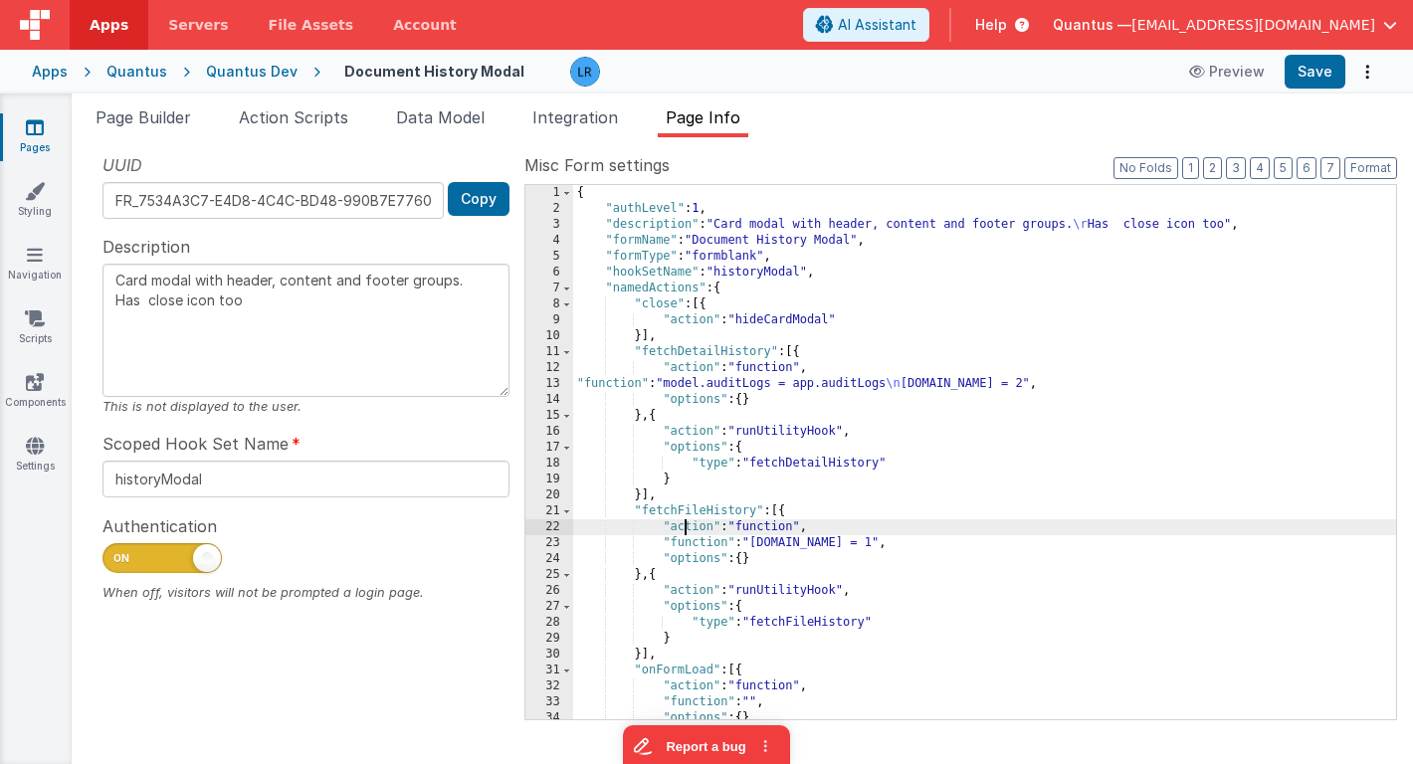
click at [687, 533] on div "{ "authLevel" : 1 , "description" : "Card modal with header, content and footer…" at bounding box center [984, 468] width 823 height 566
click at [636, 540] on div "{ "authLevel" : 1 , "description" : "Card modal with header, content and footer…" at bounding box center [984, 468] width 823 height 566
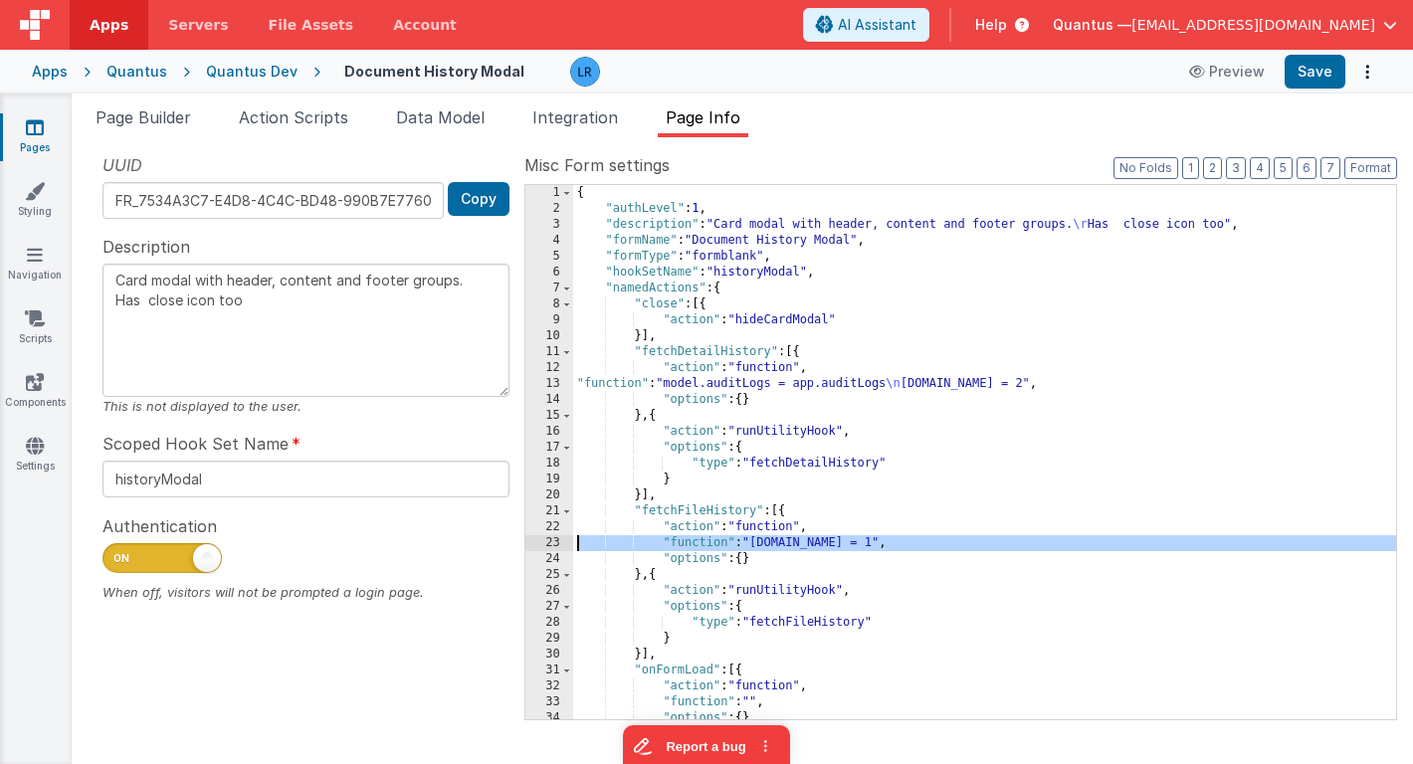
click at [534, 540] on div "23" at bounding box center [549, 543] width 48 height 16
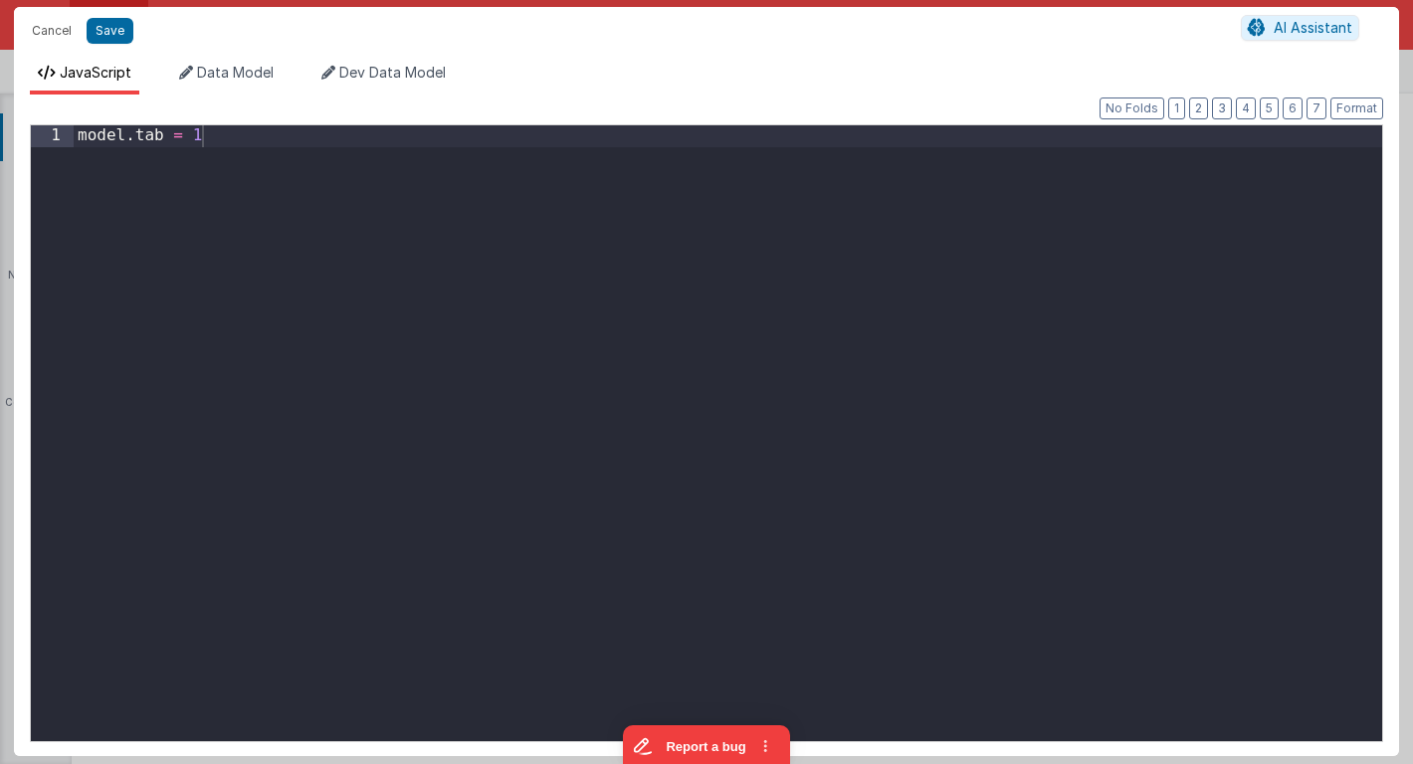
click at [534, 540] on div "Cancel Save AI Assistant JavaScript Data Model Dev Data Model Format 7 6 5 4 3 …" at bounding box center [706, 382] width 1413 height 764
click at [231, 141] on div "model . tab = 1" at bounding box center [728, 454] width 1308 height 659
click at [79, 138] on div "model . tab = 1" at bounding box center [728, 454] width 1308 height 659
click at [217, 70] on span "Data Model" at bounding box center [235, 72] width 77 height 17
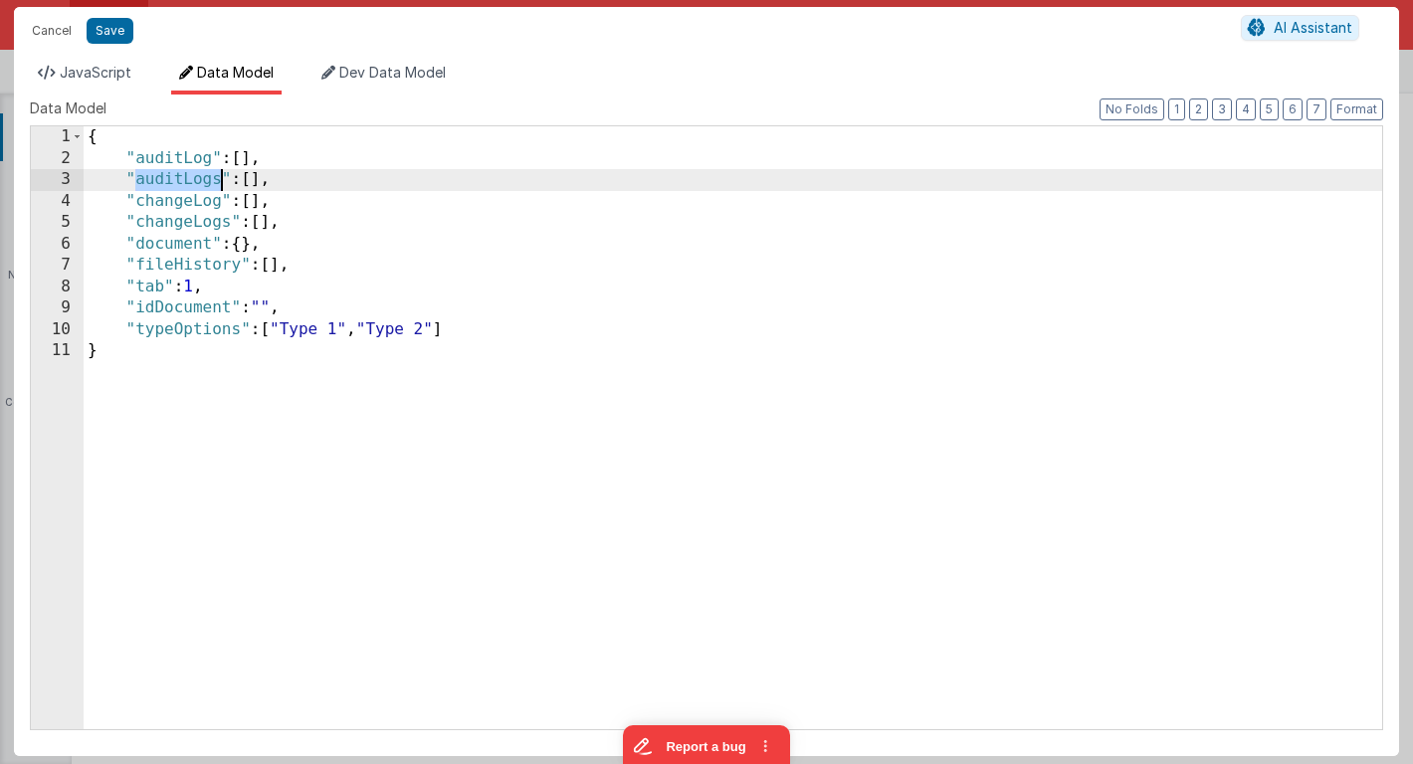
drag, startPoint x: 134, startPoint y: 179, endPoint x: 221, endPoint y: 179, distance: 86.6
click at [221, 179] on div "{ "auditLog" : [ ] , "auditLogs" : [ ] , "changeLog" : [ ] , "changeLogs" : [ ]…" at bounding box center [733, 449] width 1298 height 646
click at [98, 64] on span "JavaScript" at bounding box center [96, 72] width 72 height 17
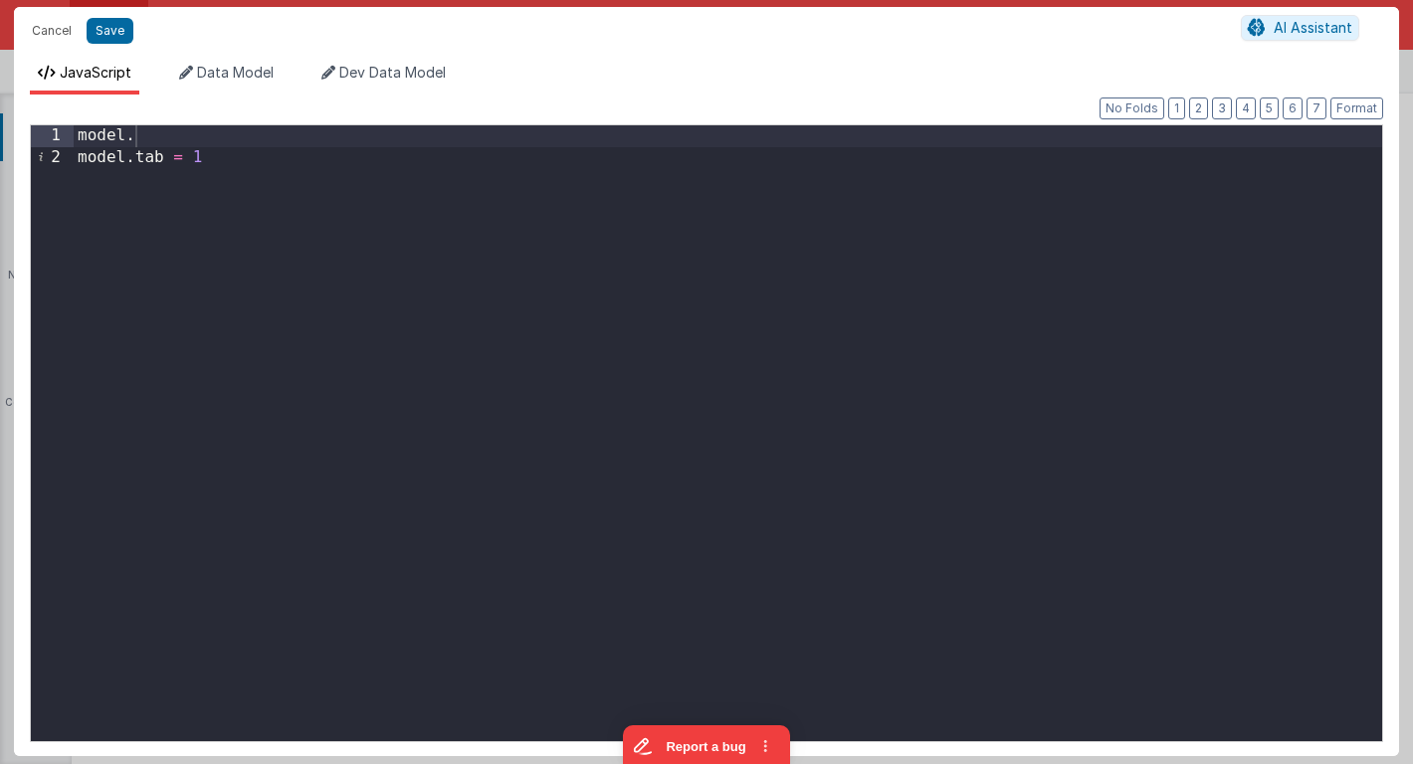
click at [162, 137] on div "model . model . tab = 1" at bounding box center [728, 454] width 1308 height 659
paste textarea
click at [112, 34] on button "Save" at bounding box center [110, 31] width 47 height 26
type textarea "Card modal with header, content and footer groups. Has close icon too"
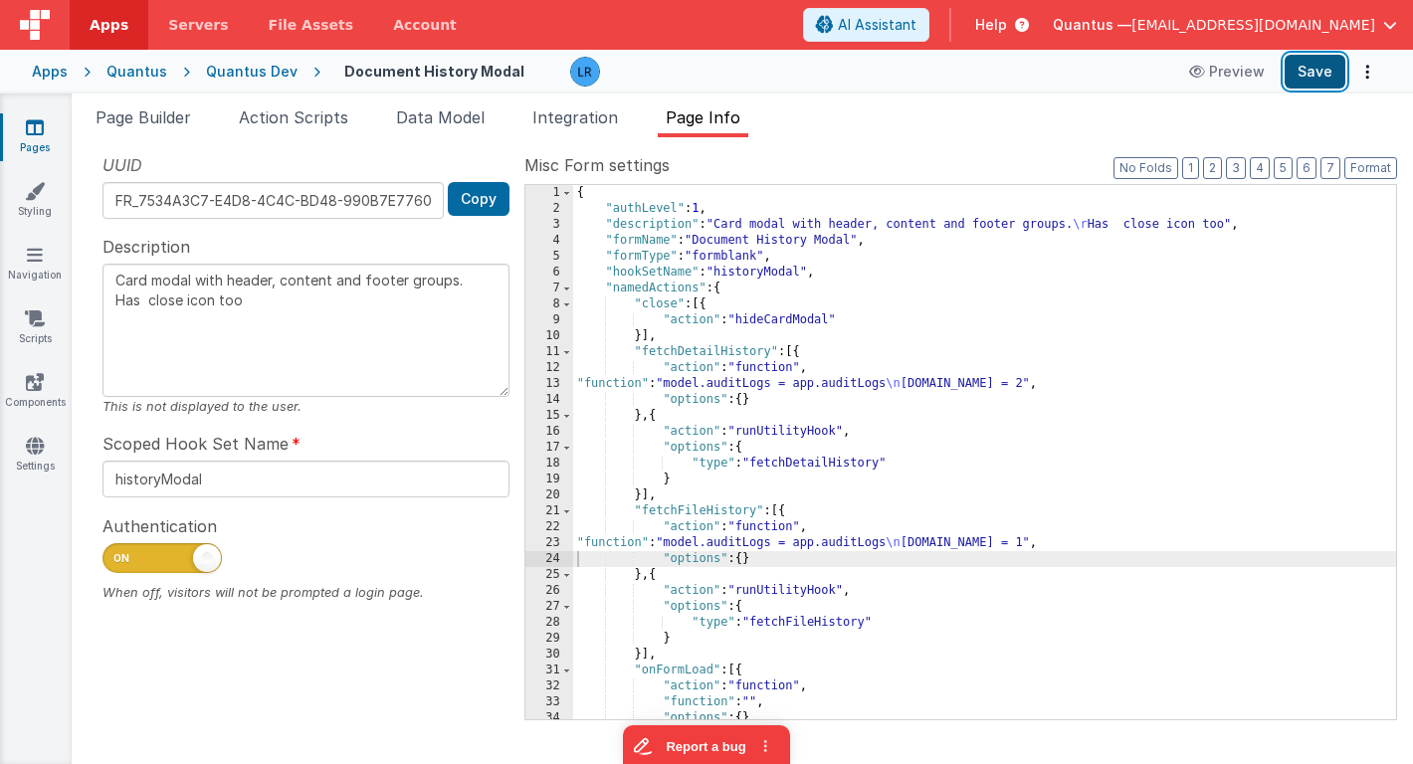
click at [1320, 66] on button "Save" at bounding box center [1314, 72] width 61 height 34
click at [35, 148] on link "Pages" at bounding box center [35, 137] width 72 height 40
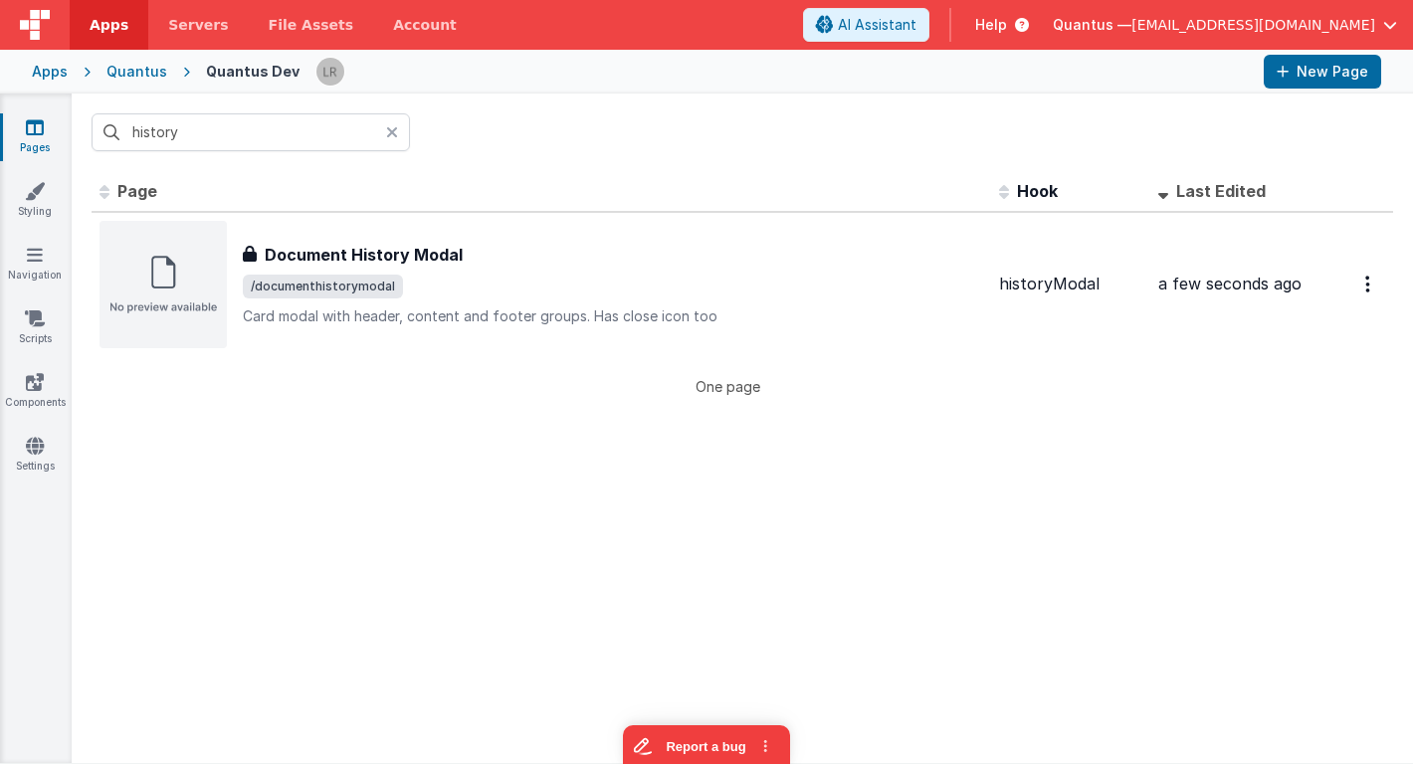
click at [396, 136] on icon at bounding box center [392, 132] width 12 height 16
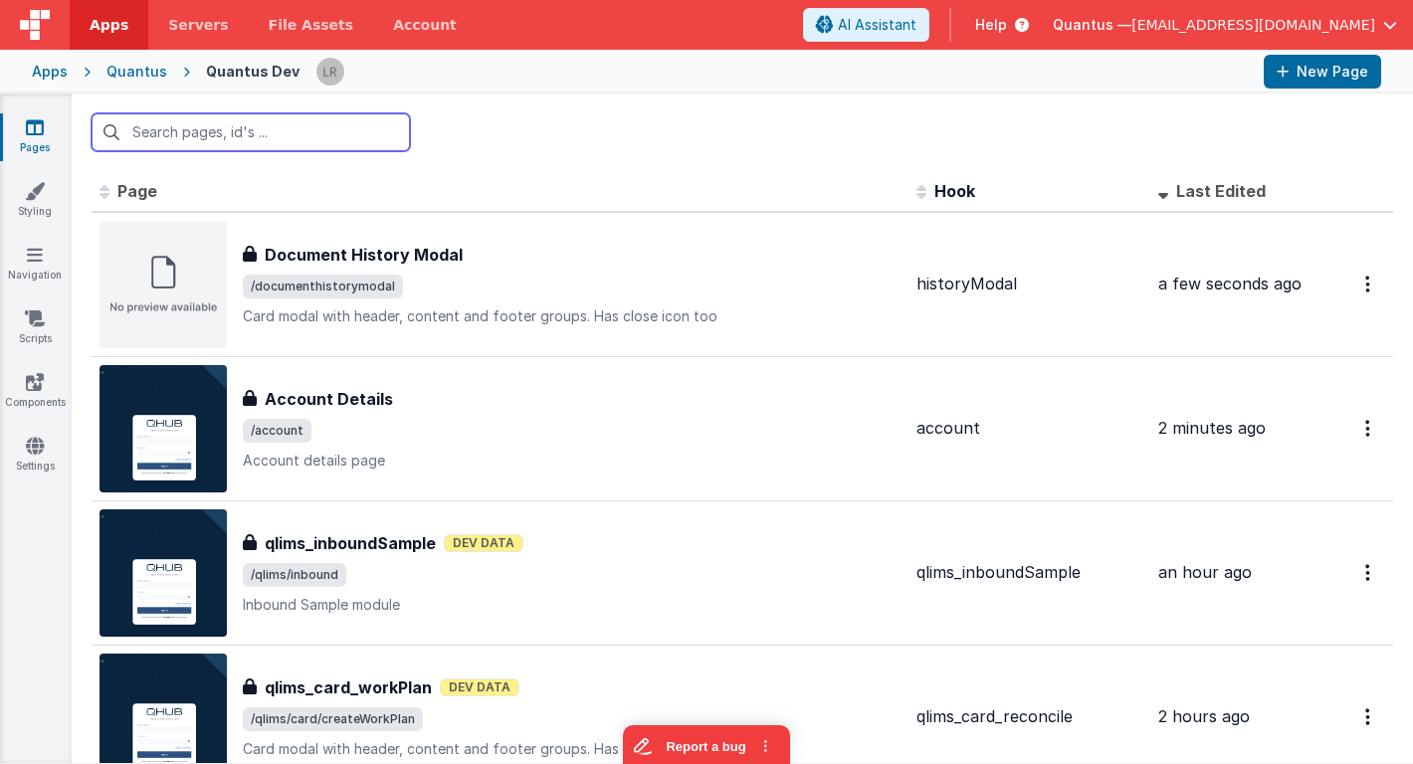
click at [330, 141] on input "text" at bounding box center [251, 132] width 318 height 38
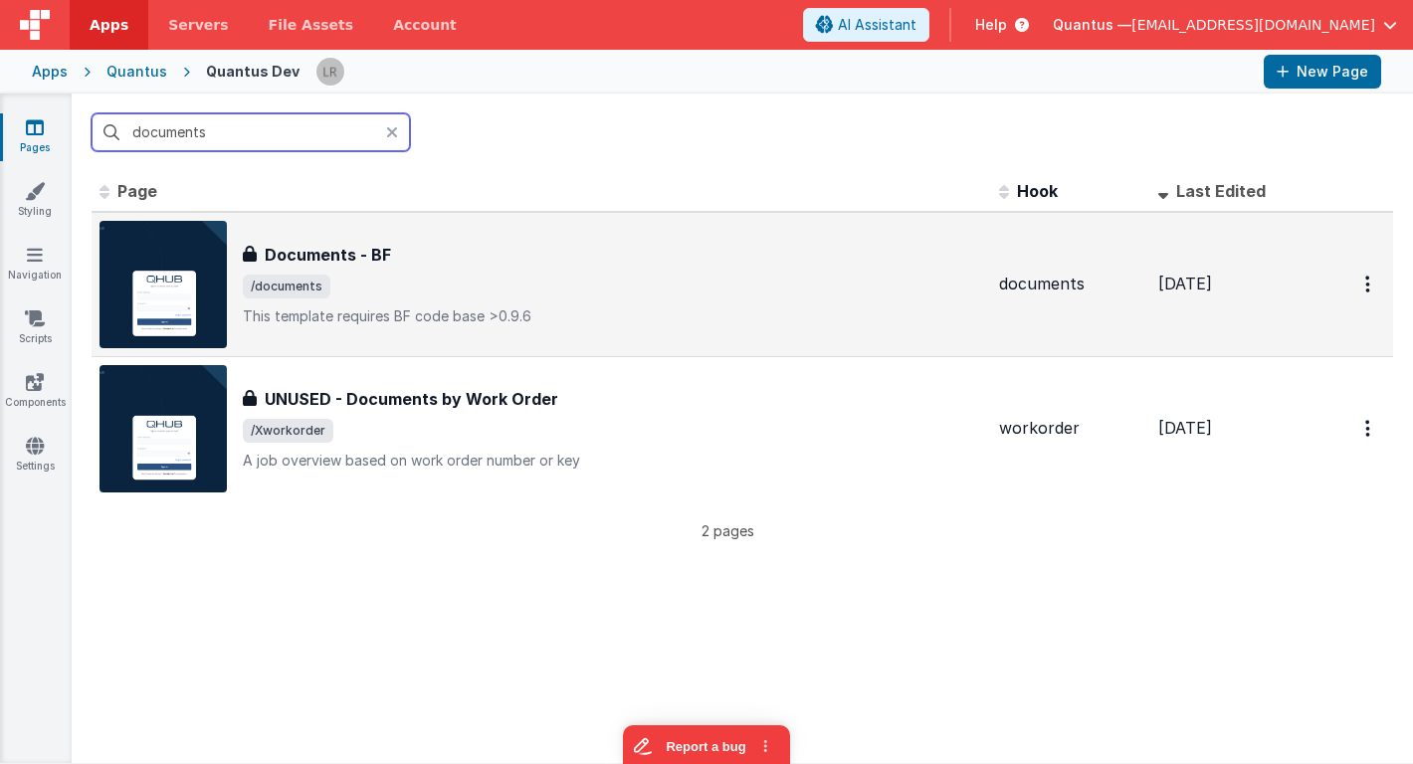
type input "documents"
click at [496, 251] on div "Documents - BF" at bounding box center [613, 255] width 740 height 24
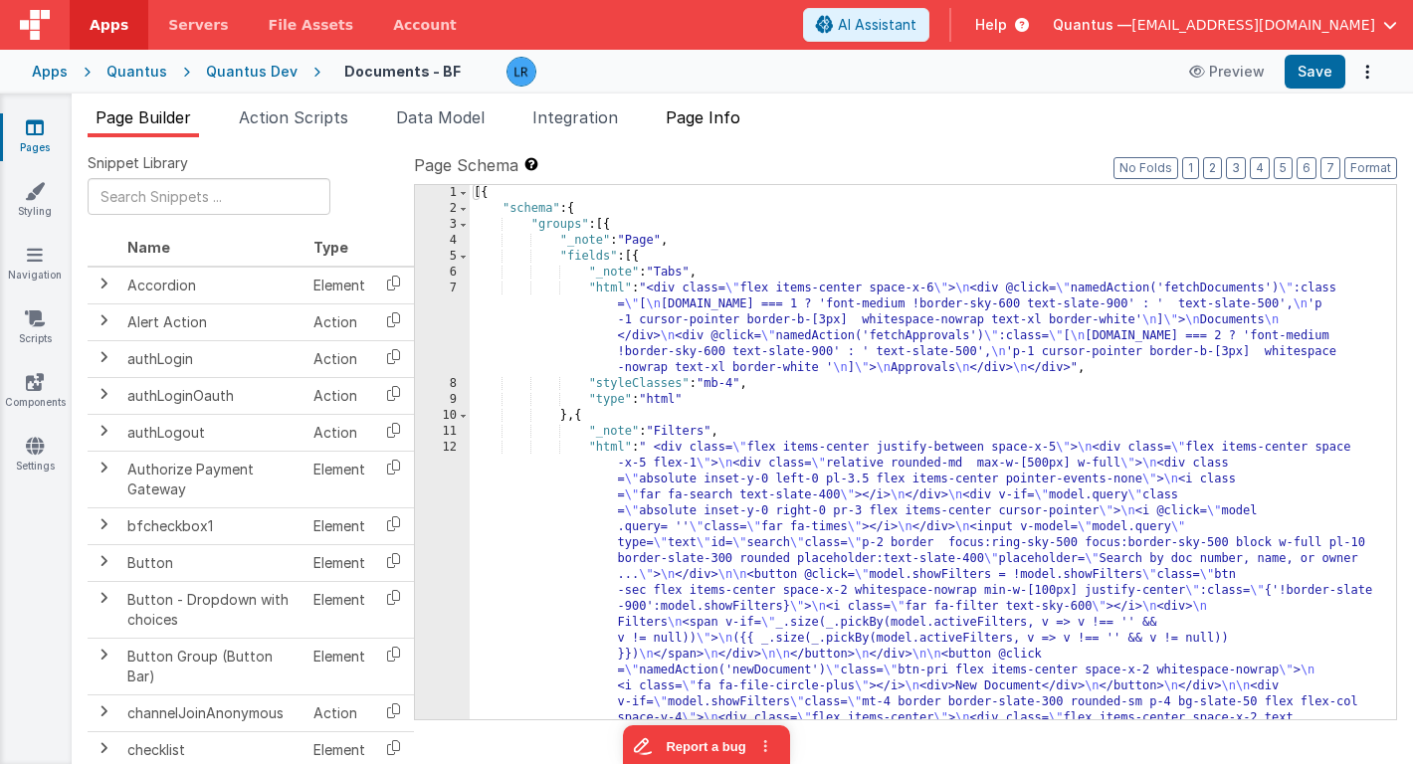
click at [737, 112] on span "Page Info" at bounding box center [703, 117] width 75 height 20
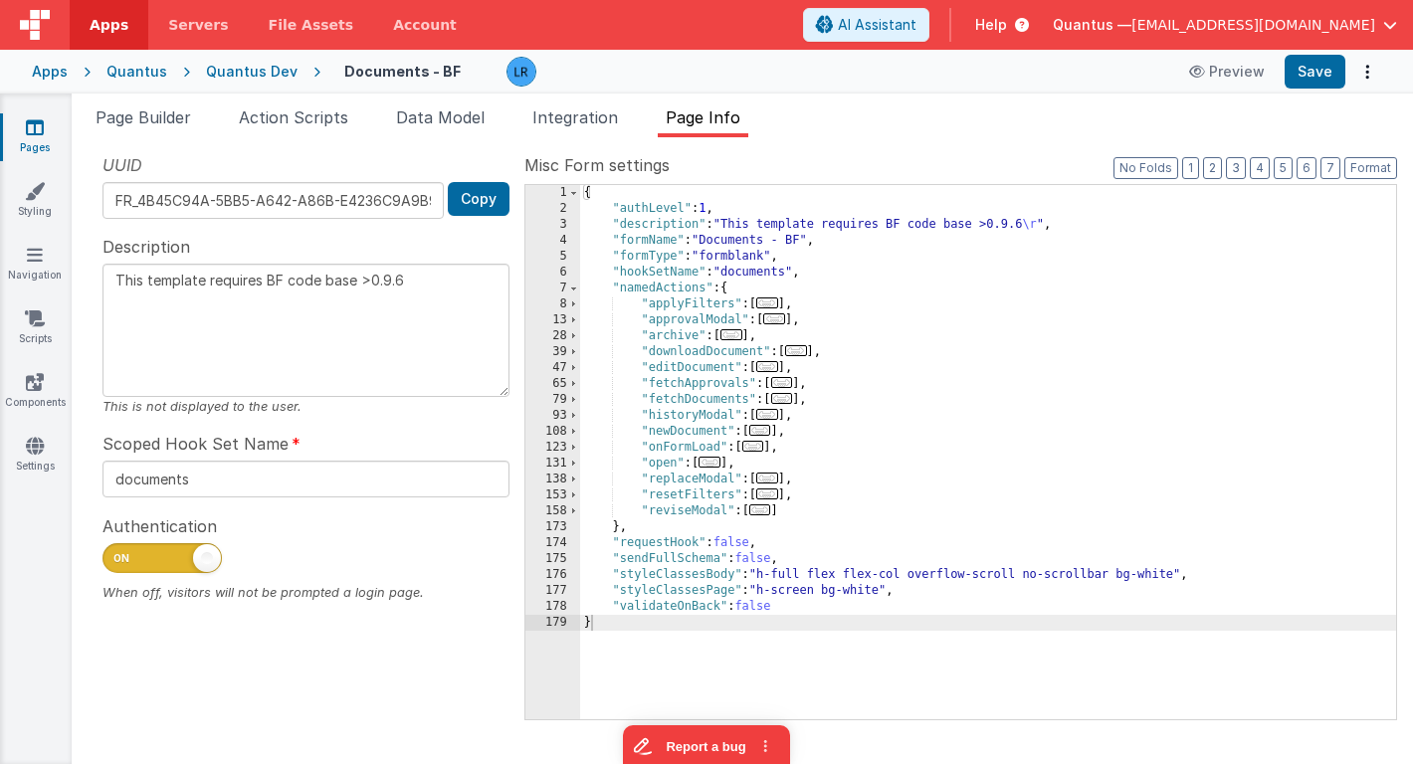
click at [778, 417] on span "..." at bounding box center [767, 414] width 22 height 11
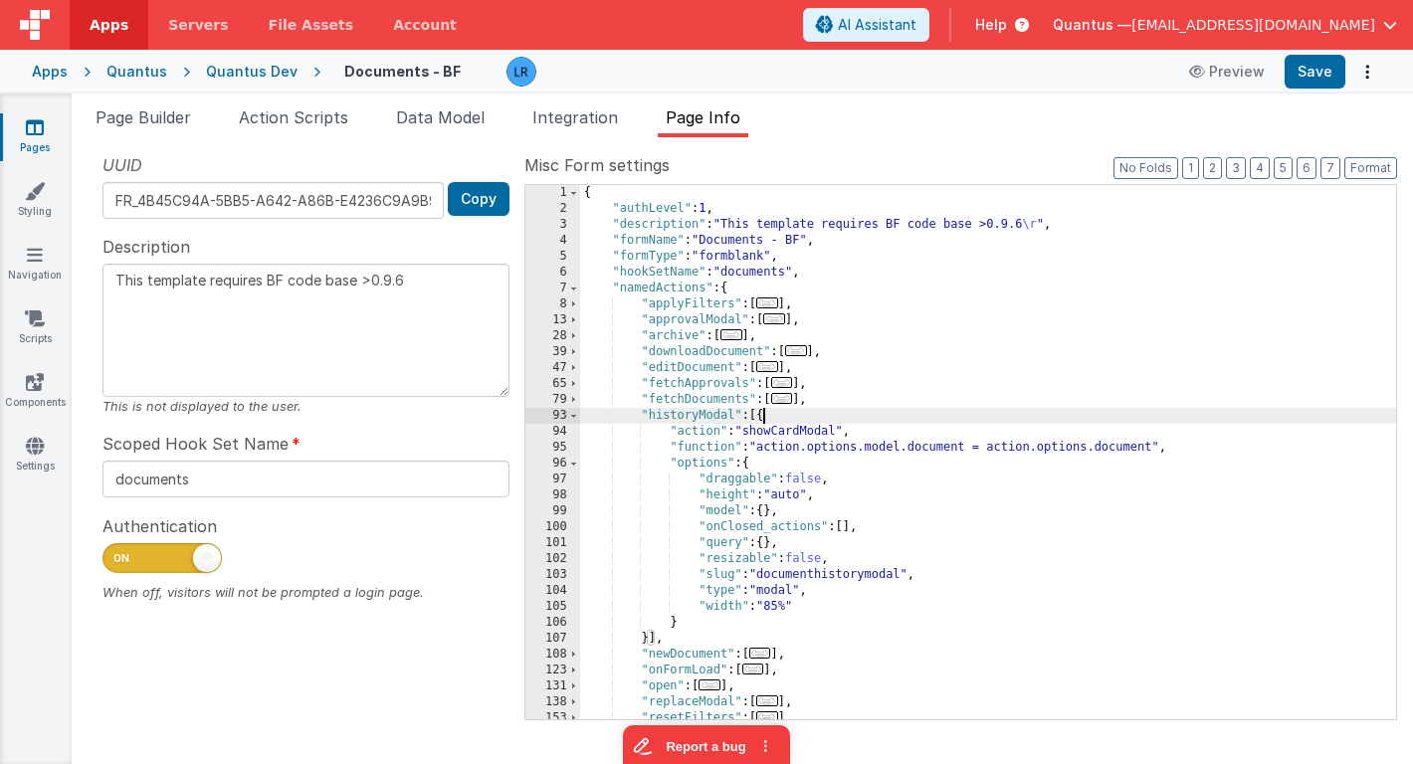
click at [799, 419] on div "{ "authLevel" : 1 , "description" : "This template requires BF code base >0.9.6…" at bounding box center [988, 468] width 816 height 566
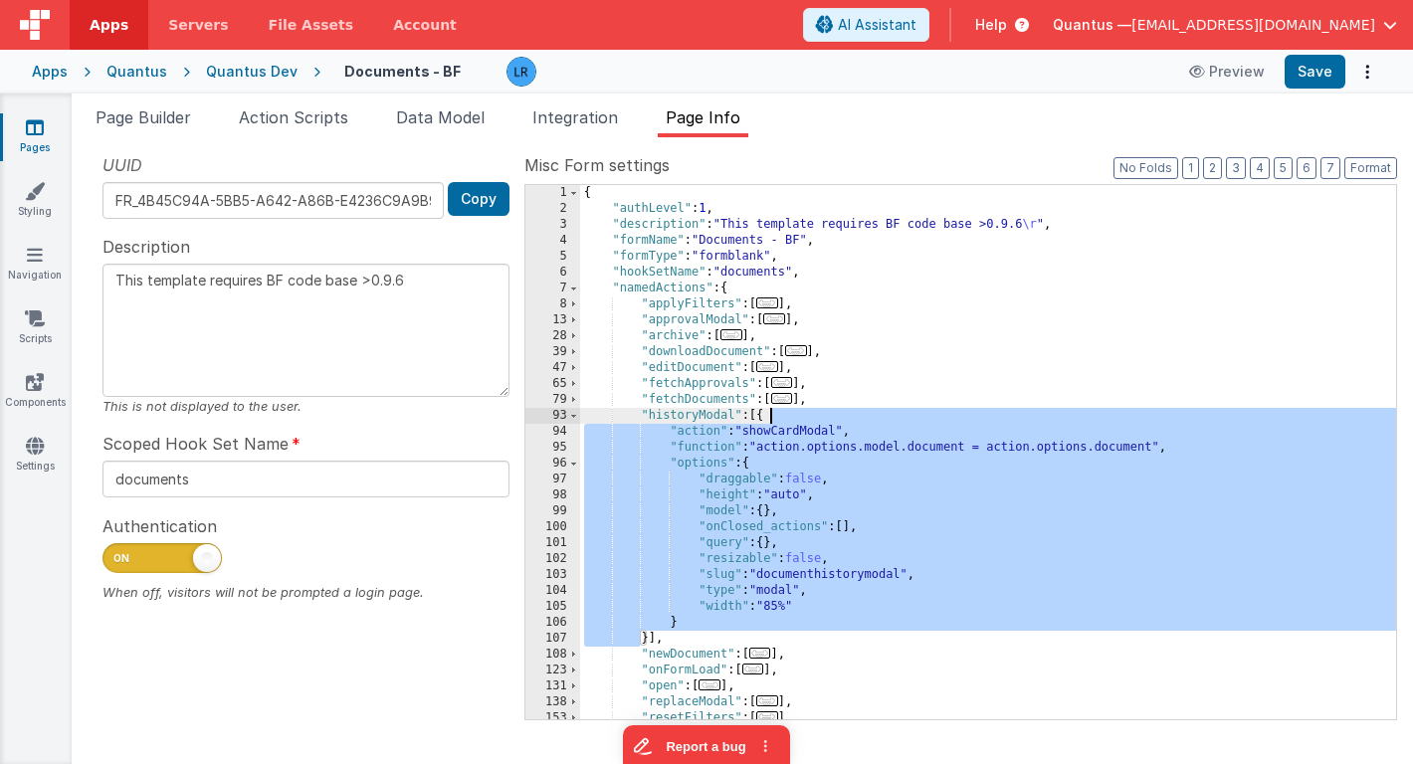
click at [28, 144] on link "Pages" at bounding box center [35, 137] width 72 height 40
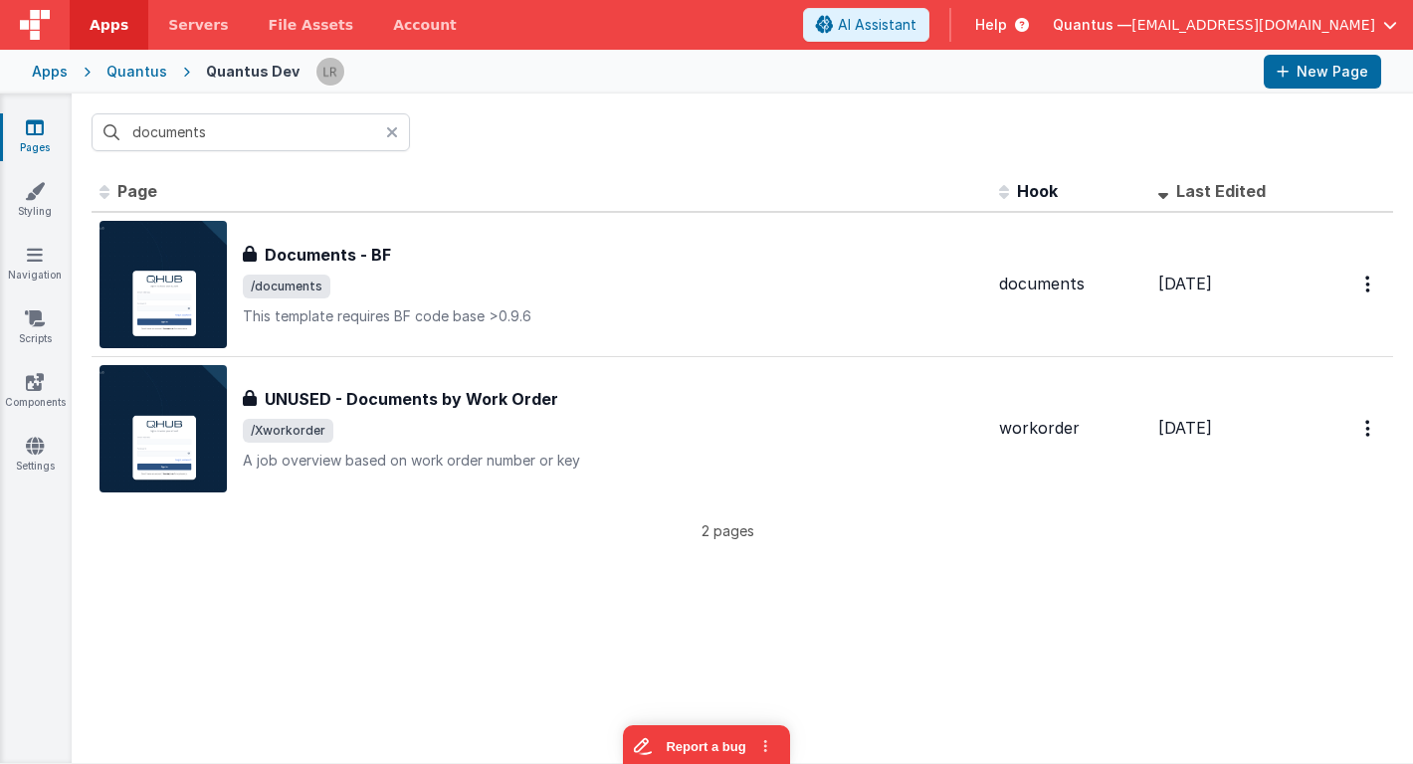
click at [393, 128] on icon at bounding box center [392, 132] width 12 height 16
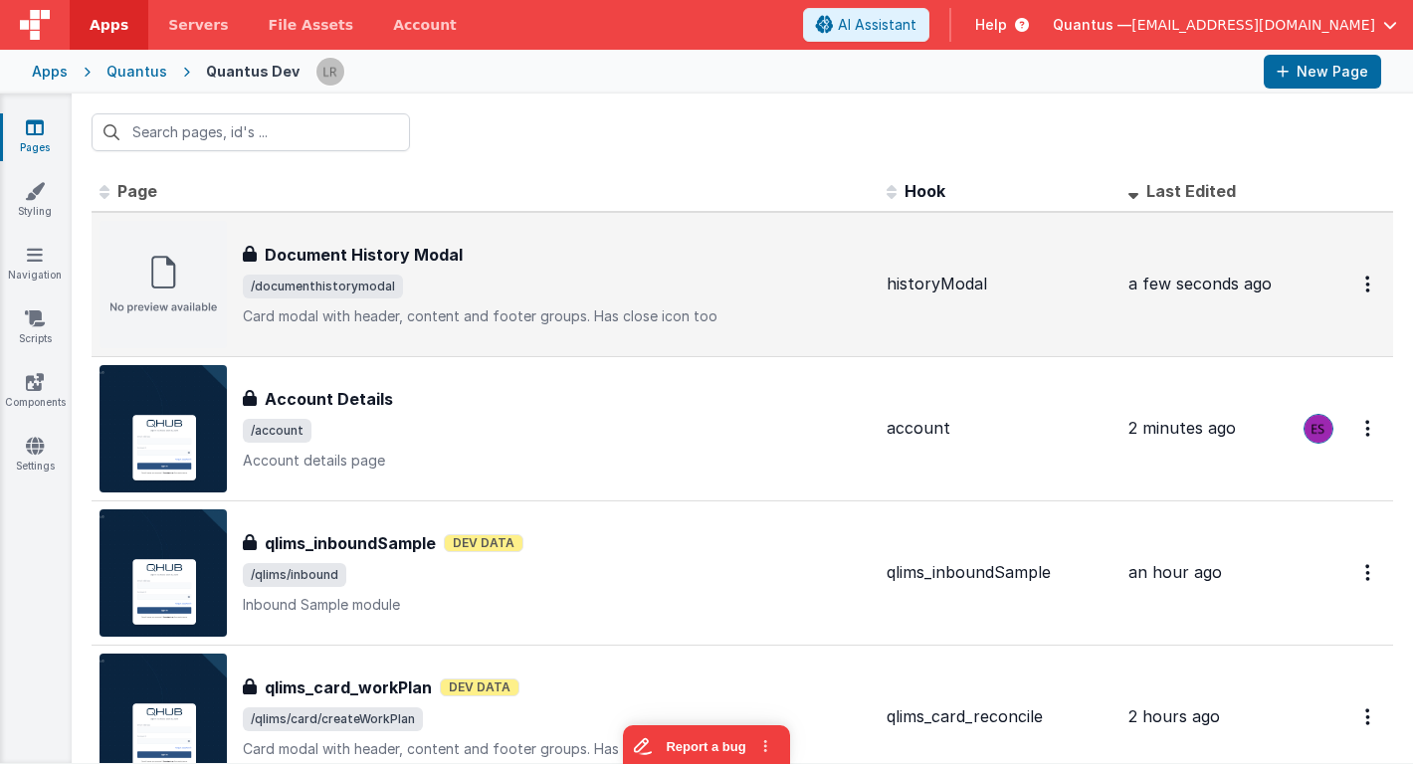
click at [378, 294] on span "/documenthistorymodal" at bounding box center [323, 287] width 160 height 24
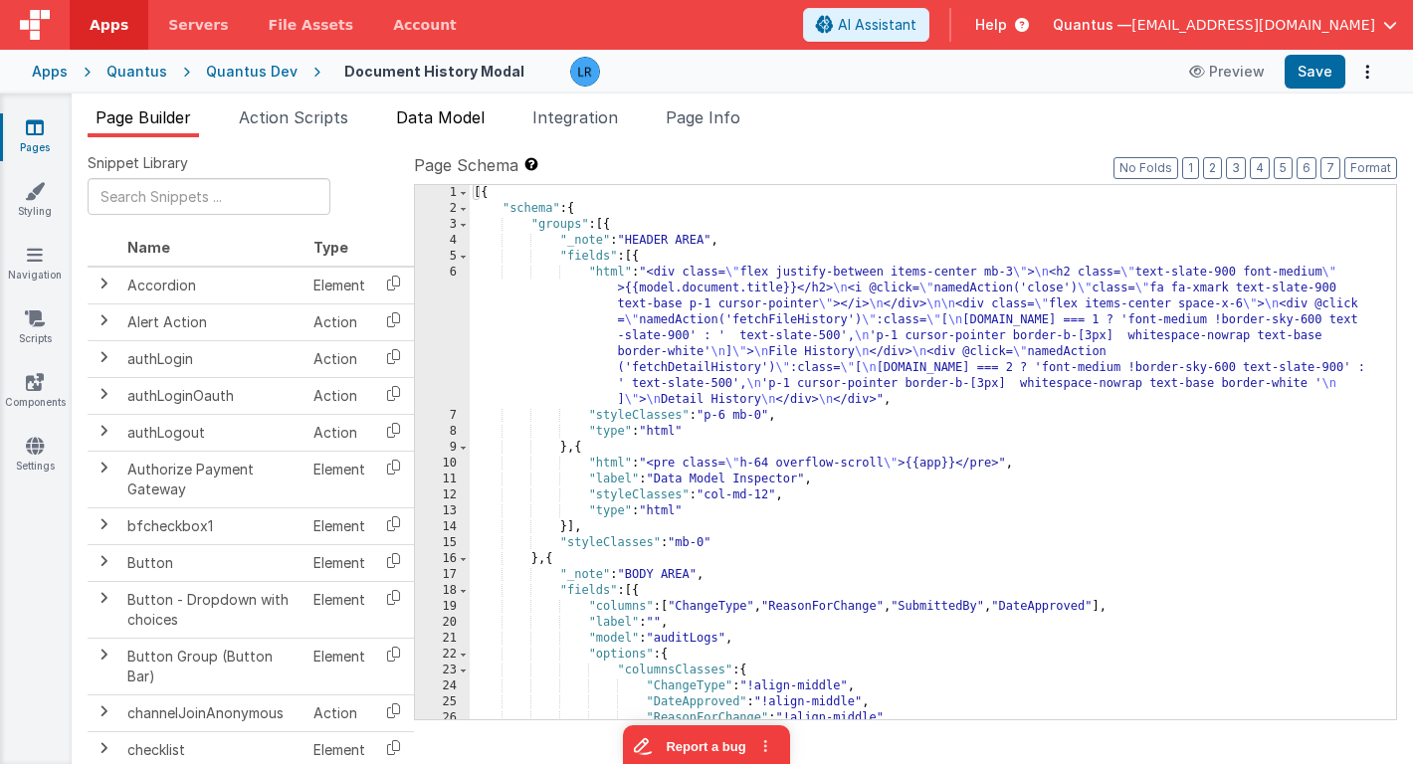
click at [456, 128] on li "Data Model" at bounding box center [440, 121] width 104 height 32
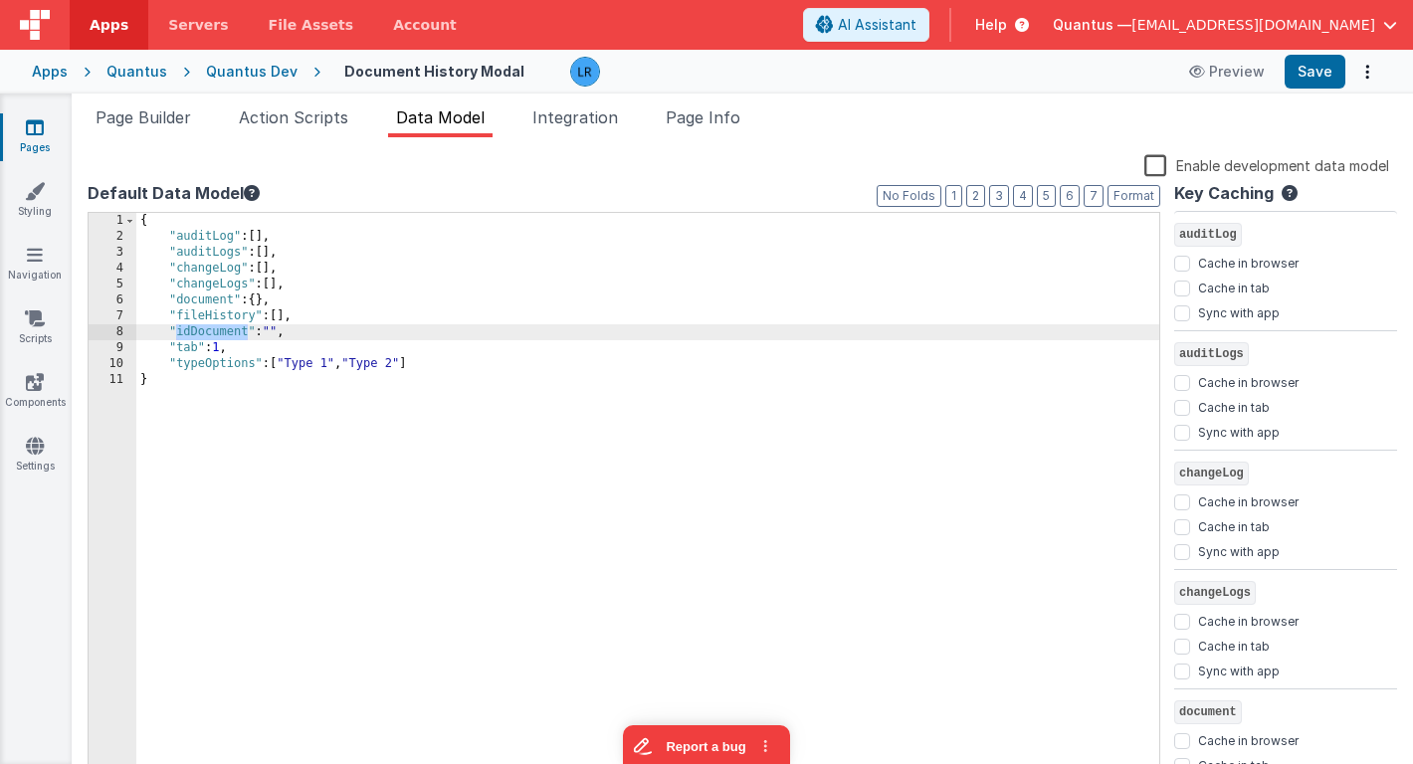
drag, startPoint x: 177, startPoint y: 335, endPoint x: 249, endPoint y: 334, distance: 71.6
click at [249, 334] on div "{ "auditLog" : [ ] , "auditLogs" : [ ] , "changeLog" : [ ] , "changeLogs" : [ ]…" at bounding box center [647, 513] width 1023 height 600
click at [722, 118] on span "Page Info" at bounding box center [703, 117] width 75 height 20
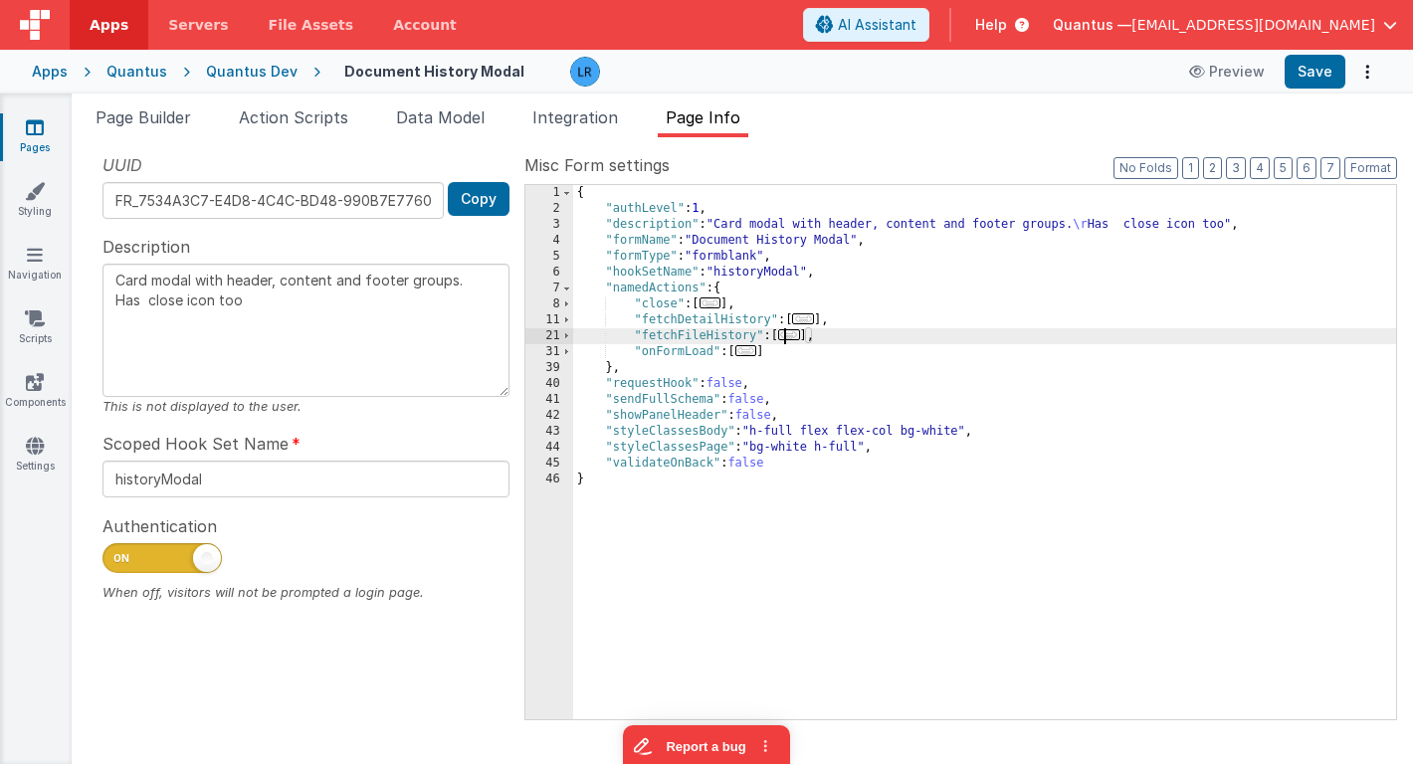
click at [797, 340] on span "..." at bounding box center [789, 334] width 22 height 11
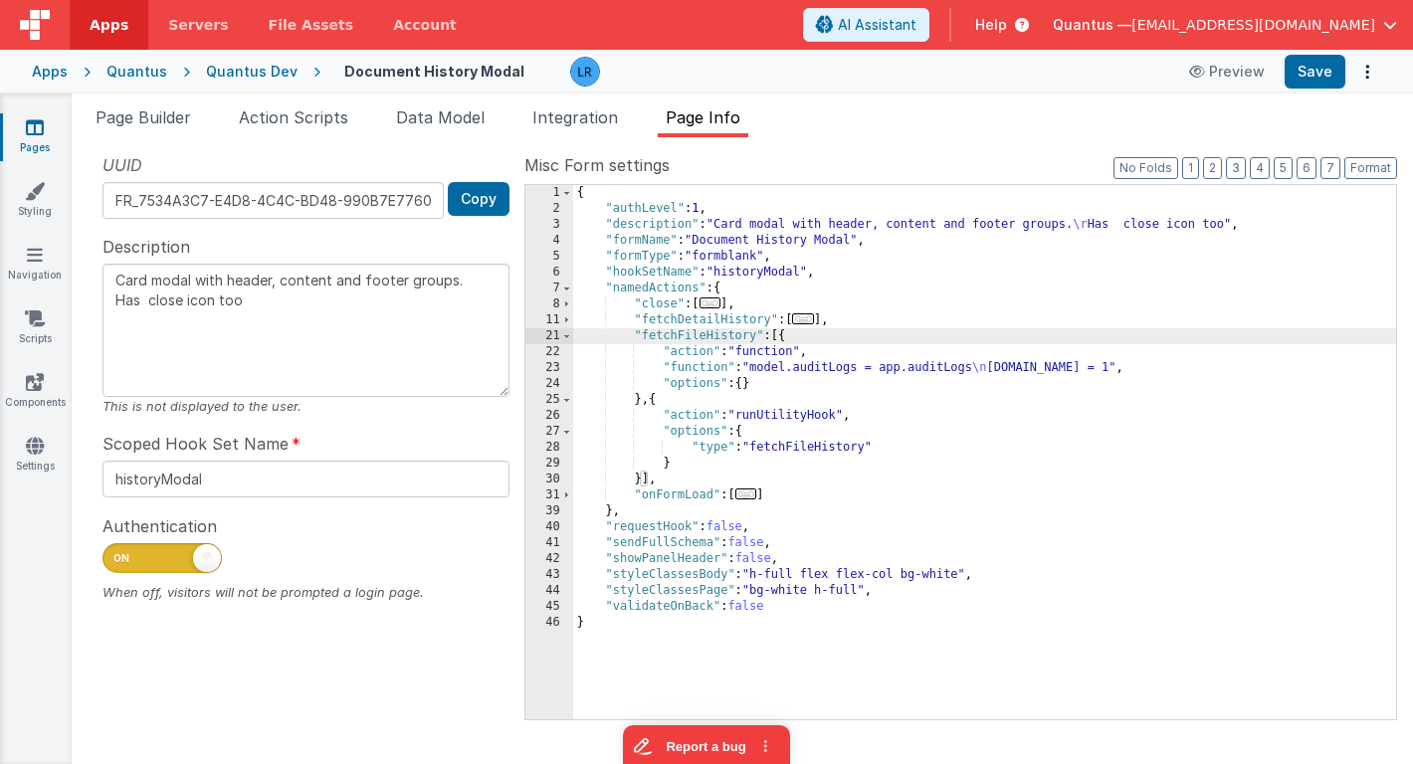
click at [753, 496] on span "..." at bounding box center [746, 494] width 22 height 11
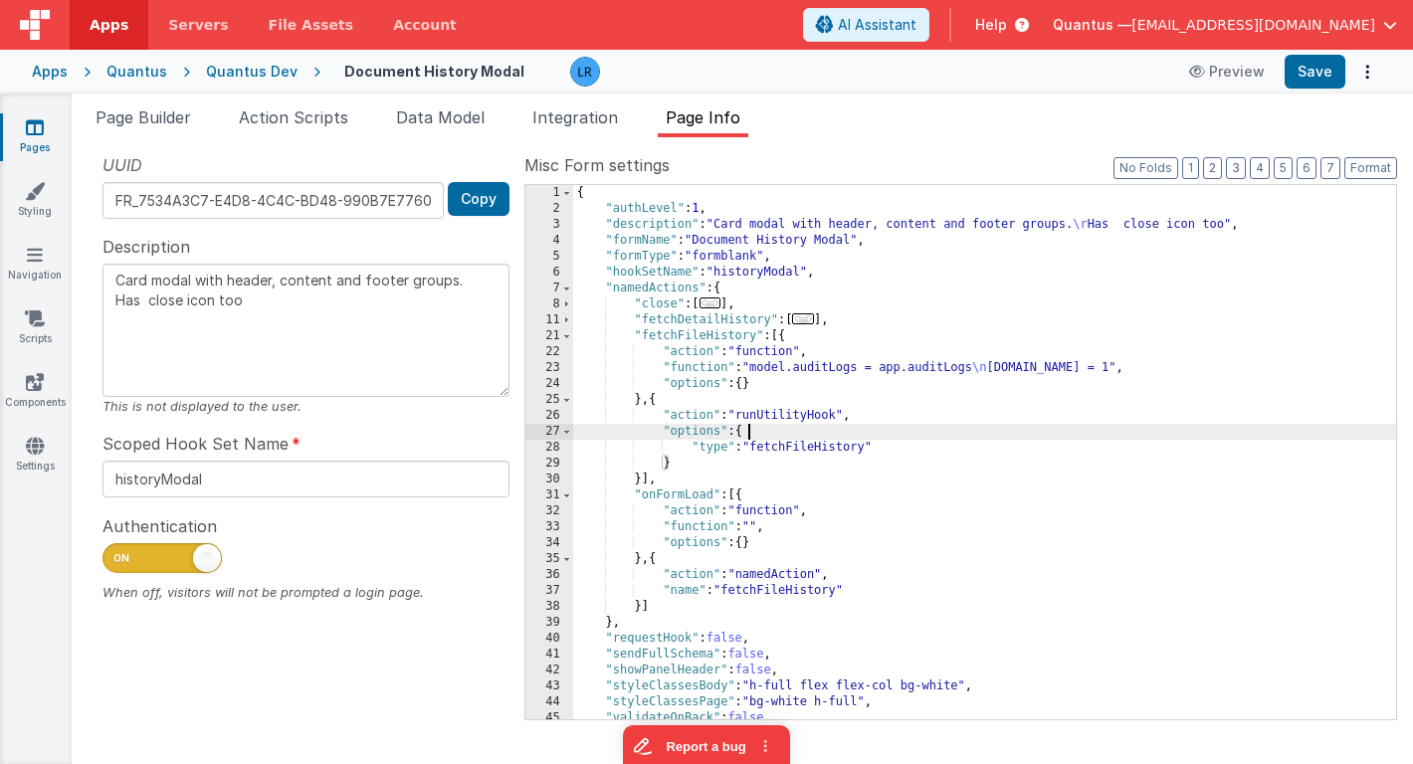
click at [756, 434] on div "{ "authLevel" : 1 , "description" : "Card modal with header, content and footer…" at bounding box center [984, 468] width 823 height 566
type textarea "Card modal with header, content and footer groups. Has close icon too"
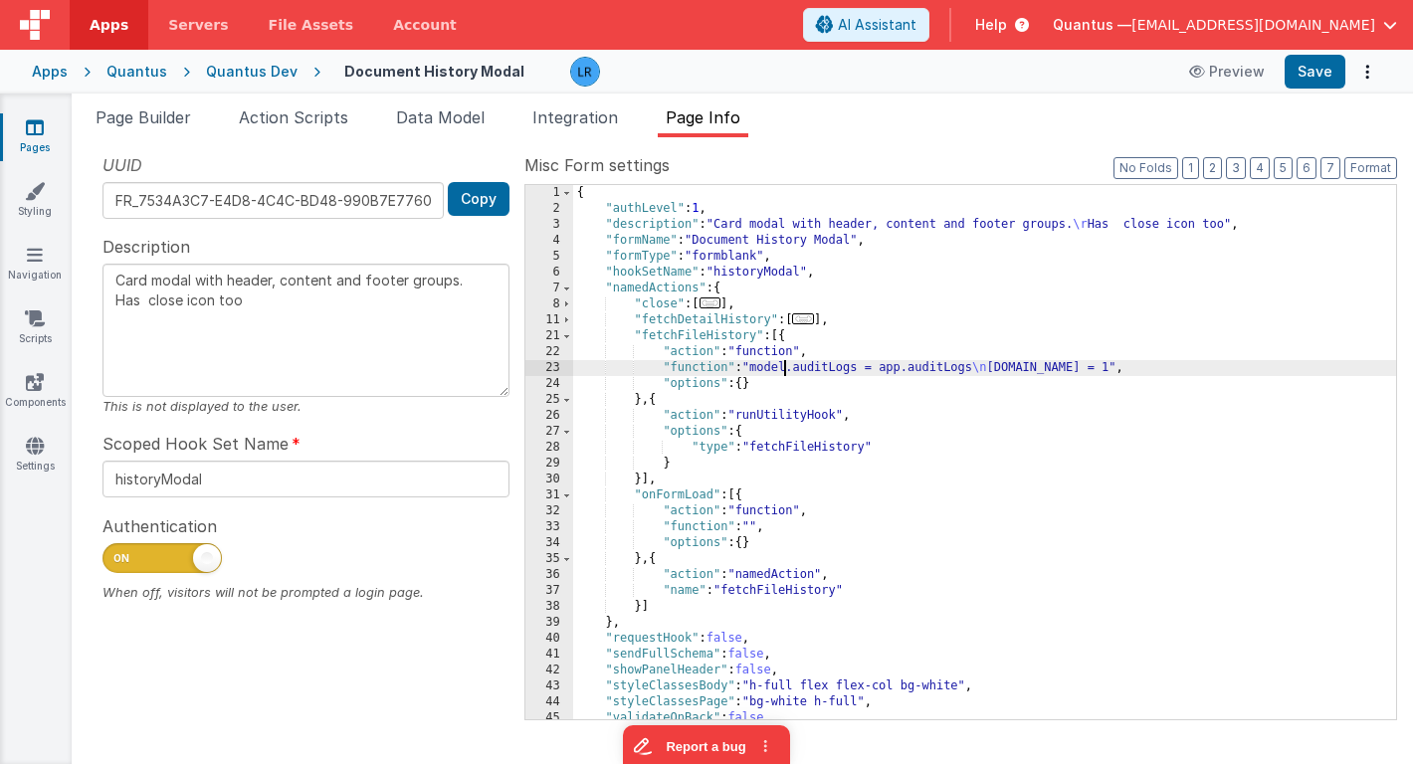
click at [787, 367] on div "{ "authLevel" : 1 , "description" : "Card modal with header, content and footer…" at bounding box center [984, 468] width 823 height 566
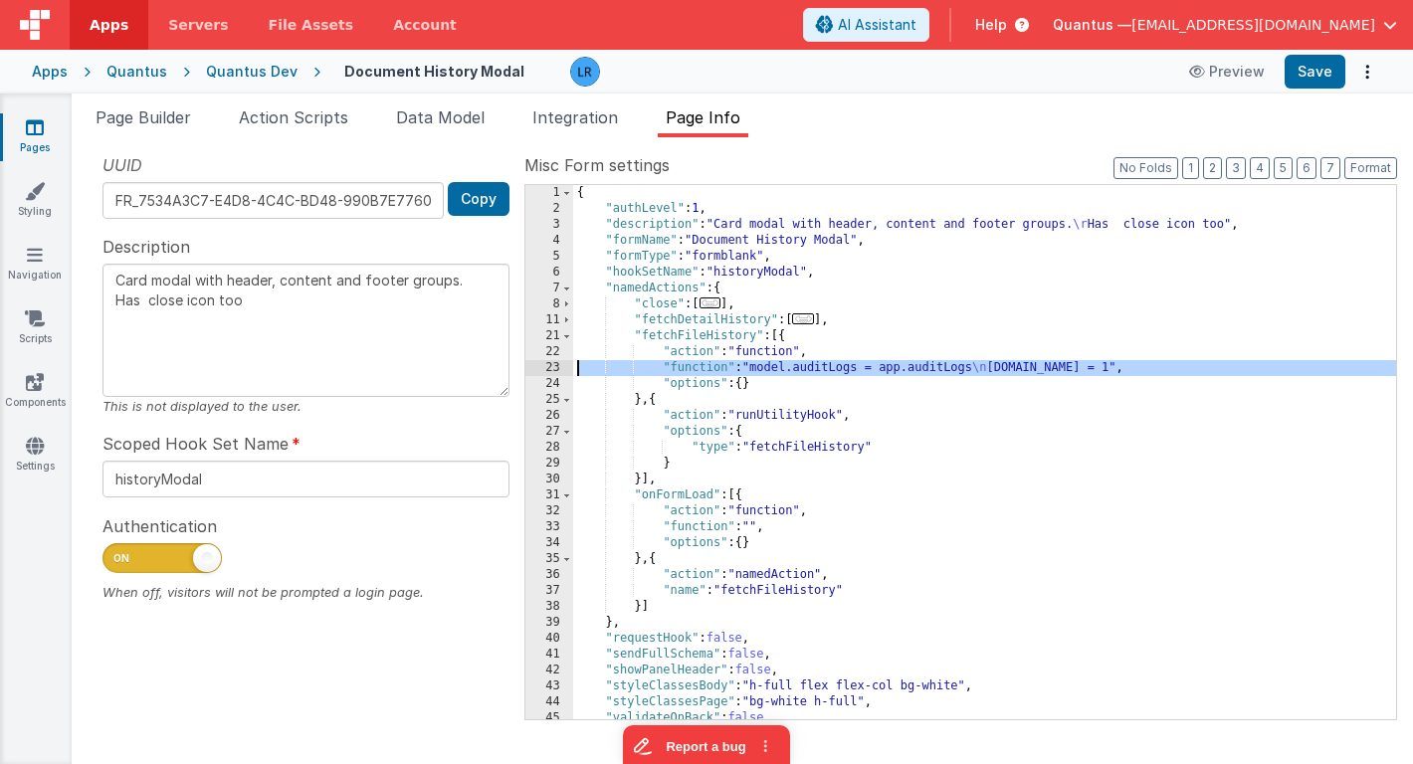
click at [533, 365] on div "23" at bounding box center [549, 368] width 48 height 16
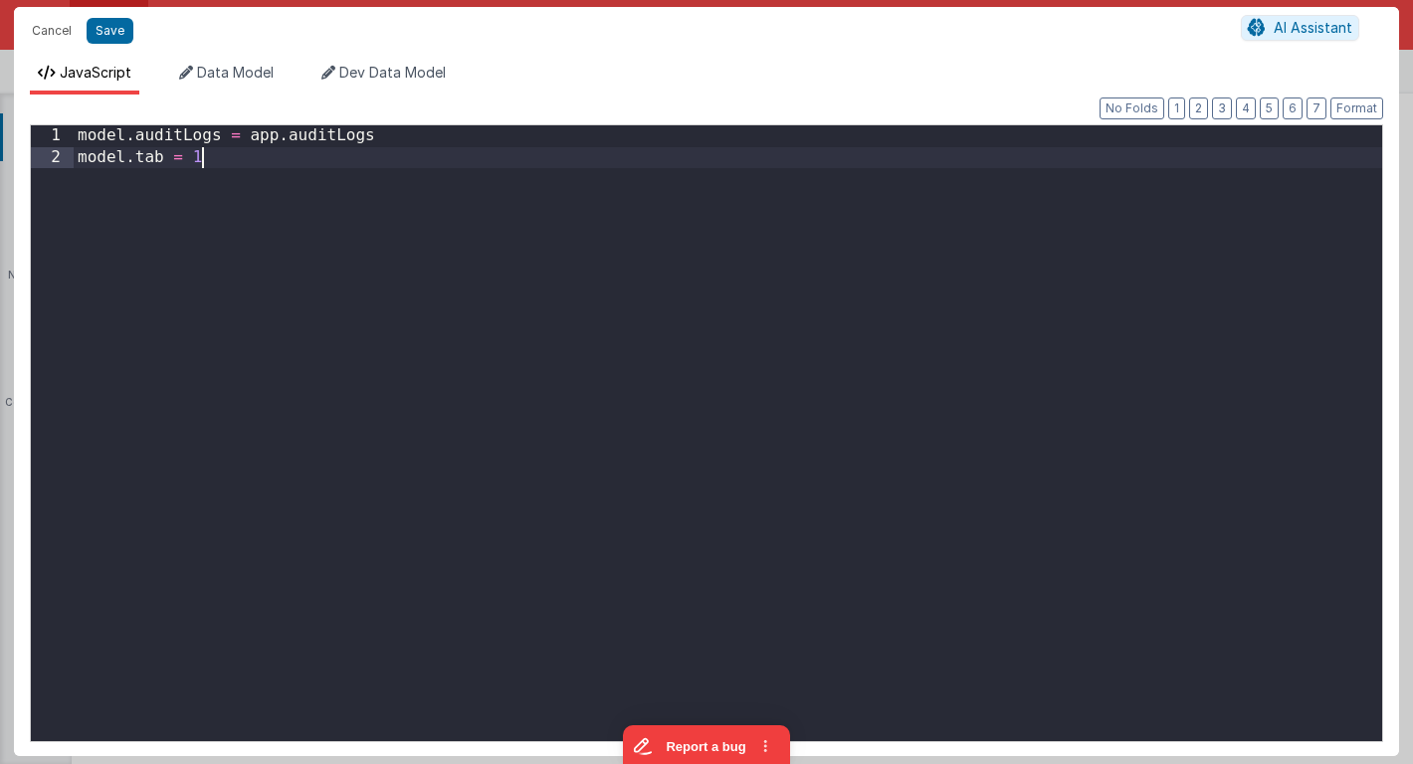
click at [533, 365] on div "model . auditLogs = app . auditLogs model . tab = 1" at bounding box center [728, 454] width 1308 height 659
click at [45, 25] on button "Cancel" at bounding box center [52, 31] width 60 height 28
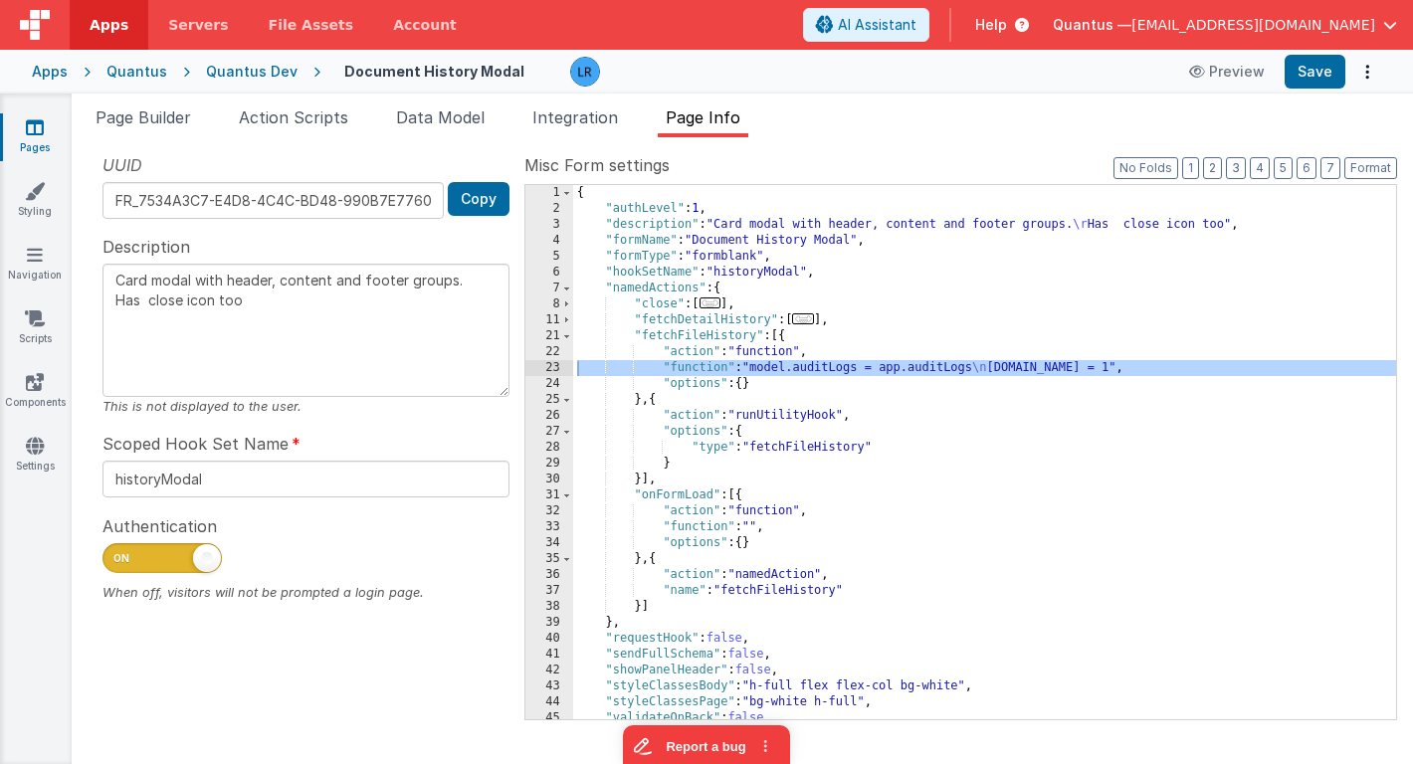
click at [753, 522] on div "{ "authLevel" : 1 , "description" : "Card modal with header, content and footer…" at bounding box center [984, 468] width 823 height 566
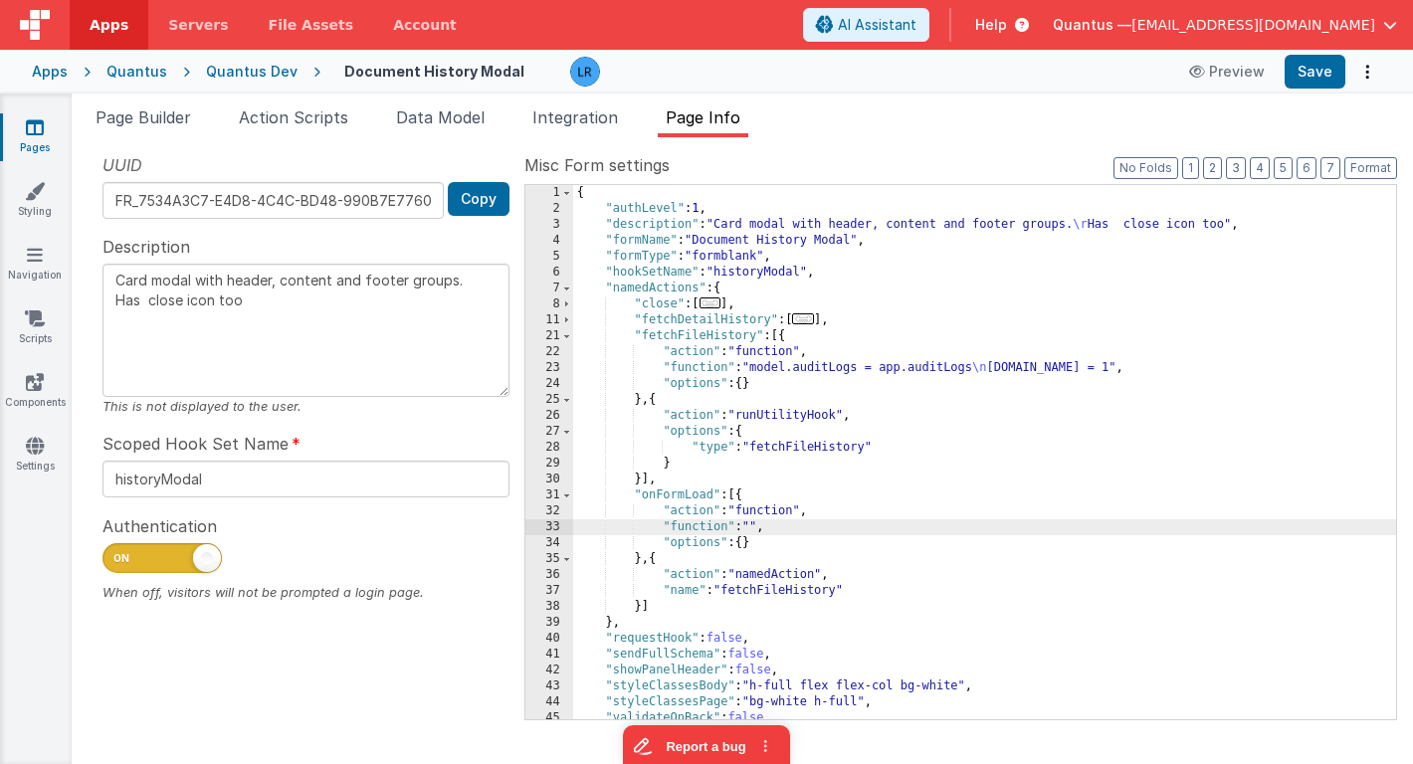
click at [544, 524] on div "33" at bounding box center [549, 527] width 48 height 16
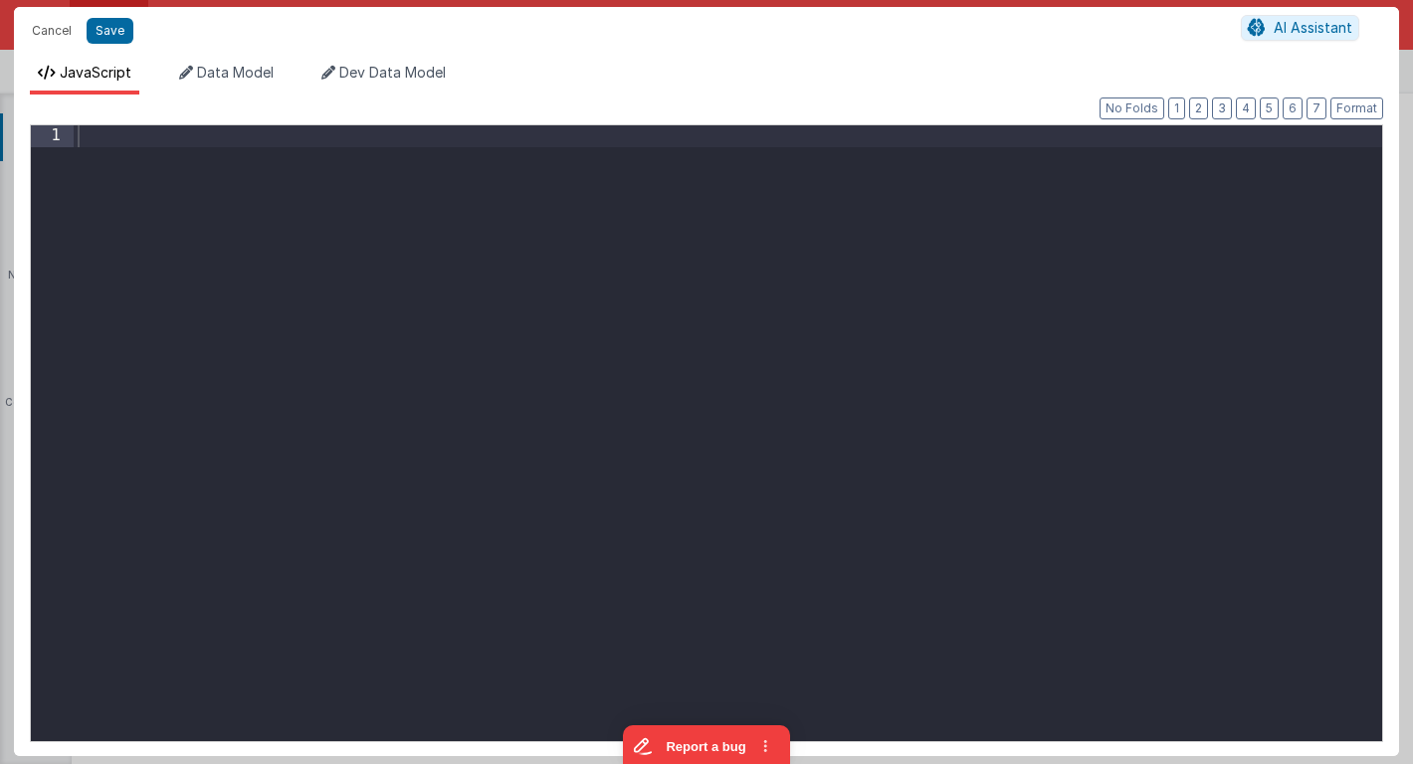
click at [544, 524] on div "Cancel Save AI Assistant JavaScript Data Model Dev Data Model Format 7 6 5 4 3 …" at bounding box center [706, 382] width 1413 height 764
click at [363, 224] on div at bounding box center [728, 454] width 1308 height 659
paste textarea
click at [80, 135] on div "idDocument" at bounding box center [728, 454] width 1308 height 659
click at [226, 72] on span "Data Model" at bounding box center [235, 72] width 77 height 17
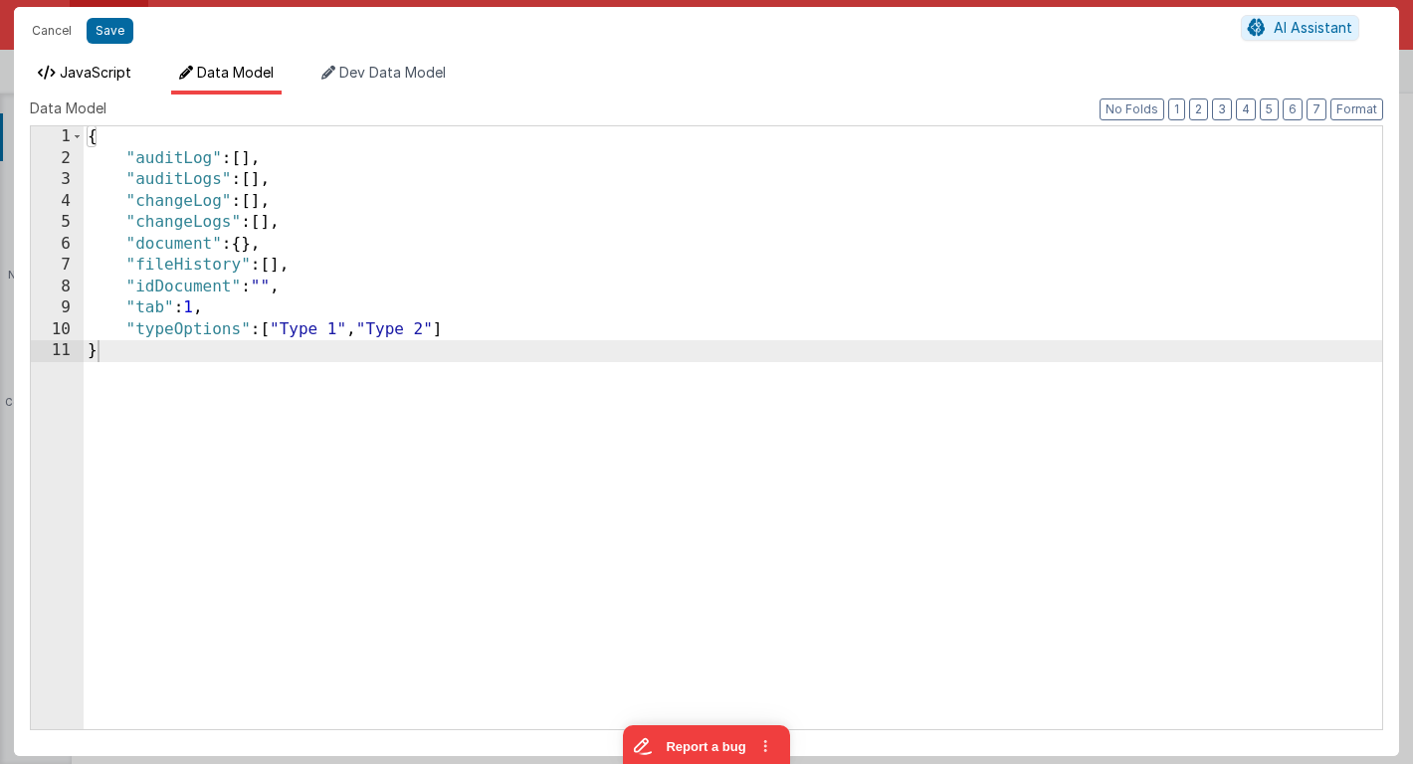
click at [106, 73] on span "JavaScript" at bounding box center [96, 72] width 72 height 17
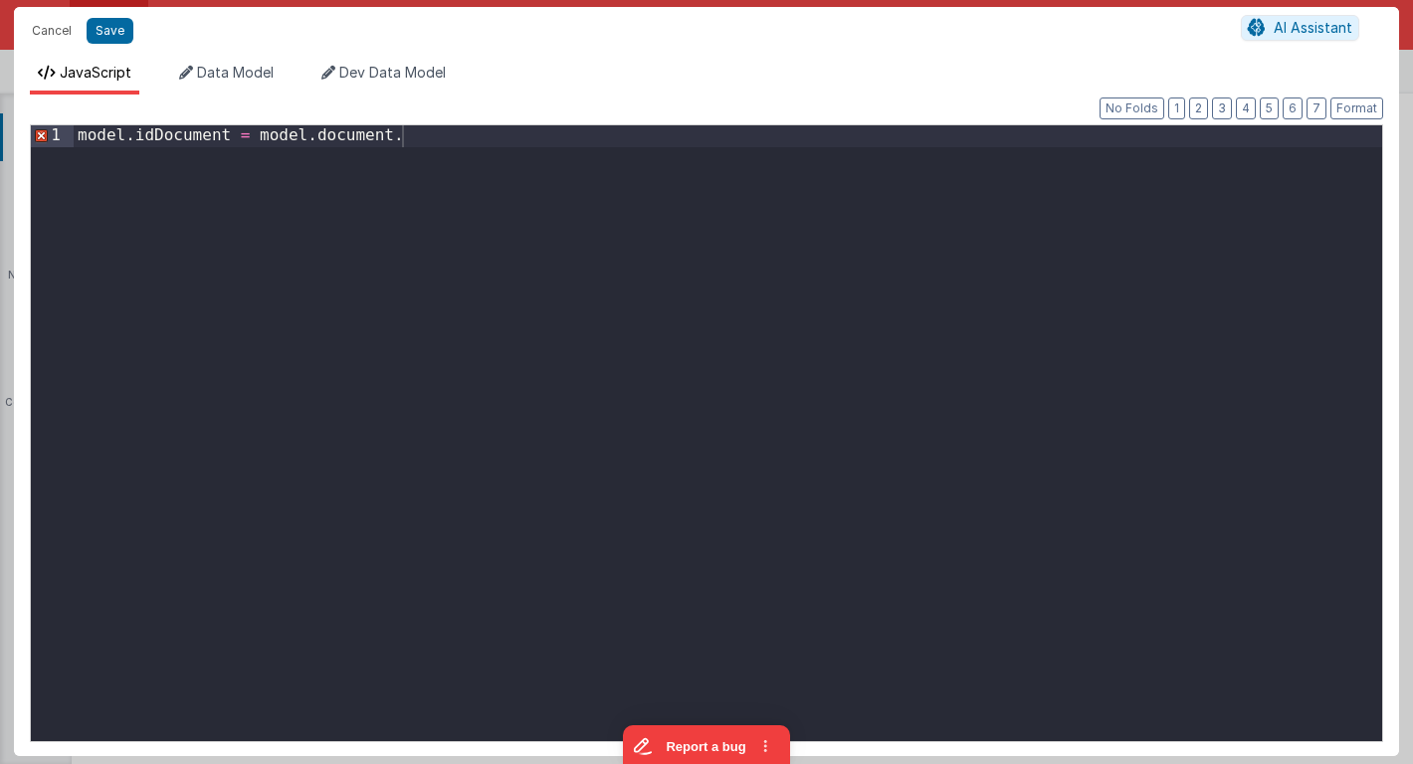
click at [433, 138] on div "model . idDocument = model . document ." at bounding box center [728, 454] width 1308 height 659
click at [115, 33] on button "Save" at bounding box center [110, 31] width 47 height 26
type textarea "Card modal with header, content and footer groups. Has close icon too"
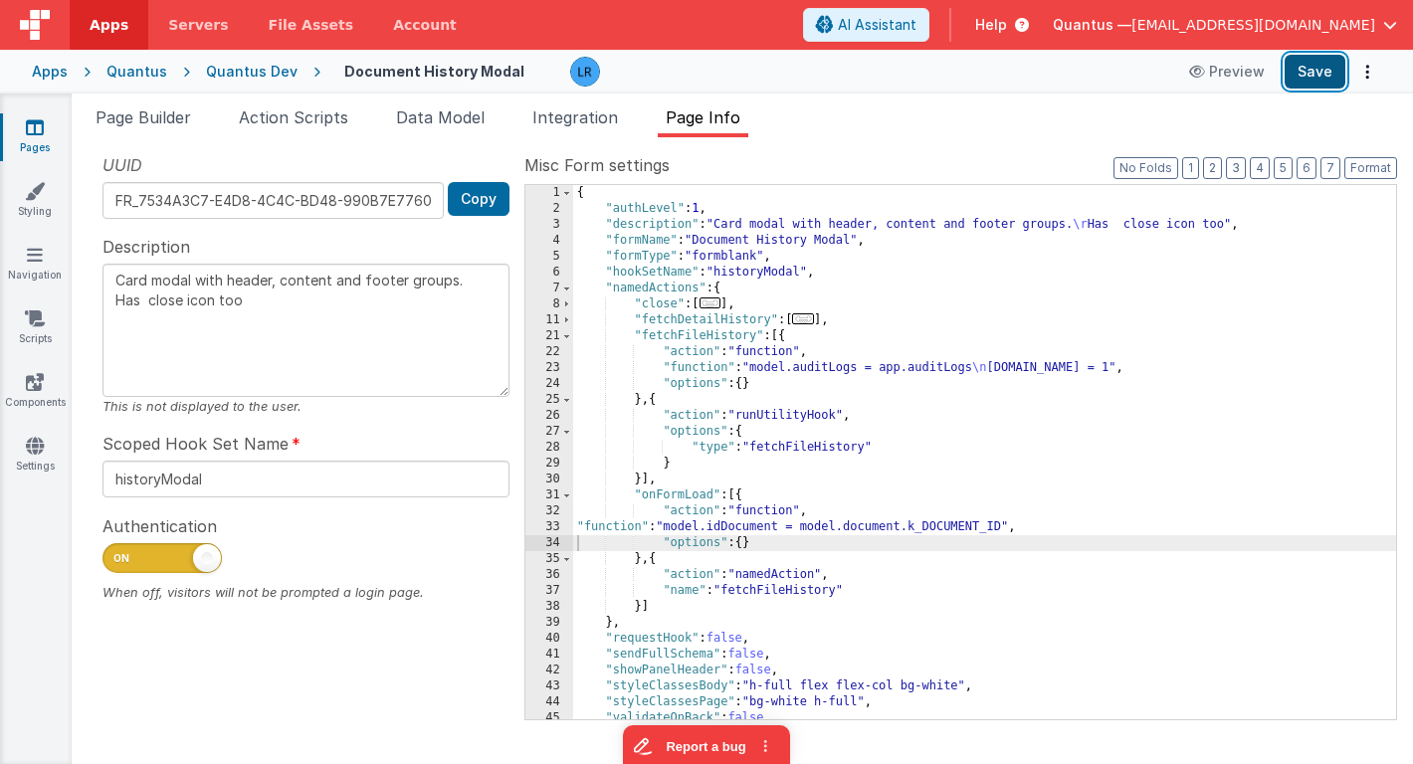
click at [1316, 78] on button "Save" at bounding box center [1314, 72] width 61 height 34
click at [159, 109] on span "Page Builder" at bounding box center [144, 117] width 96 height 20
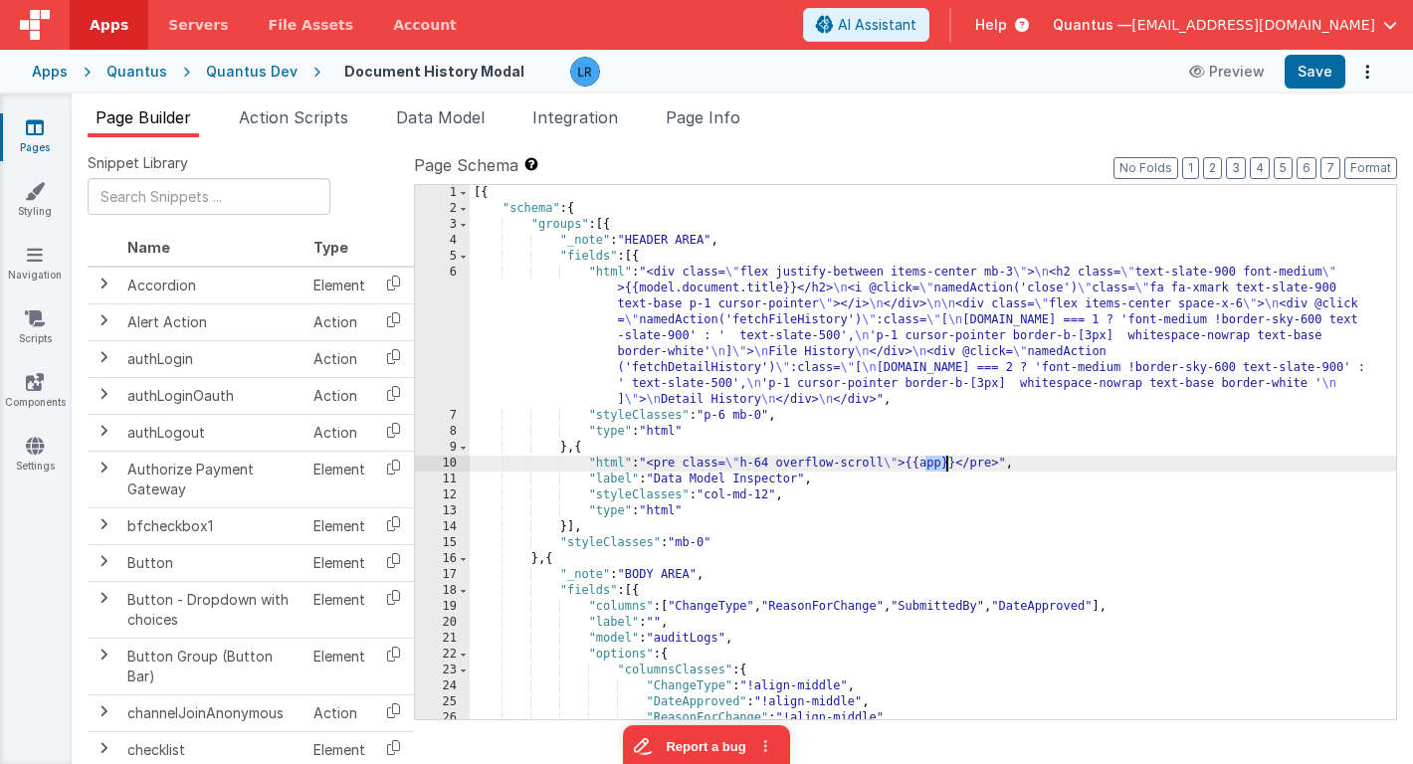
drag, startPoint x: 928, startPoint y: 467, endPoint x: 946, endPoint y: 468, distance: 17.9
click at [946, 468] on div "[{ "schema" : { "groups" : [{ "_note" : "HEADER AREA" , "fields" : [{ "html" : …" at bounding box center [933, 468] width 926 height 566
click at [1312, 83] on button "Save" at bounding box center [1314, 72] width 61 height 34
click at [37, 129] on icon at bounding box center [35, 127] width 18 height 20
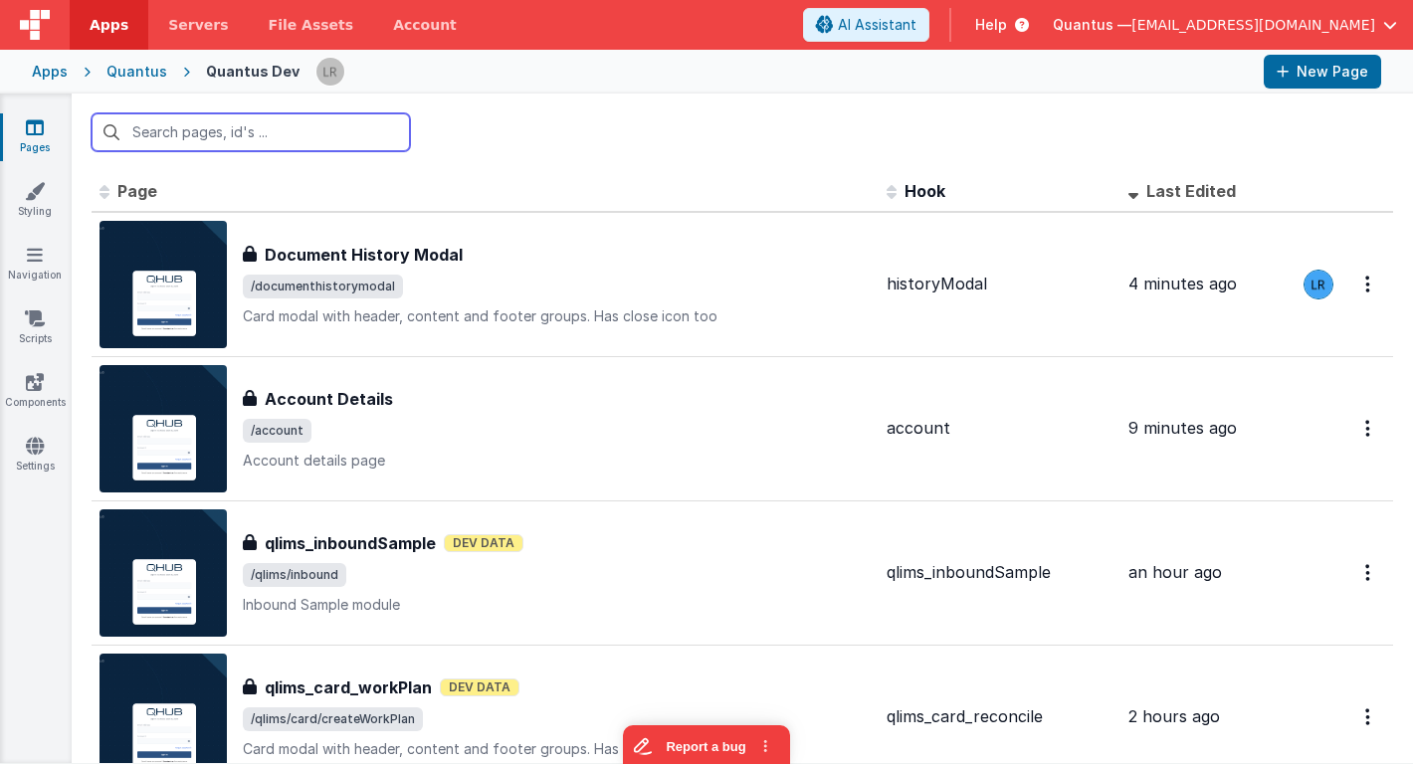
click at [333, 132] on input "text" at bounding box center [251, 132] width 318 height 38
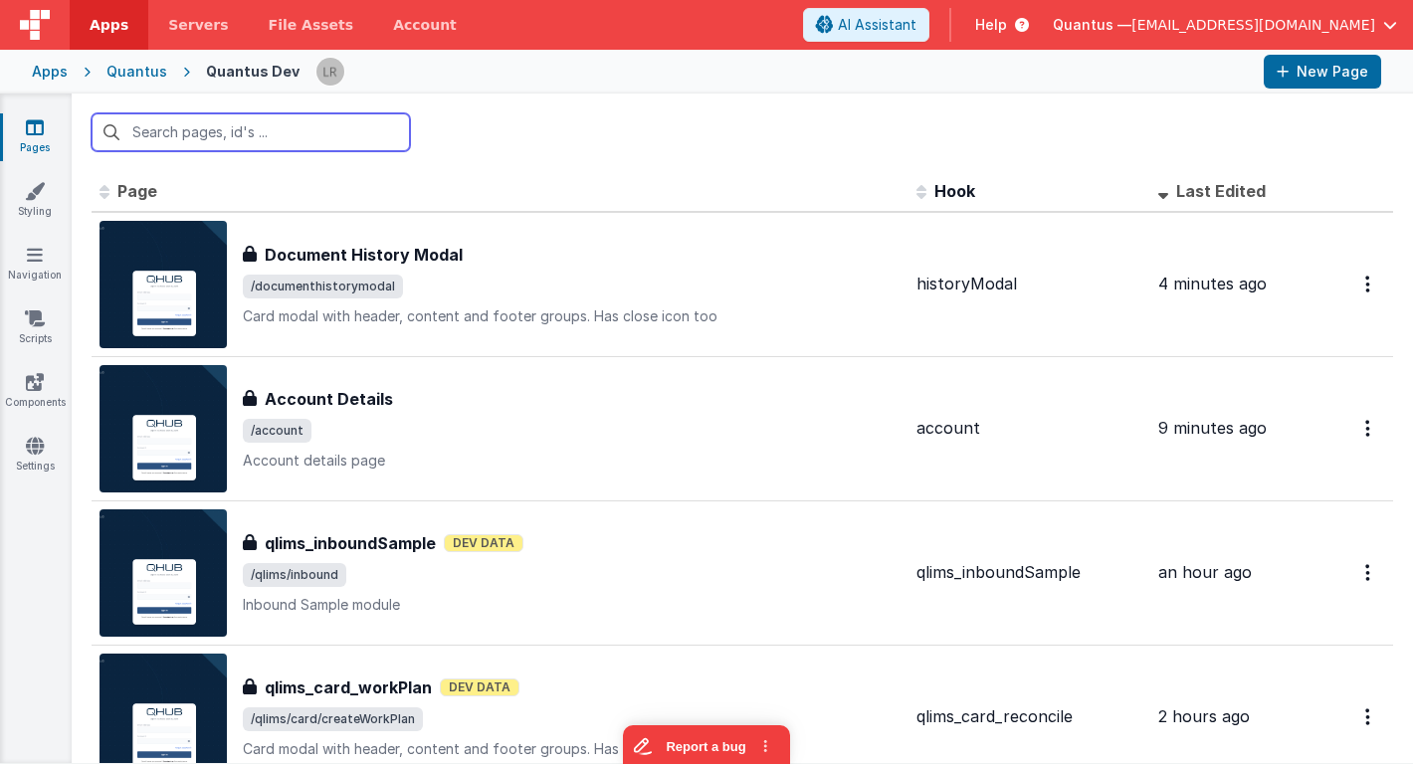
type input "a"
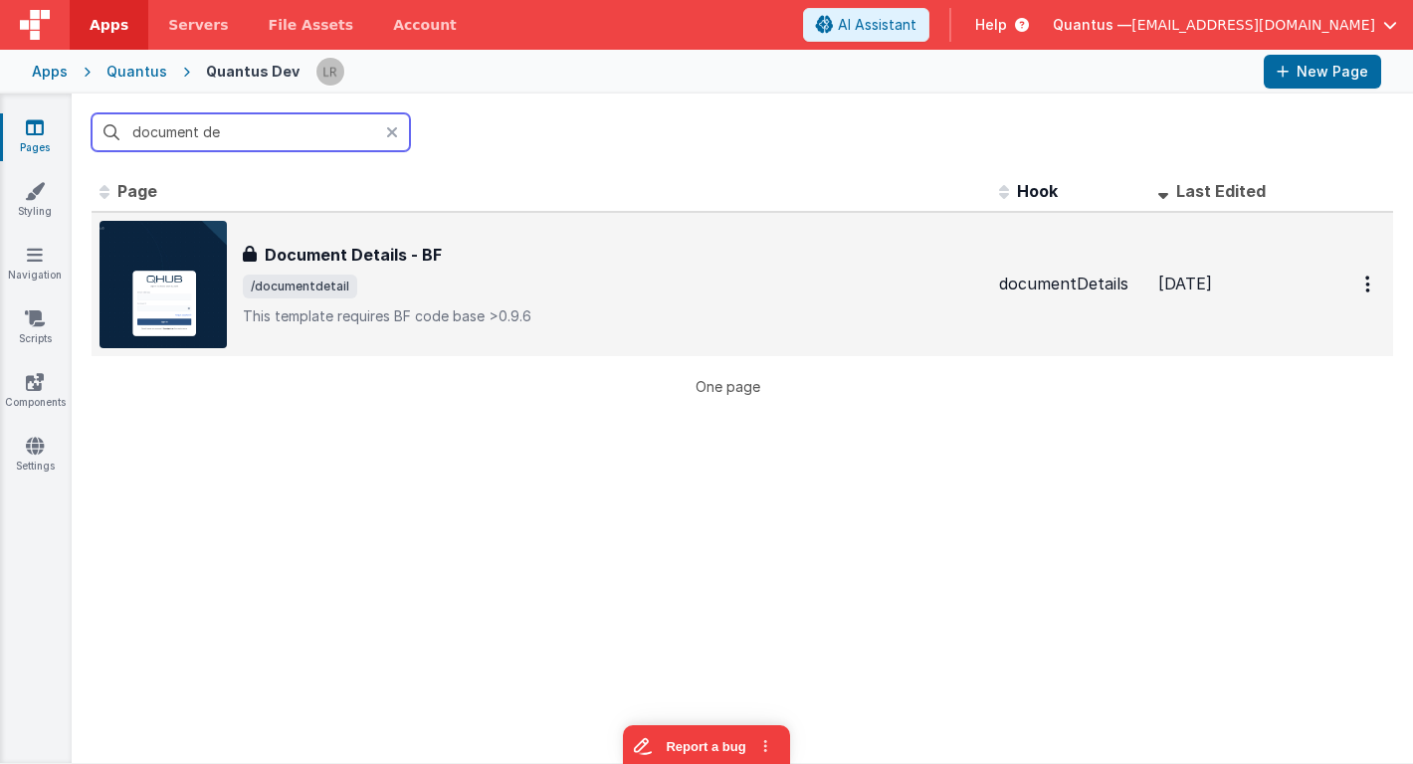
type input "document de"
click at [432, 269] on div "Document Details - BF Document Details - BF /documentdetail This template requi…" at bounding box center [613, 285] width 740 height 84
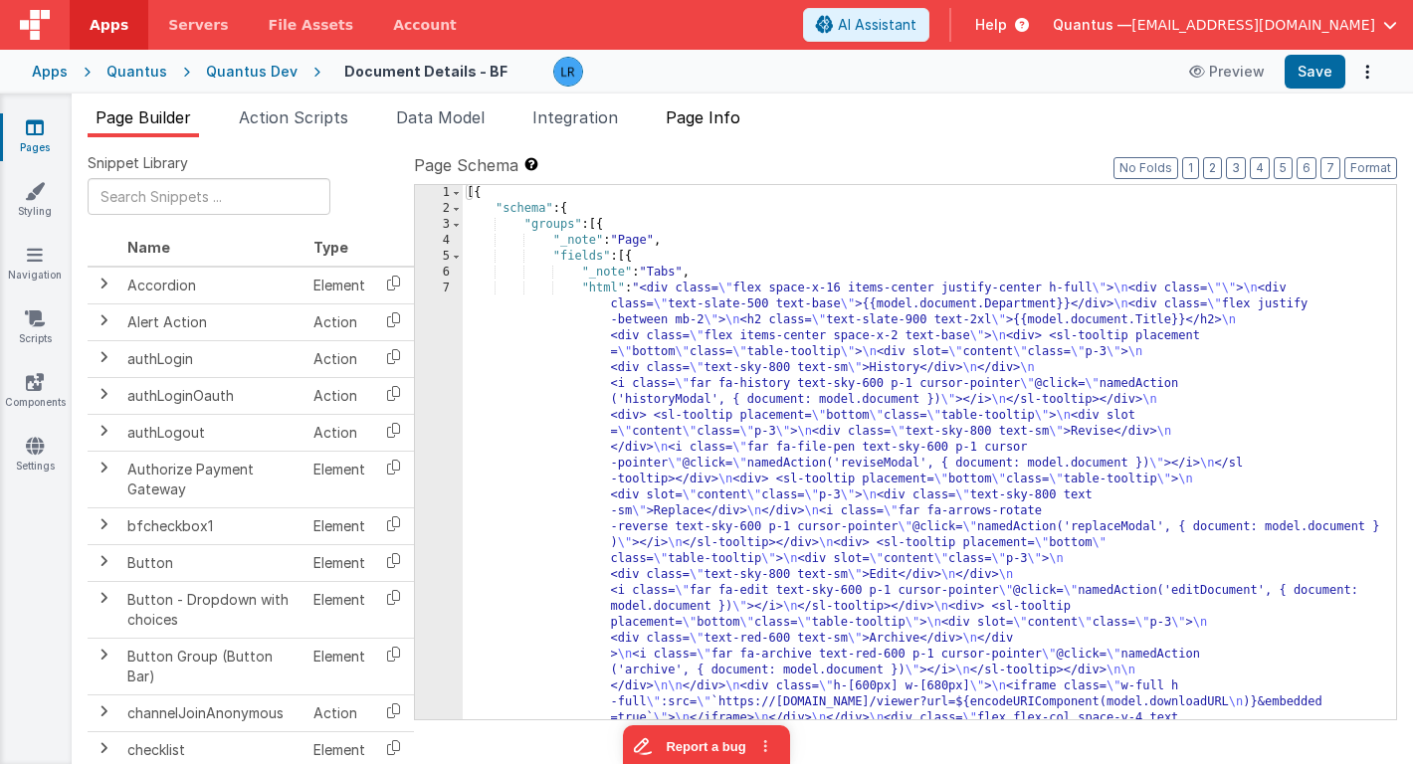
click at [687, 114] on span "Page Info" at bounding box center [703, 117] width 75 height 20
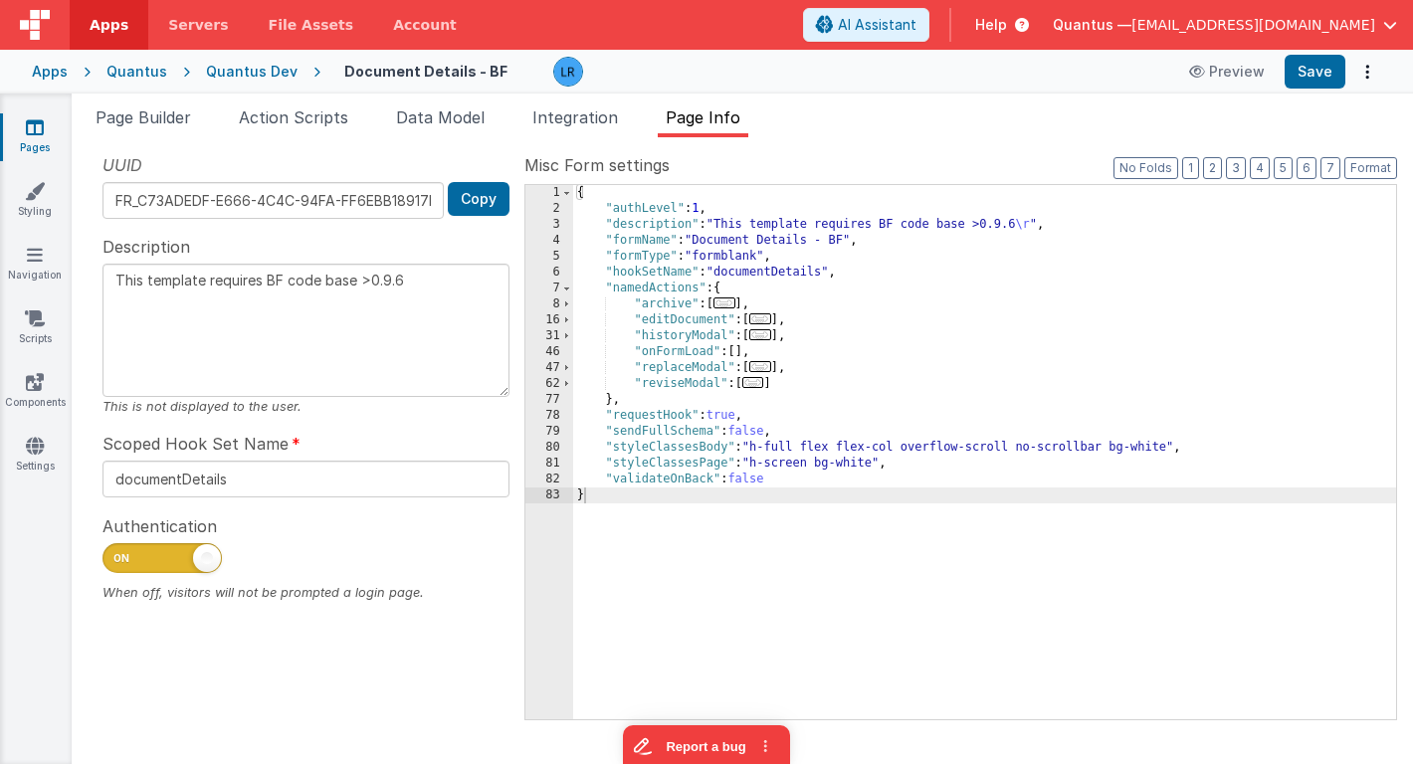
click at [728, 305] on span "..." at bounding box center [724, 302] width 22 height 11
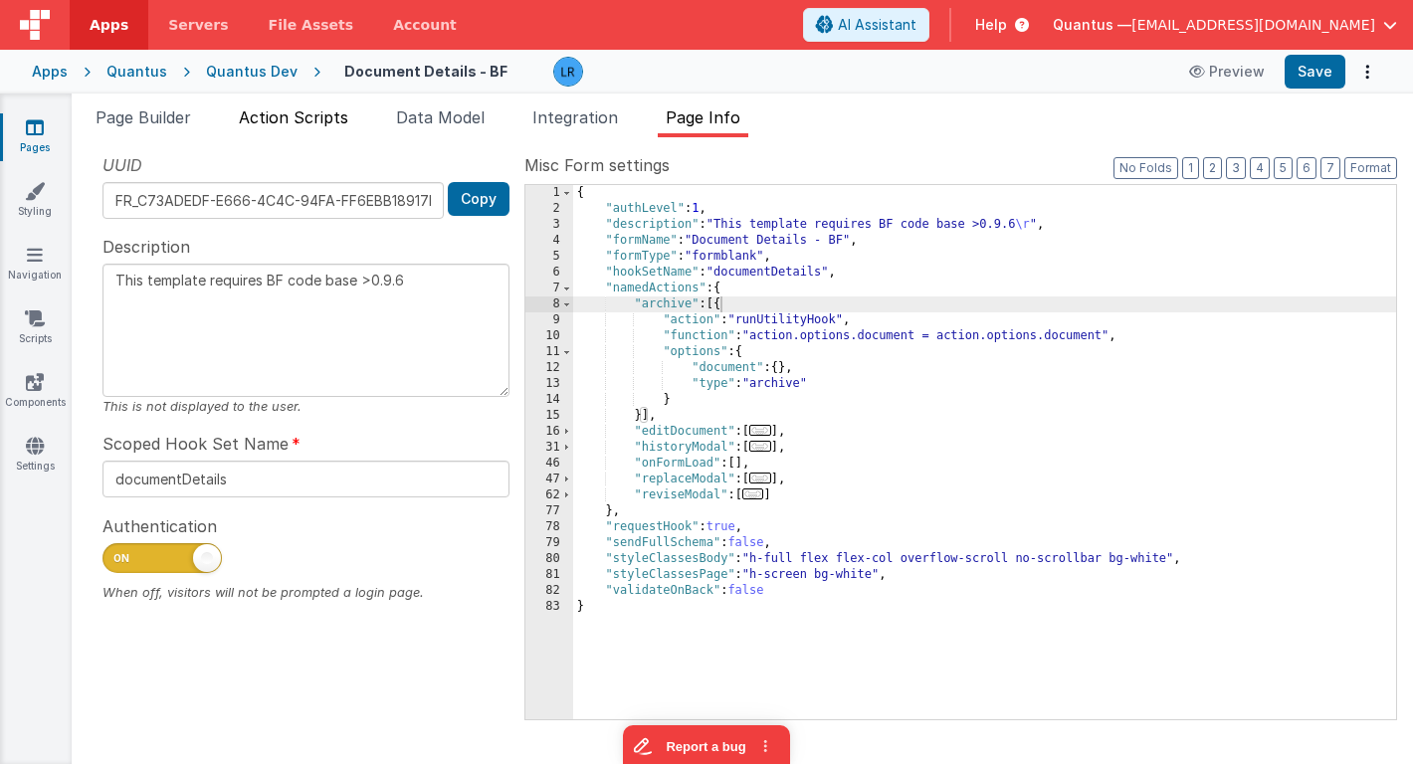
click at [319, 110] on span "Action Scripts" at bounding box center [293, 117] width 109 height 20
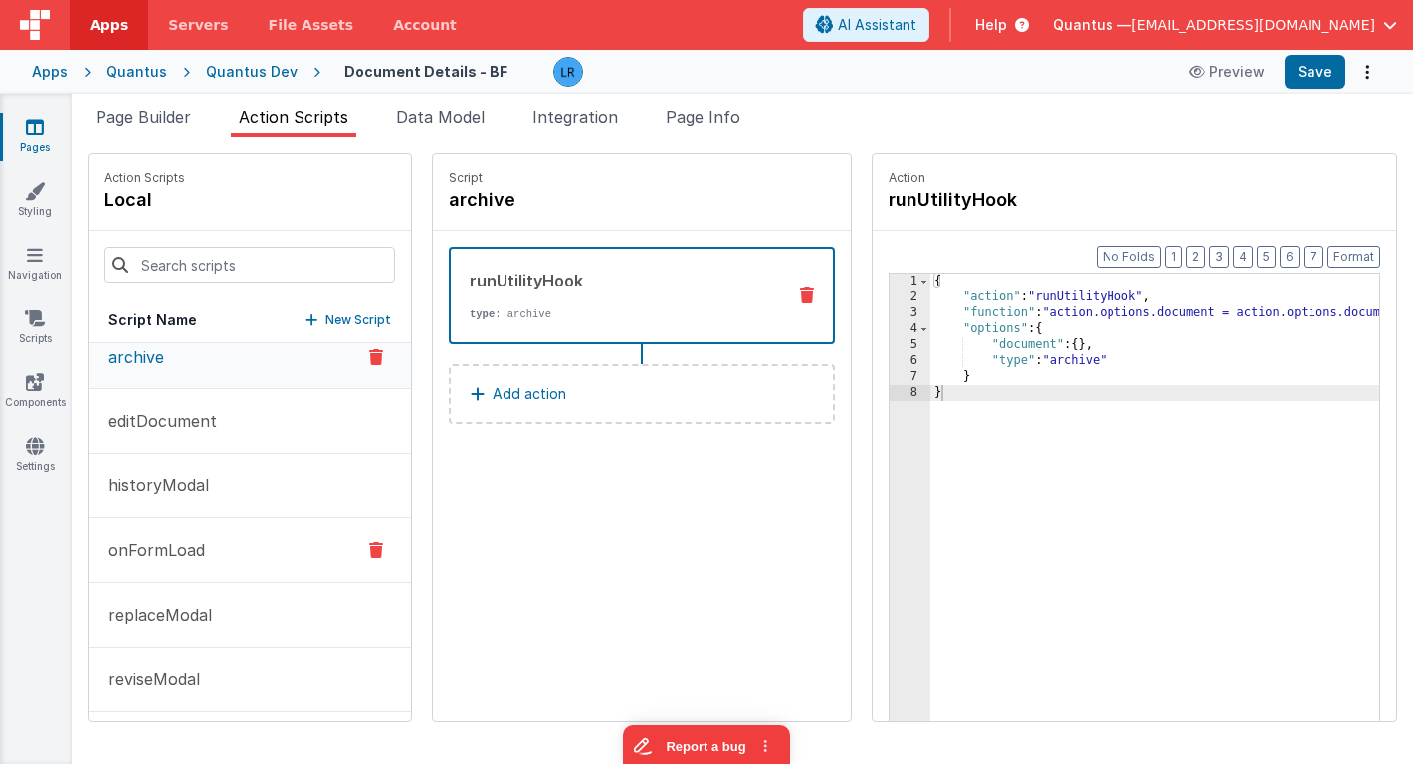
scroll to position [25, 0]
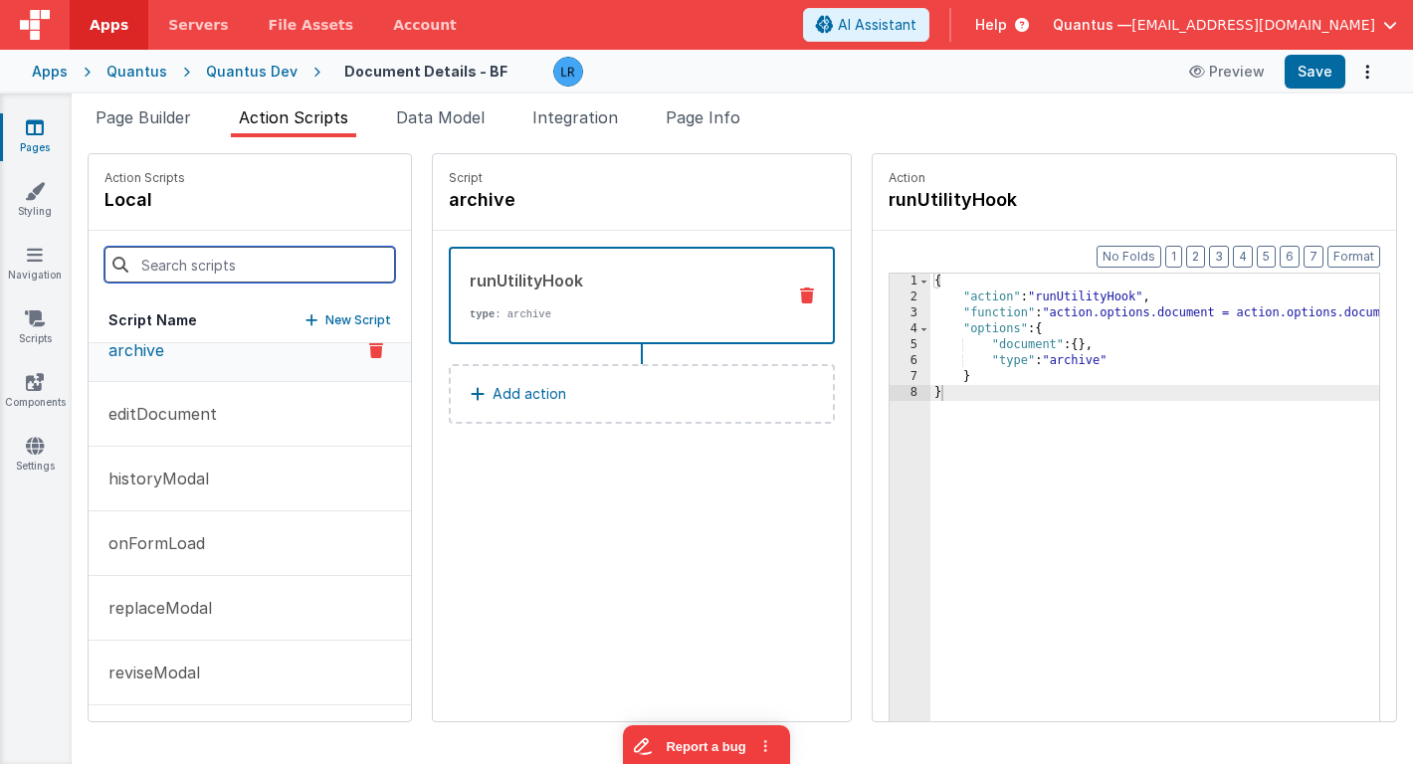
click at [196, 259] on input at bounding box center [249, 265] width 291 height 36
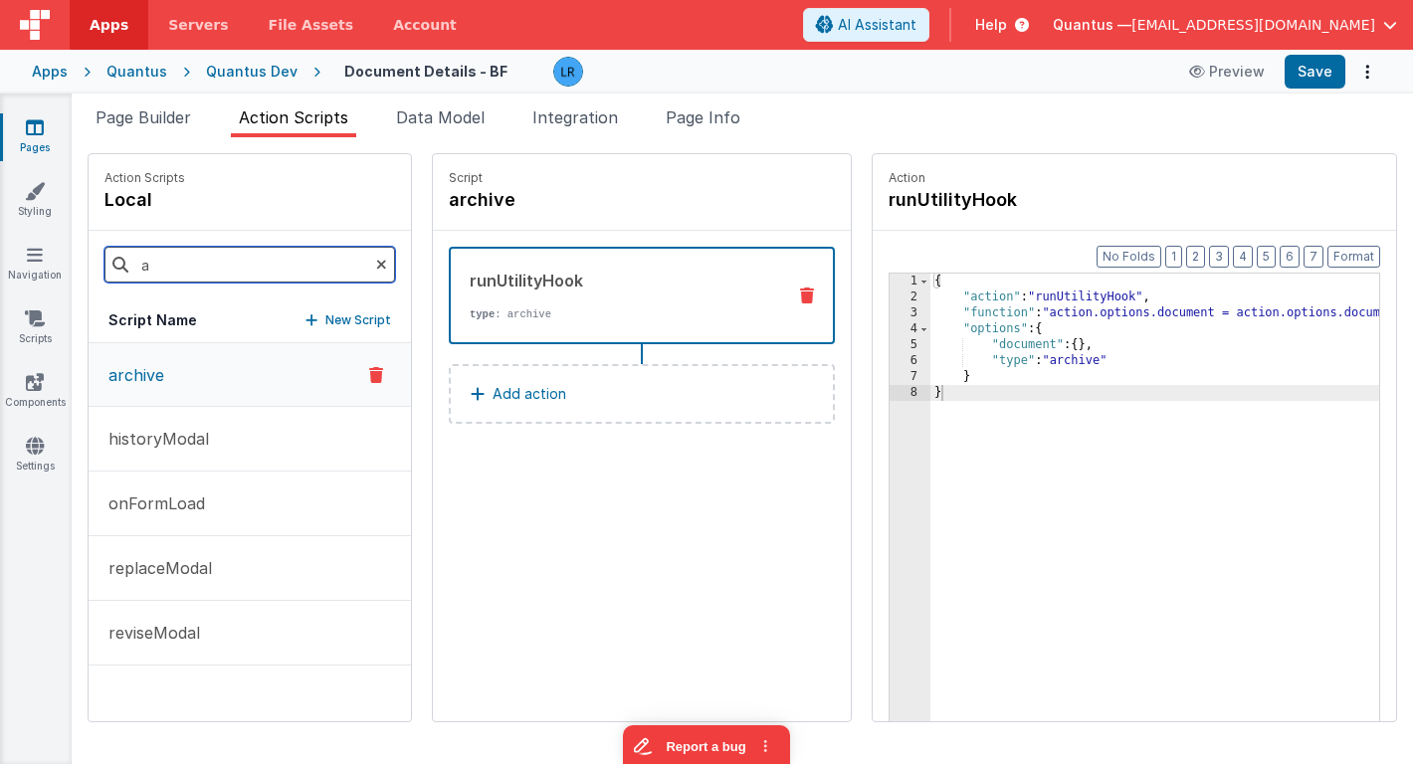
scroll to position [0, 0]
type input "arch"
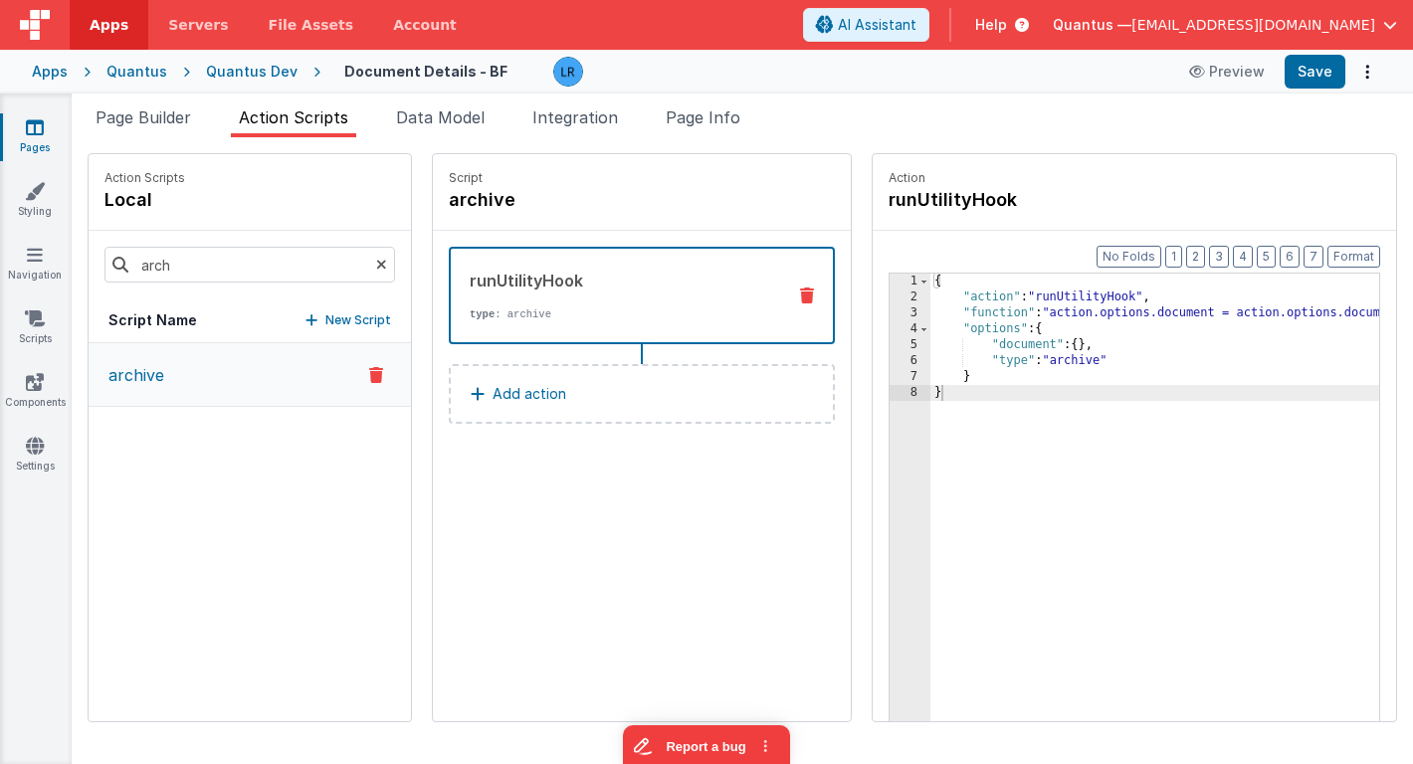
click at [177, 382] on button "archive" at bounding box center [250, 375] width 322 height 64
click at [492, 392] on p "Add action" at bounding box center [529, 394] width 74 height 24
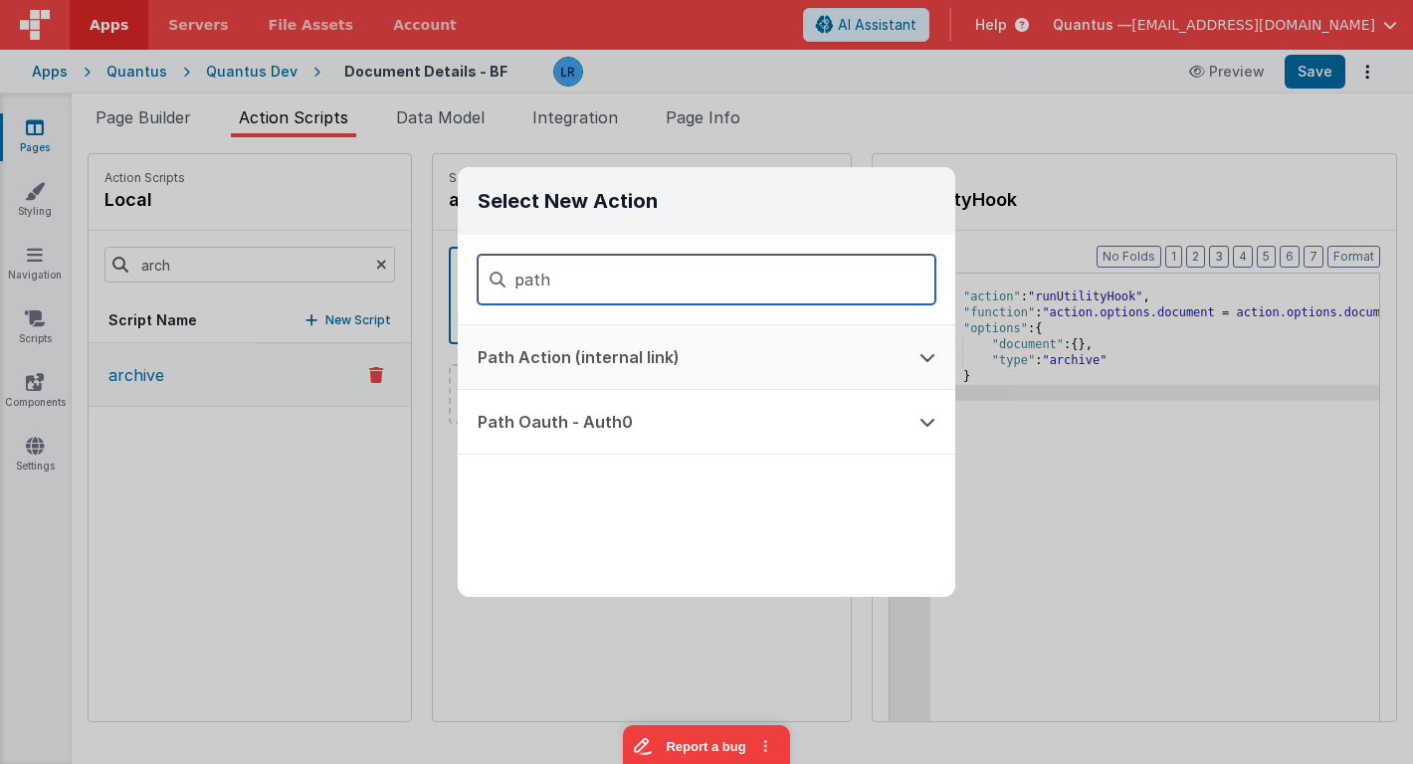
type input "path"
click at [627, 360] on button "Path Action (internal link)" at bounding box center [679, 357] width 442 height 64
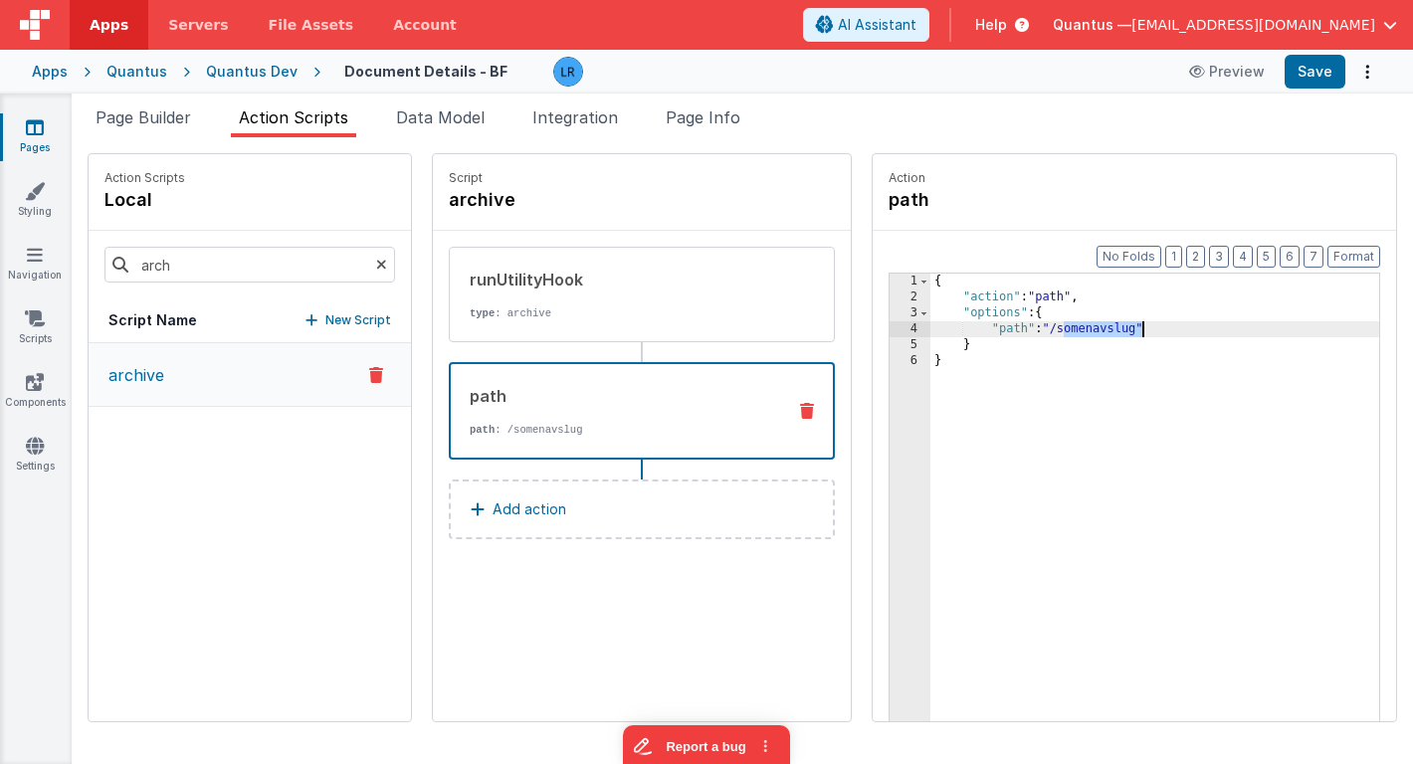
drag, startPoint x: 1006, startPoint y: 327, endPoint x: 1083, endPoint y: 328, distance: 76.6
click at [1083, 328] on div "{ "action" : "path" , "options" : { "path" : "/somenavslug" } }" at bounding box center [1183, 544] width 507 height 541
click at [1323, 65] on button "Save" at bounding box center [1314, 72] width 61 height 34
click at [27, 126] on icon at bounding box center [35, 127] width 18 height 20
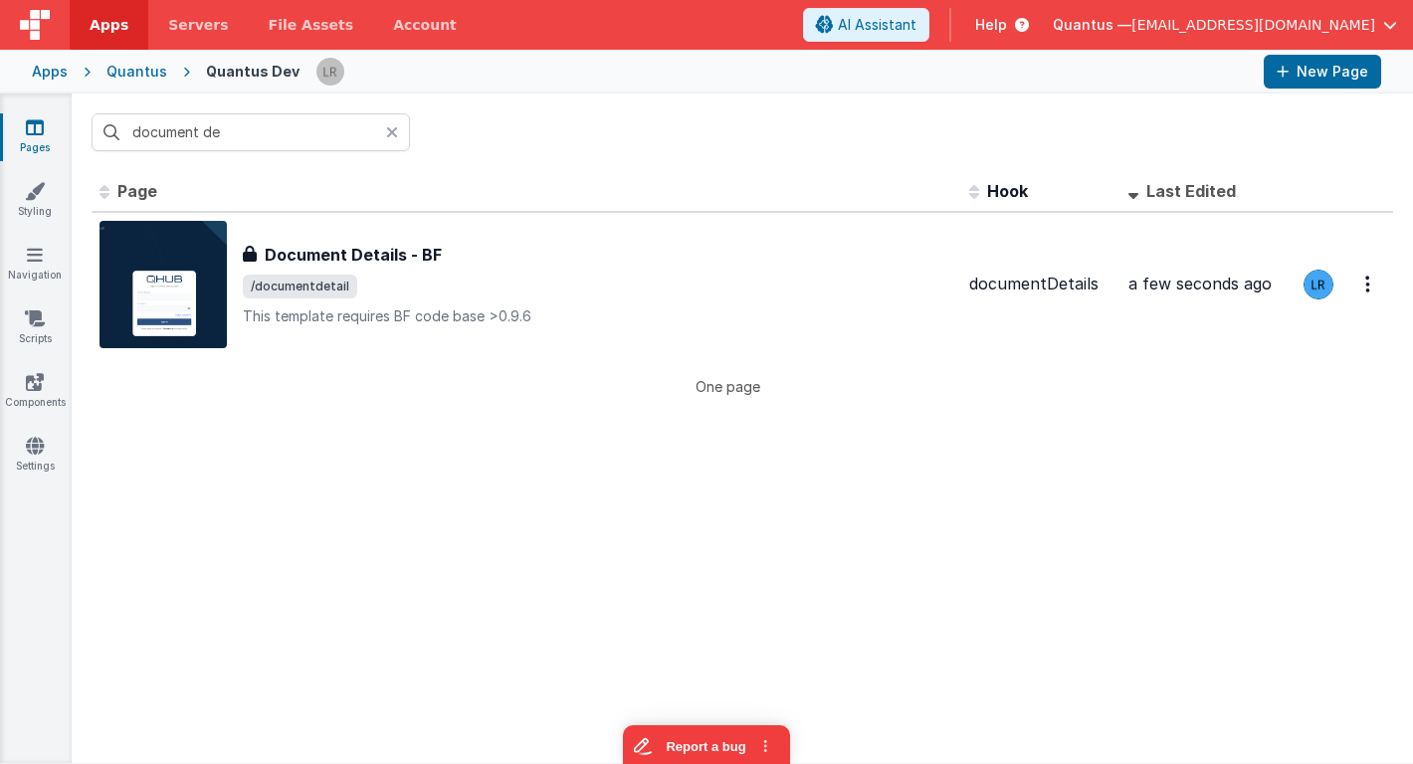
click at [389, 130] on icon at bounding box center [392, 132] width 12 height 16
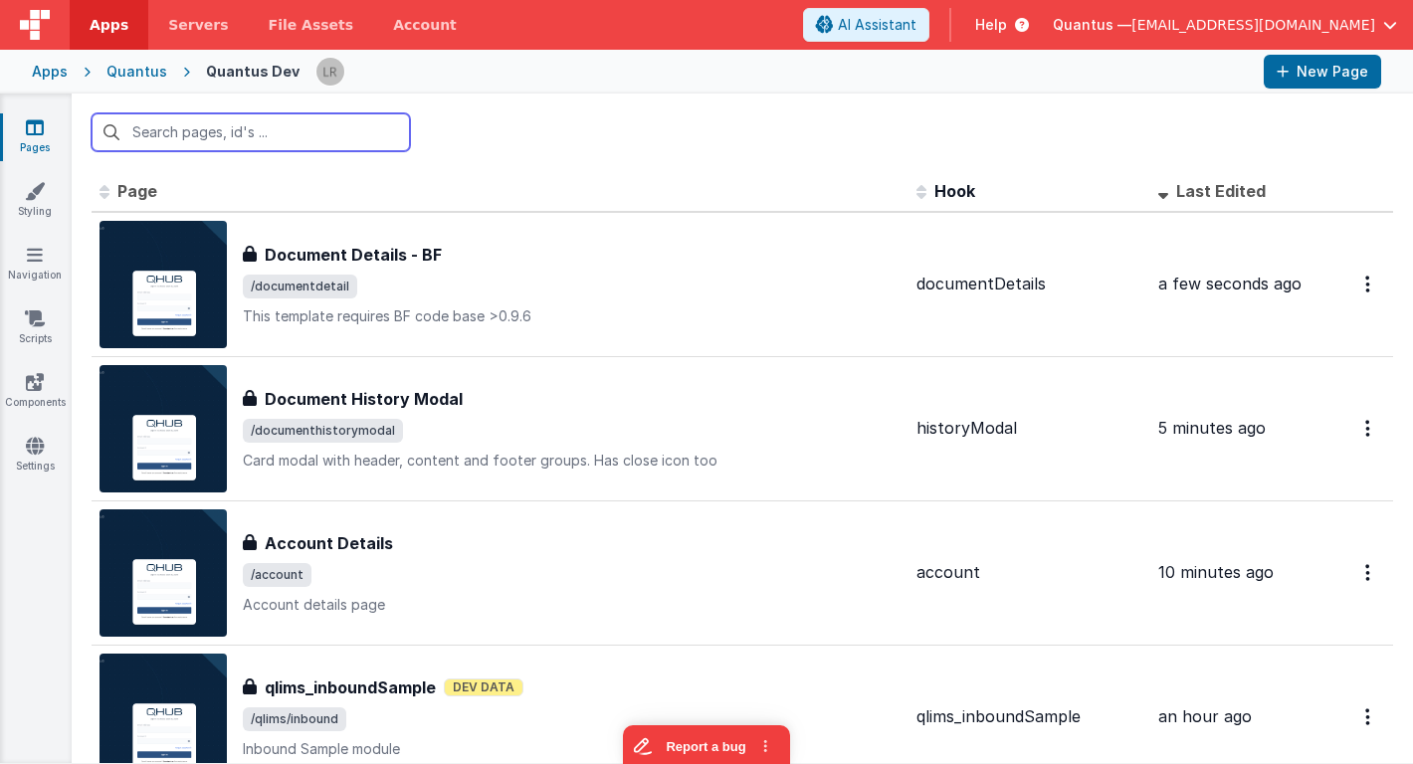
click at [345, 135] on input "text" at bounding box center [251, 132] width 318 height 38
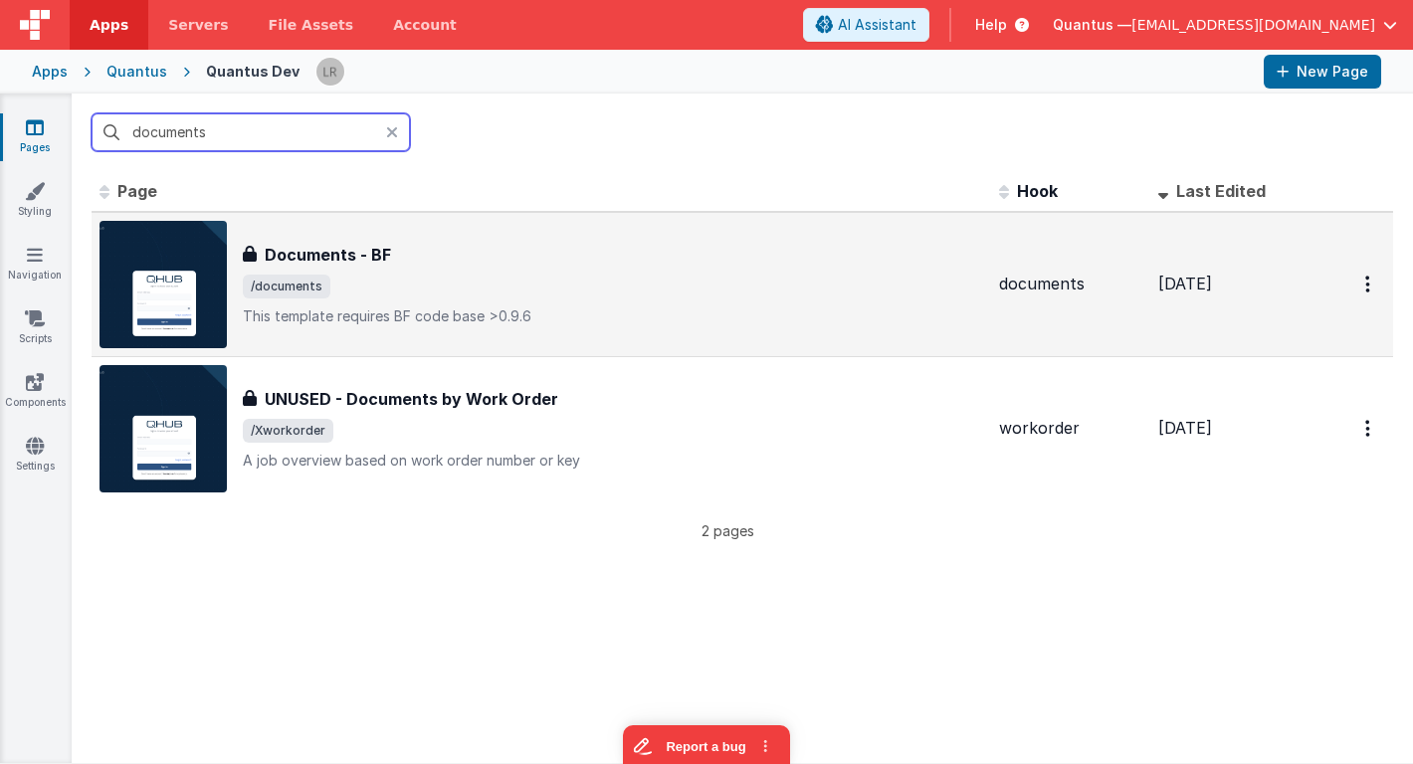
type input "documents"
click at [426, 280] on span "/documents" at bounding box center [613, 287] width 740 height 24
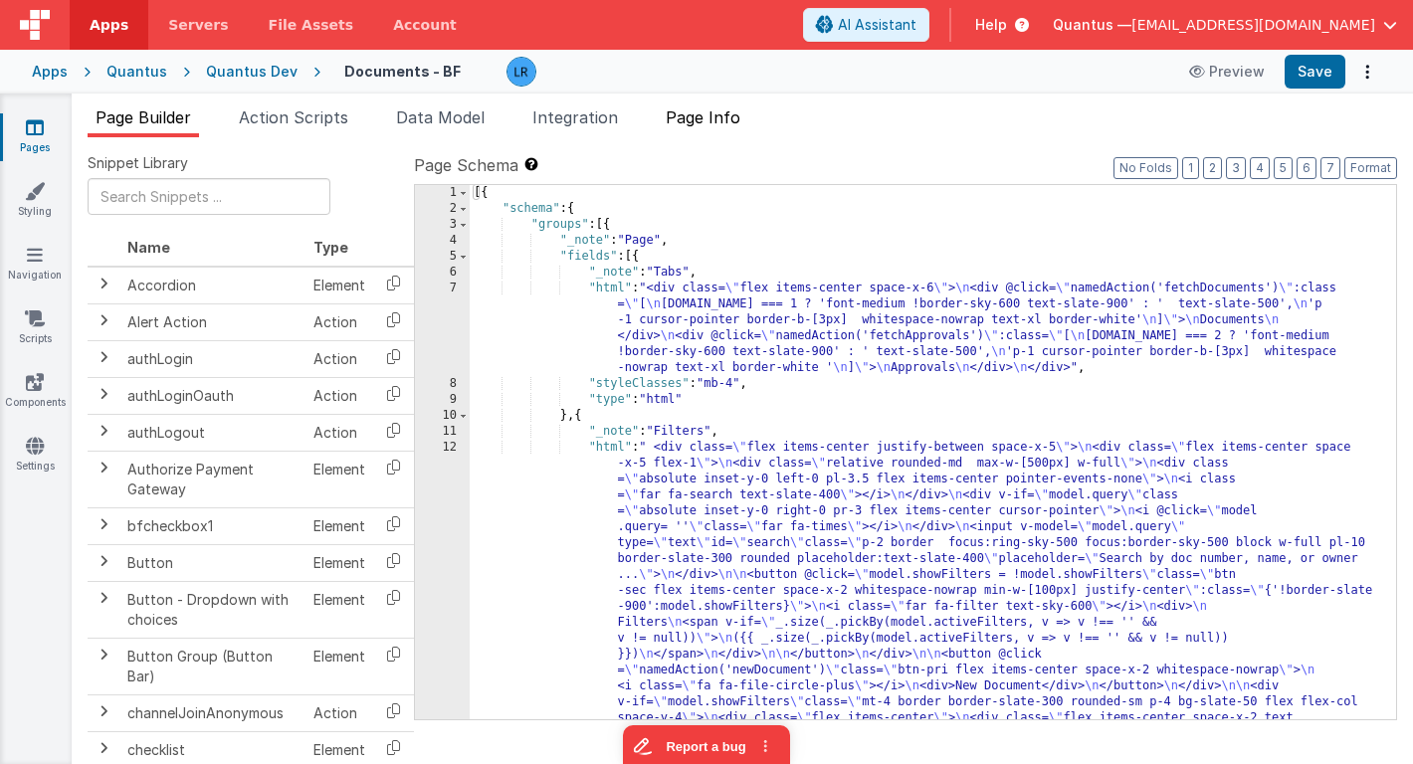
click at [720, 120] on span "Page Info" at bounding box center [703, 117] width 75 height 20
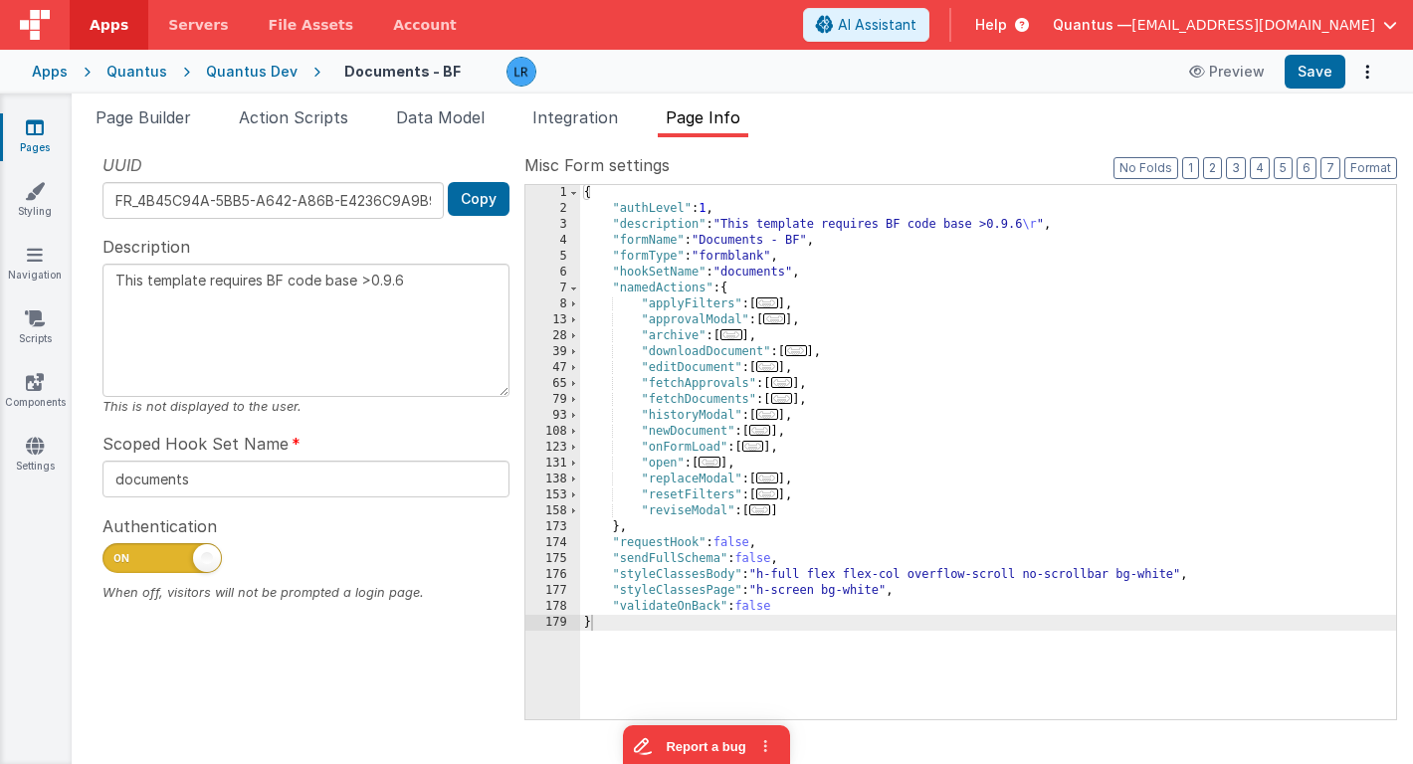
click at [738, 340] on span "..." at bounding box center [731, 334] width 22 height 11
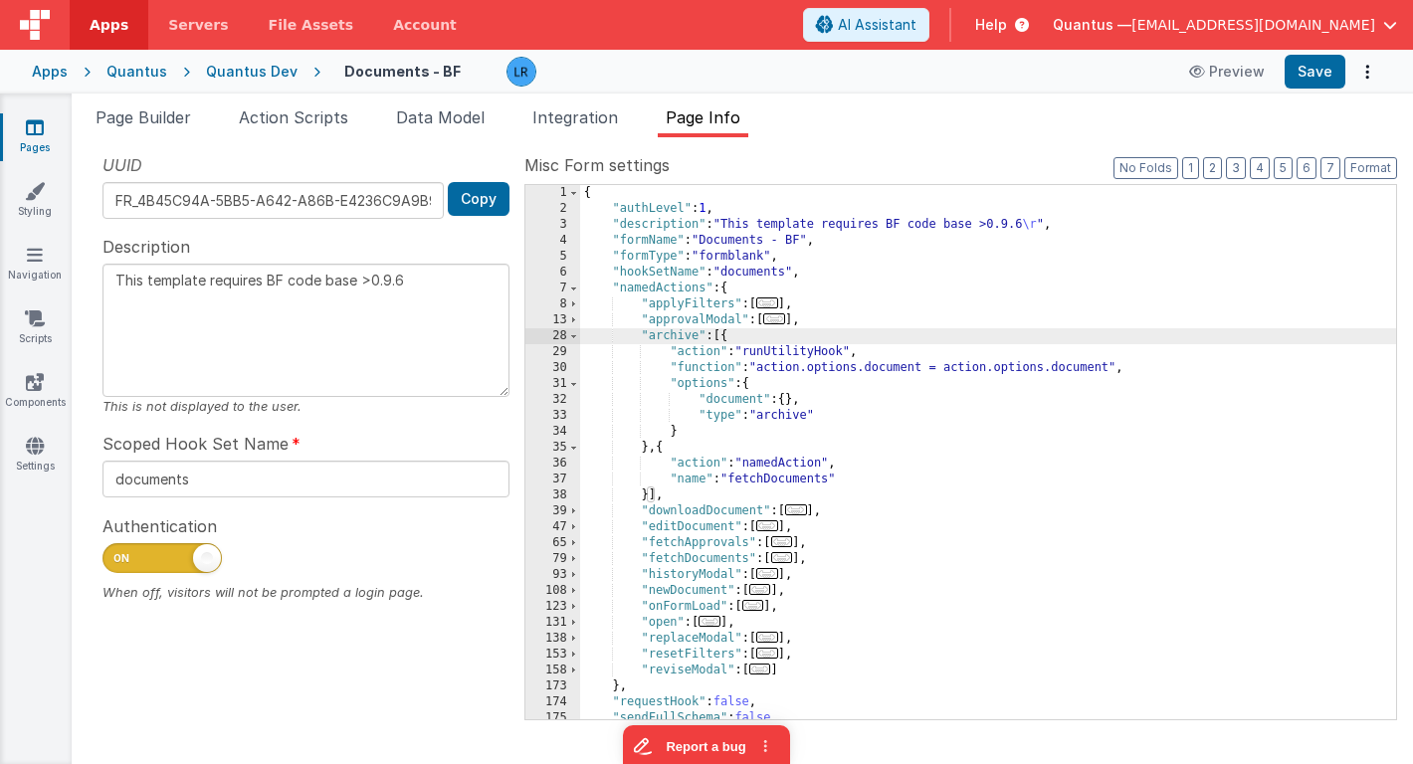
click at [746, 337] on div "{ "authLevel" : 1 , "description" : "This template requires BF code base >0.9.6…" at bounding box center [988, 468] width 816 height 566
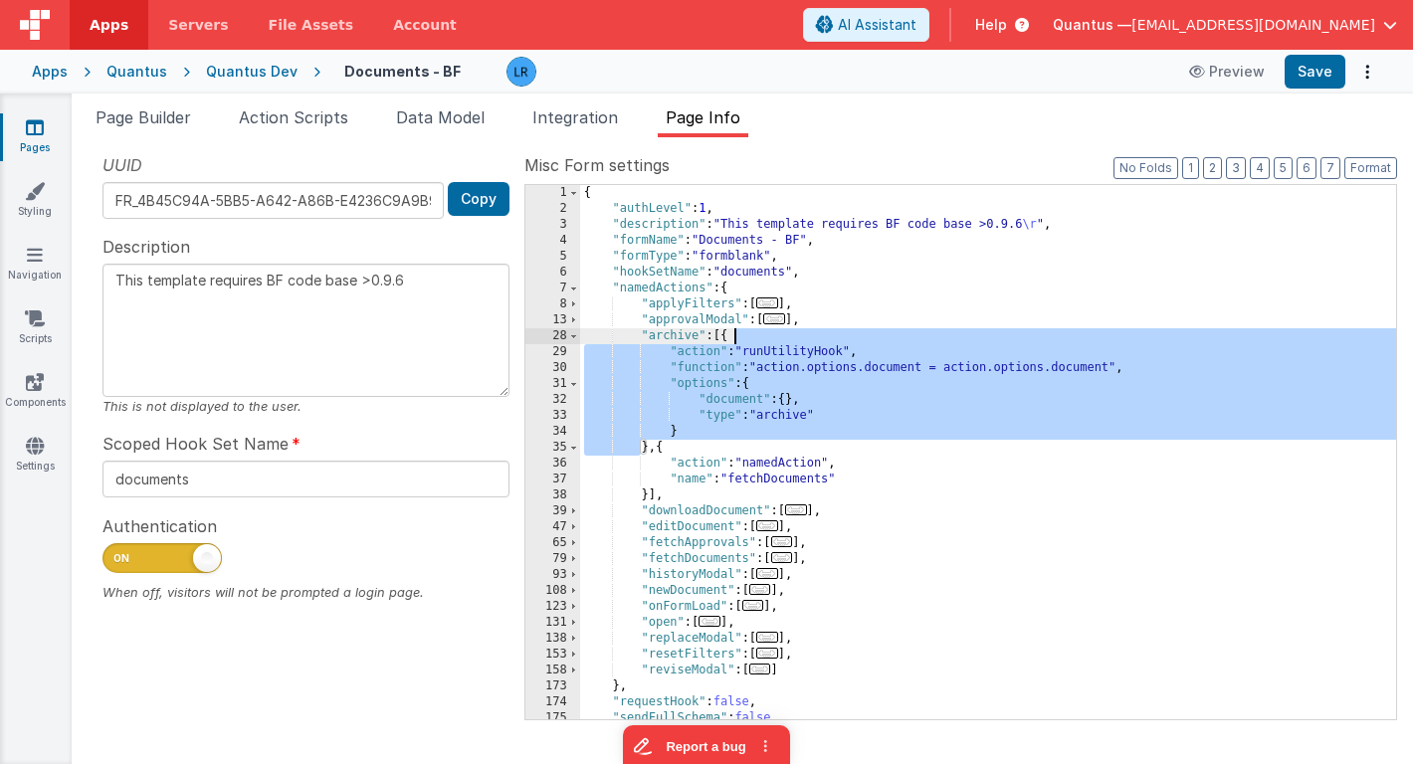
click at [746, 337] on div "{ "authLevel" : 1 , "description" : "This template requires BF code base >0.9.6…" at bounding box center [988, 468] width 816 height 566
click at [36, 130] on icon at bounding box center [35, 127] width 18 height 20
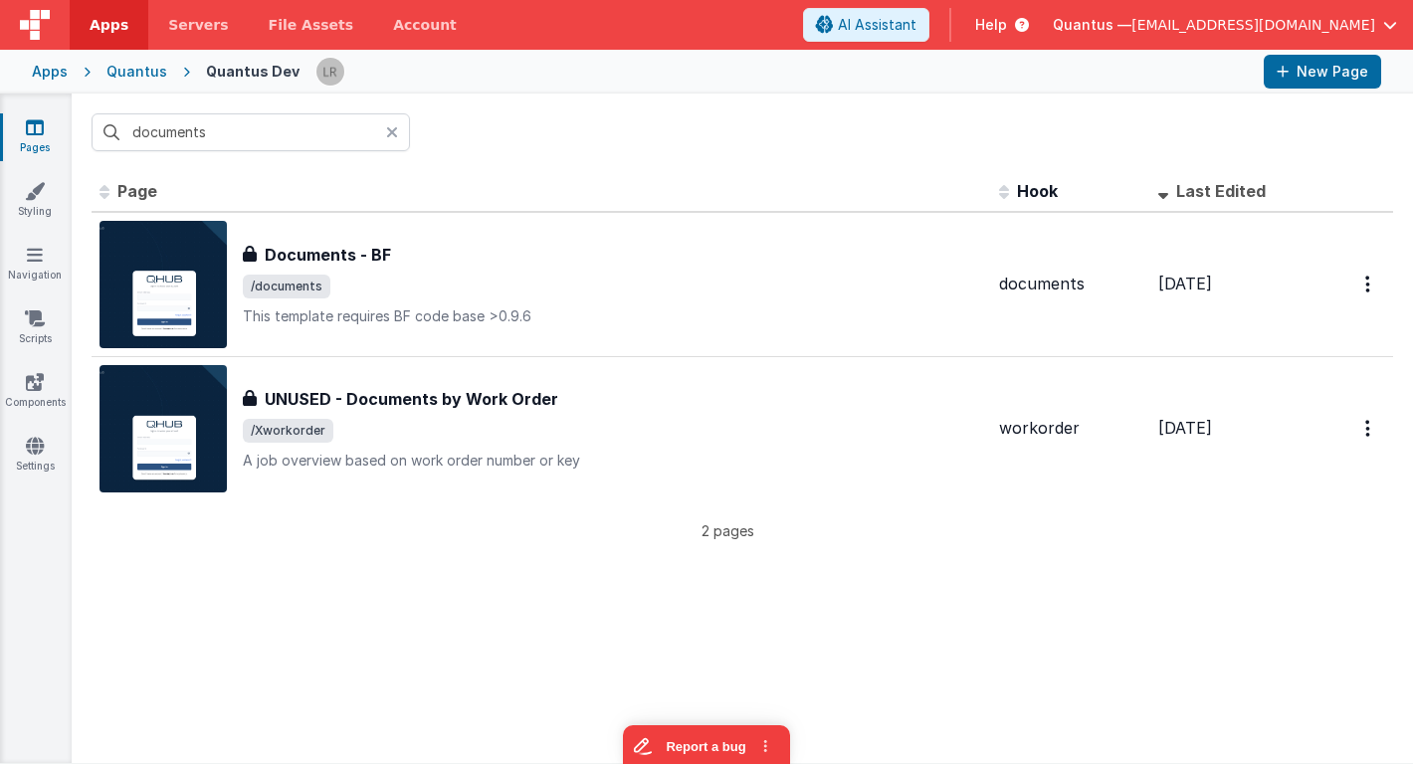
click at [392, 134] on icon at bounding box center [392, 132] width 12 height 16
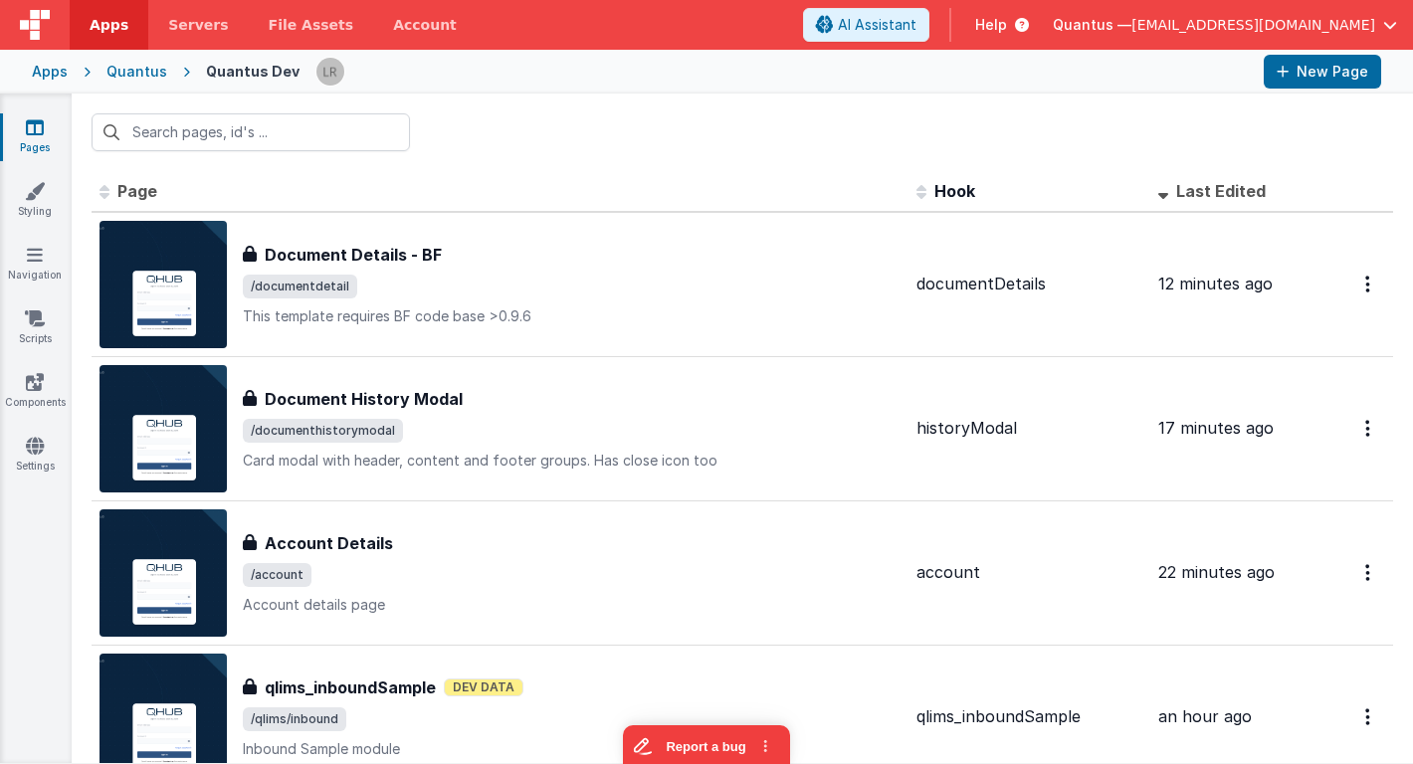
click at [52, 78] on div "Apps" at bounding box center [50, 72] width 36 height 20
